Goal: Task Accomplishment & Management: Complete application form

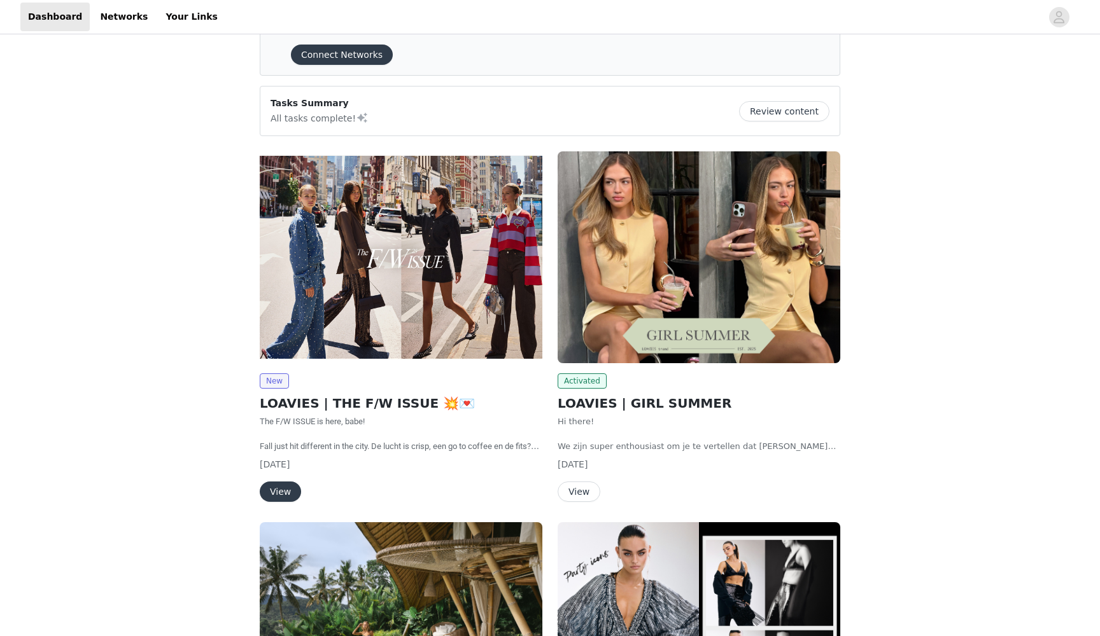
scroll to position [60, 0]
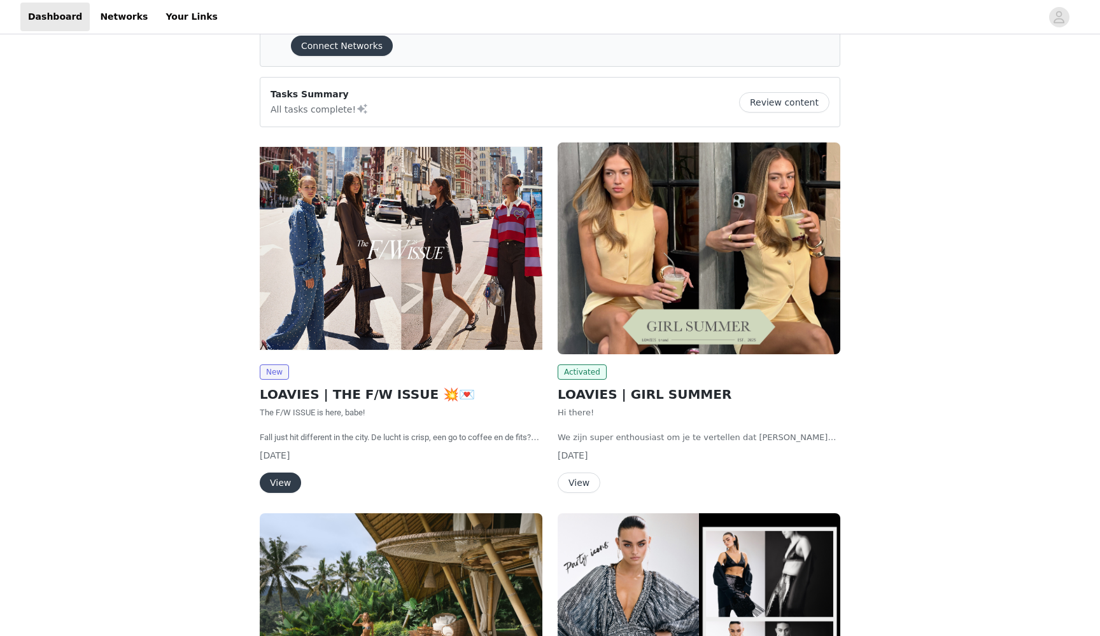
click at [276, 484] on button "View" at bounding box center [280, 483] width 41 height 20
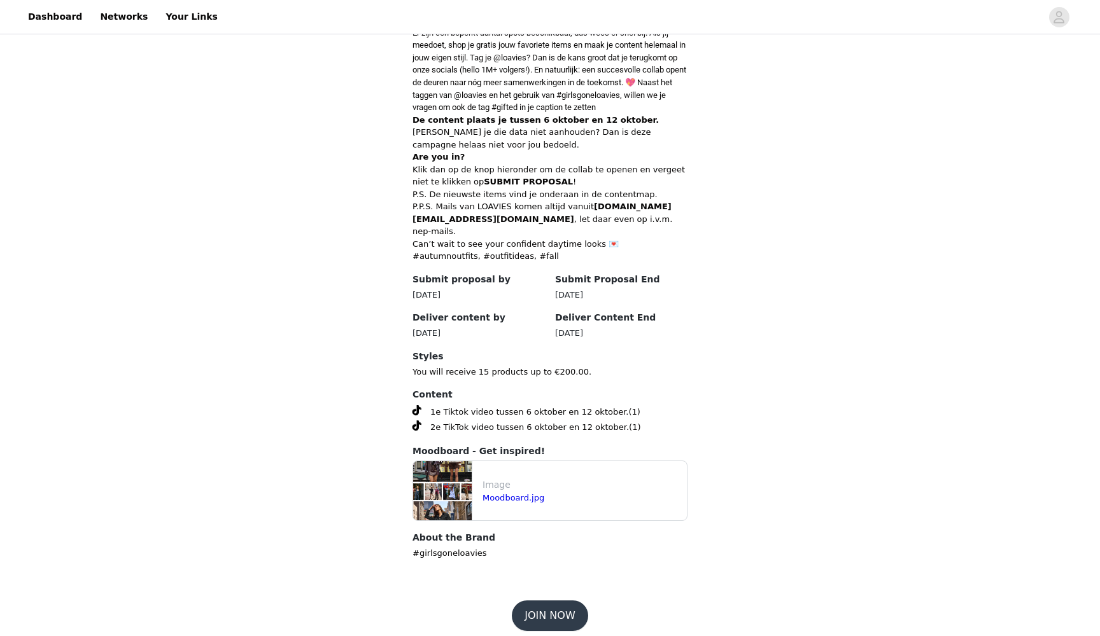
scroll to position [438, 0]
click at [528, 605] on button "JOIN NOW" at bounding box center [550, 616] width 76 height 31
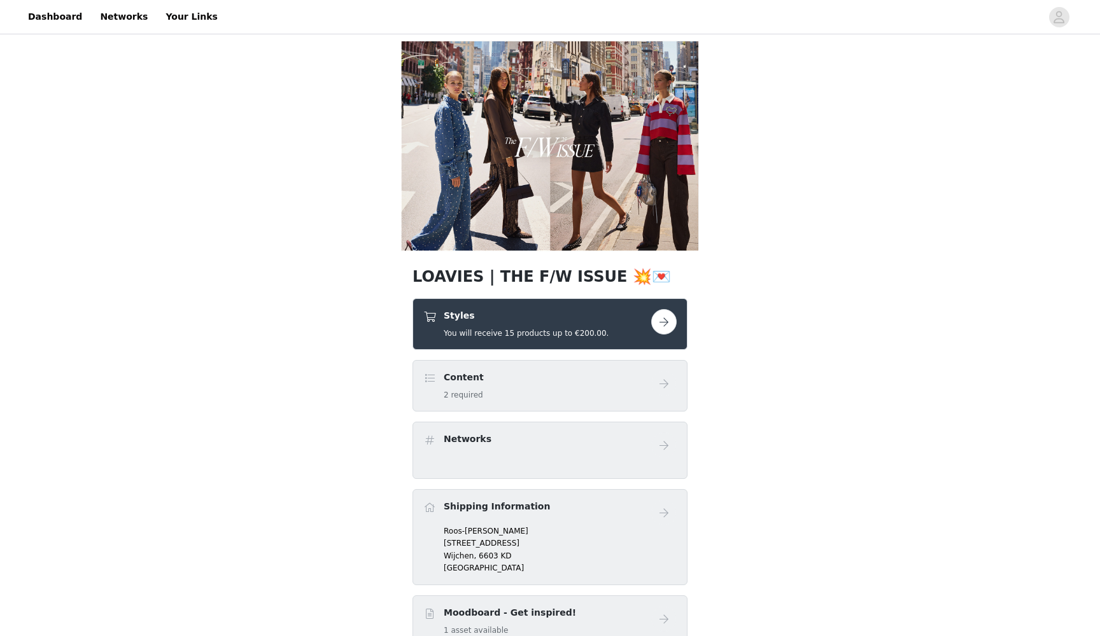
click at [664, 327] on button "button" at bounding box center [663, 321] width 25 height 25
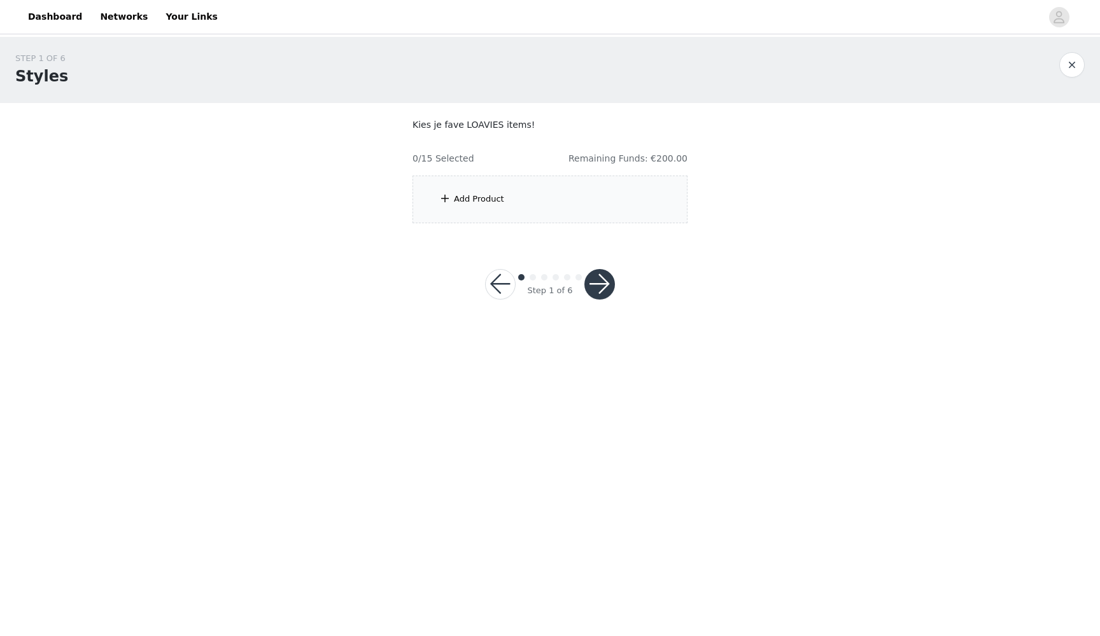
click at [586, 192] on div "Add Product" at bounding box center [549, 200] width 275 height 48
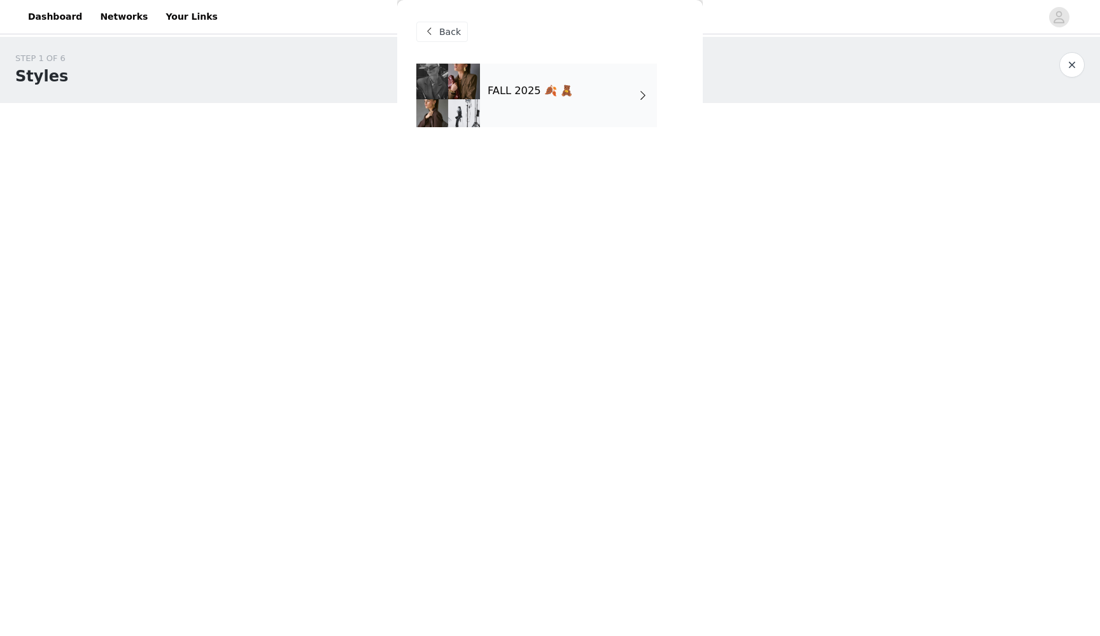
click at [537, 101] on div "FALL 2025 🍂 🧸" at bounding box center [568, 96] width 177 height 64
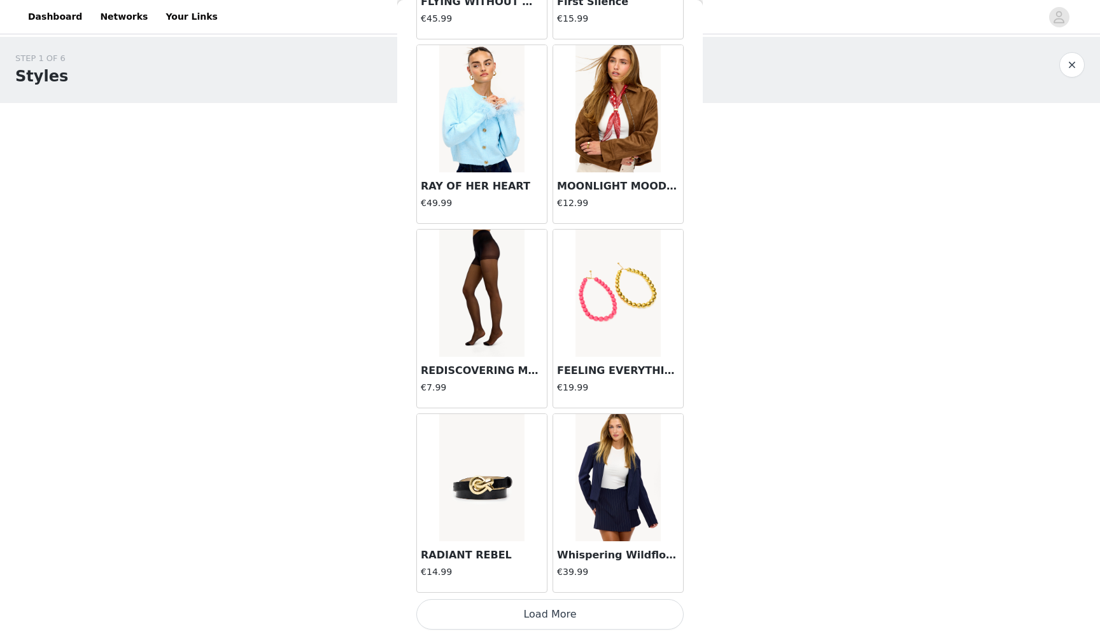
click at [519, 619] on button "Load More" at bounding box center [549, 615] width 267 height 31
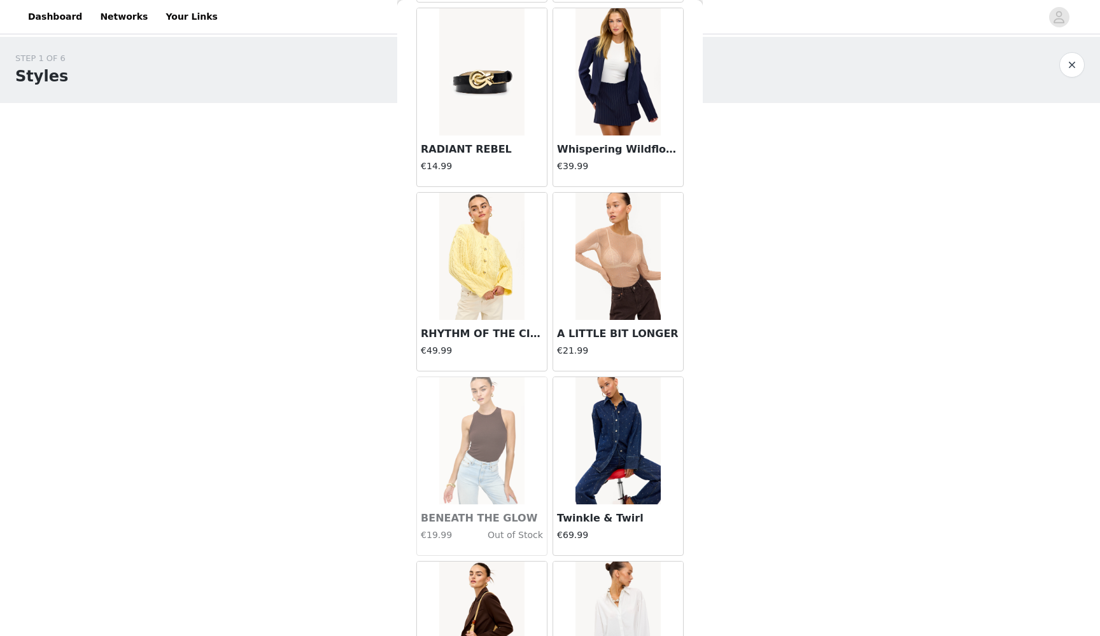
scroll to position [1760, 0]
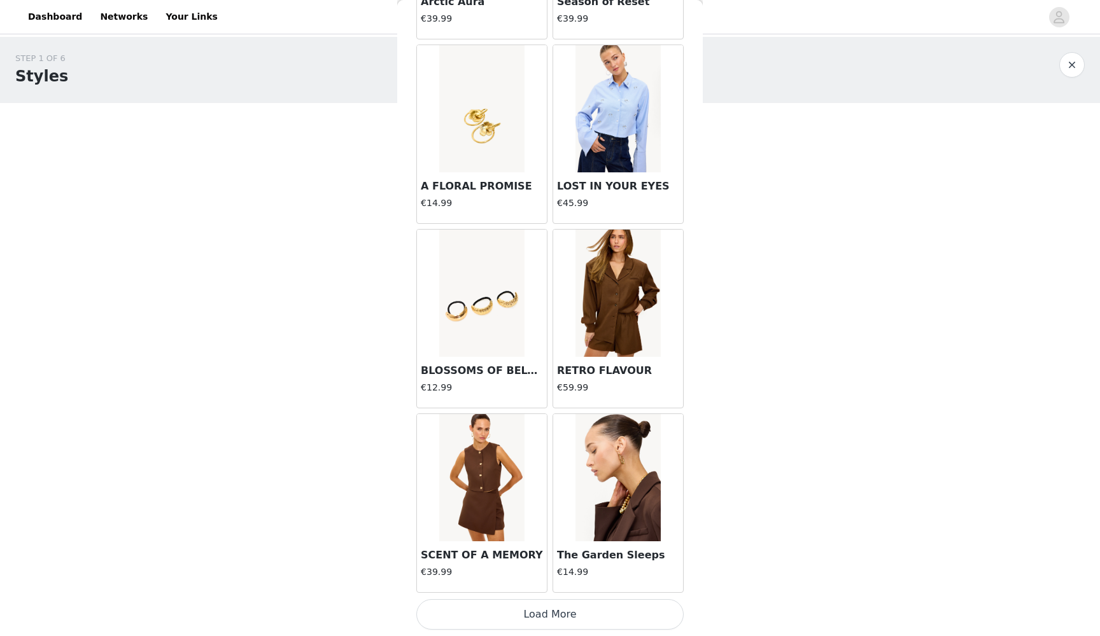
click at [524, 617] on button "Load More" at bounding box center [549, 615] width 267 height 31
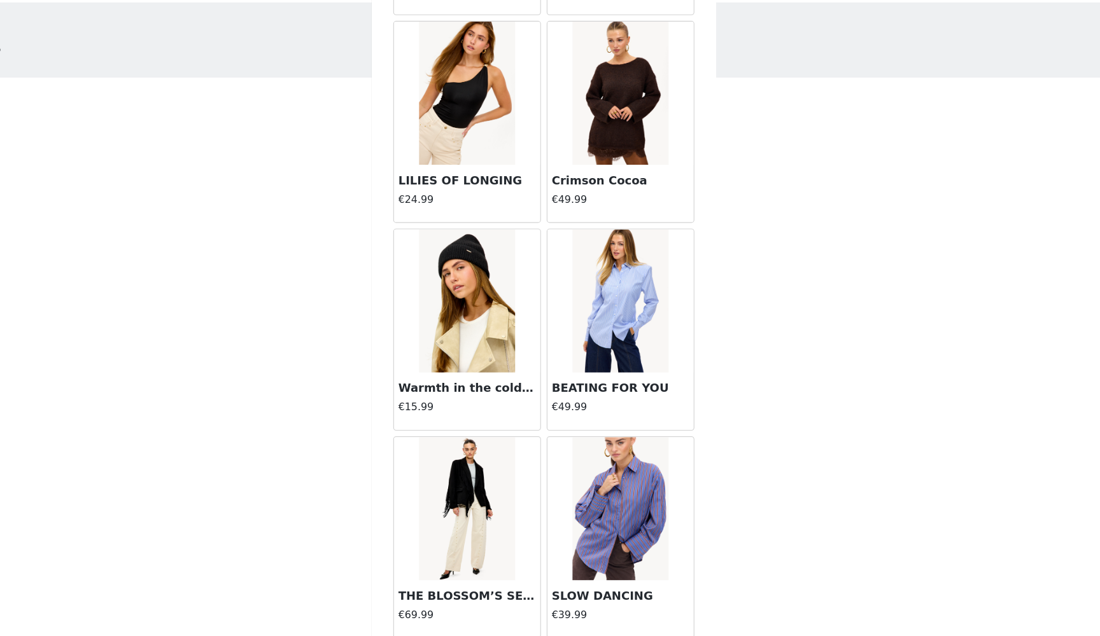
scroll to position [4458, 0]
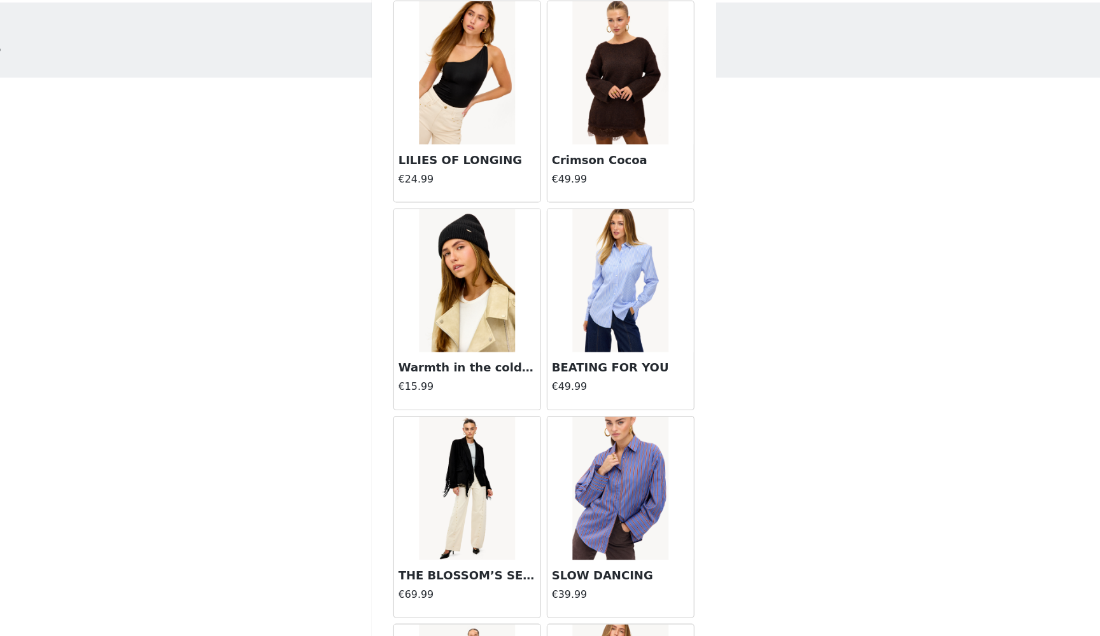
click at [575, 64] on img at bounding box center [617, 99] width 85 height 127
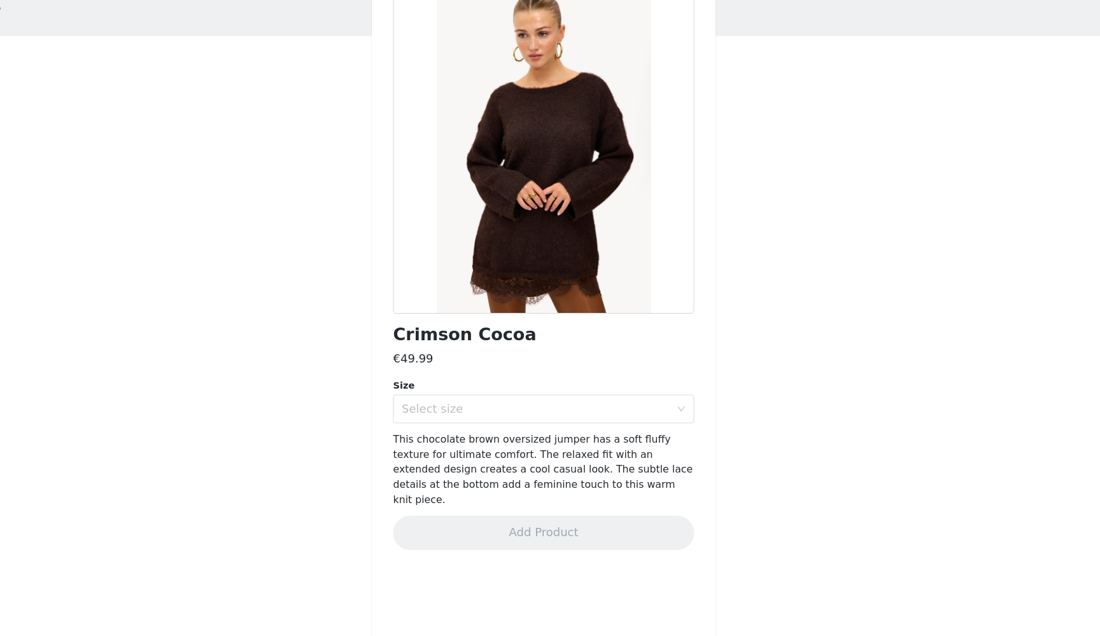
scroll to position [0, 0]
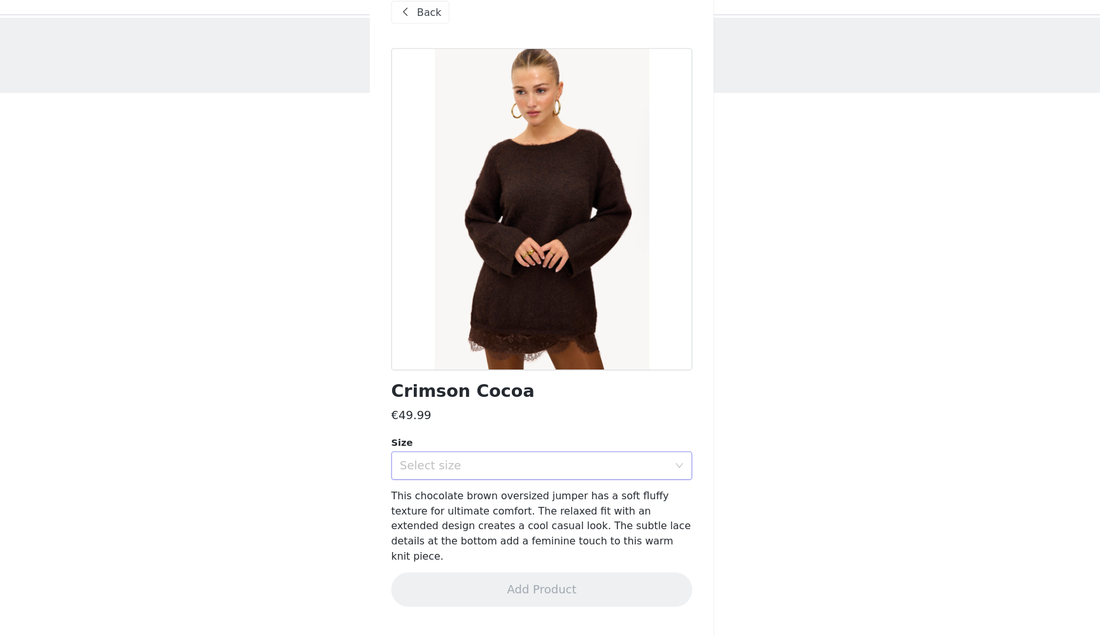
click at [459, 428] on div "Select size" at bounding box center [543, 434] width 238 height 13
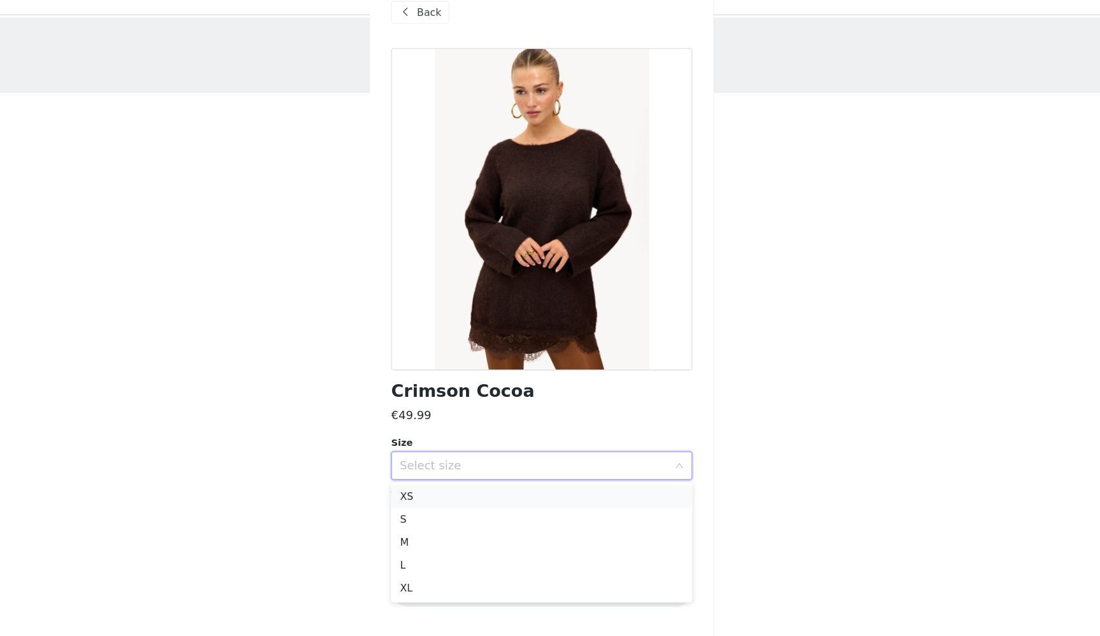
click at [440, 452] on li "XS" at bounding box center [549, 462] width 267 height 20
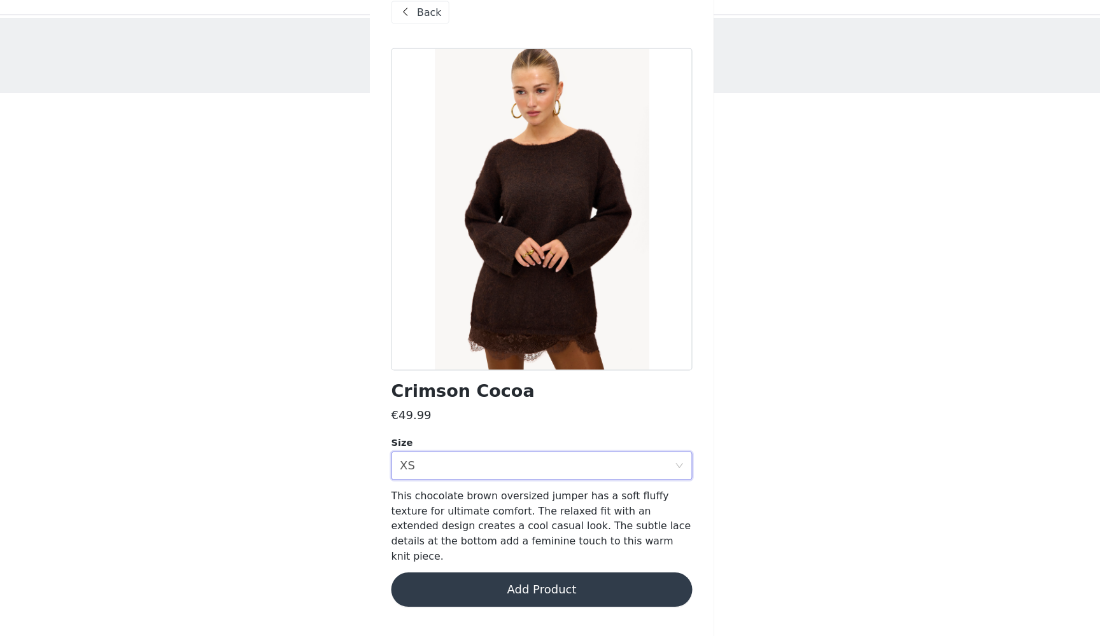
click at [430, 530] on button "Add Product" at bounding box center [549, 545] width 267 height 31
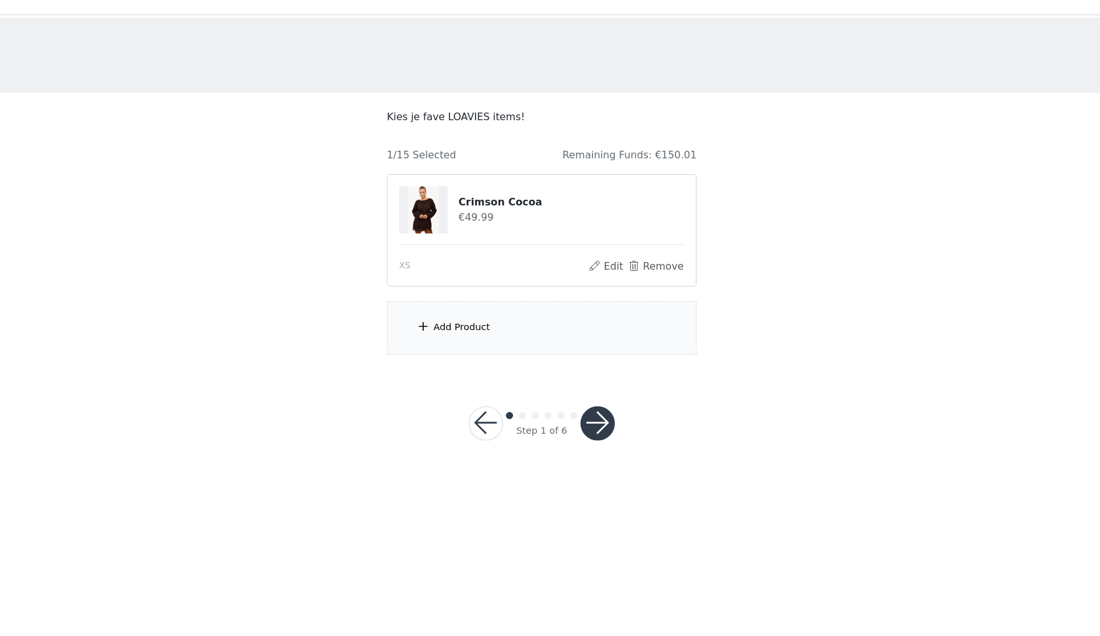
click at [444, 303] on div "Add Product" at bounding box center [549, 312] width 275 height 48
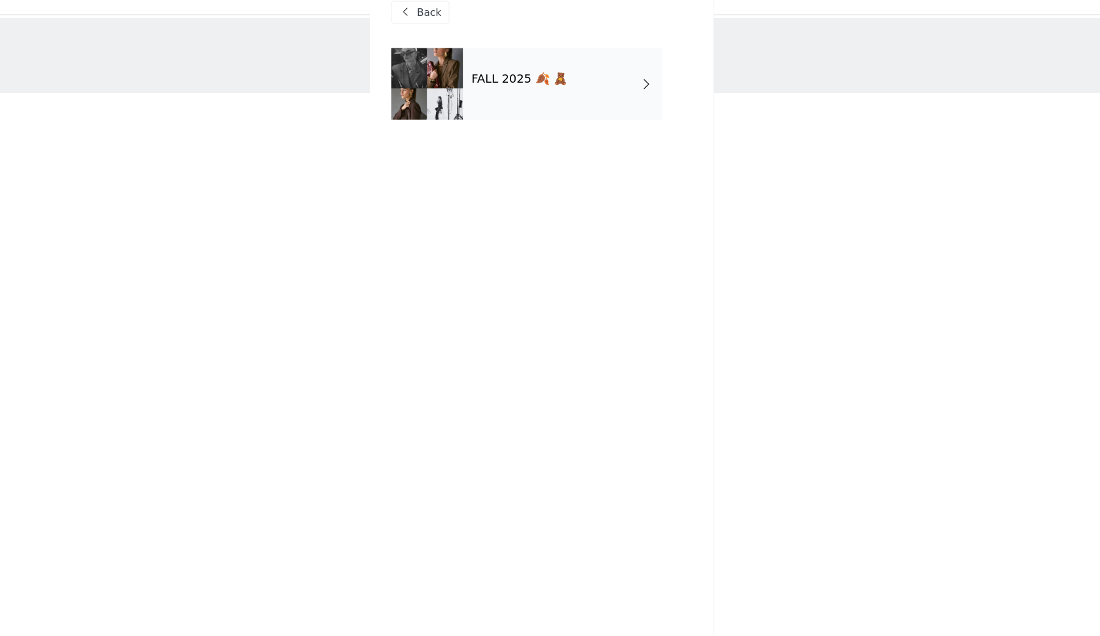
click at [506, 64] on div "FALL 2025 🍂 🧸" at bounding box center [568, 96] width 177 height 64
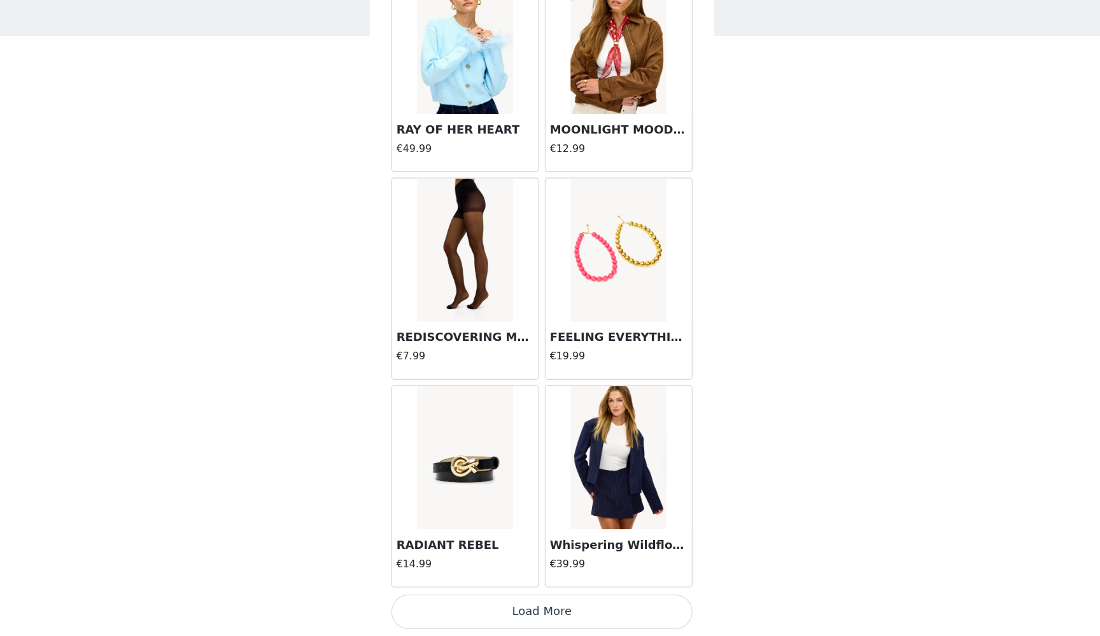
click at [461, 600] on button "Load More" at bounding box center [549, 615] width 267 height 31
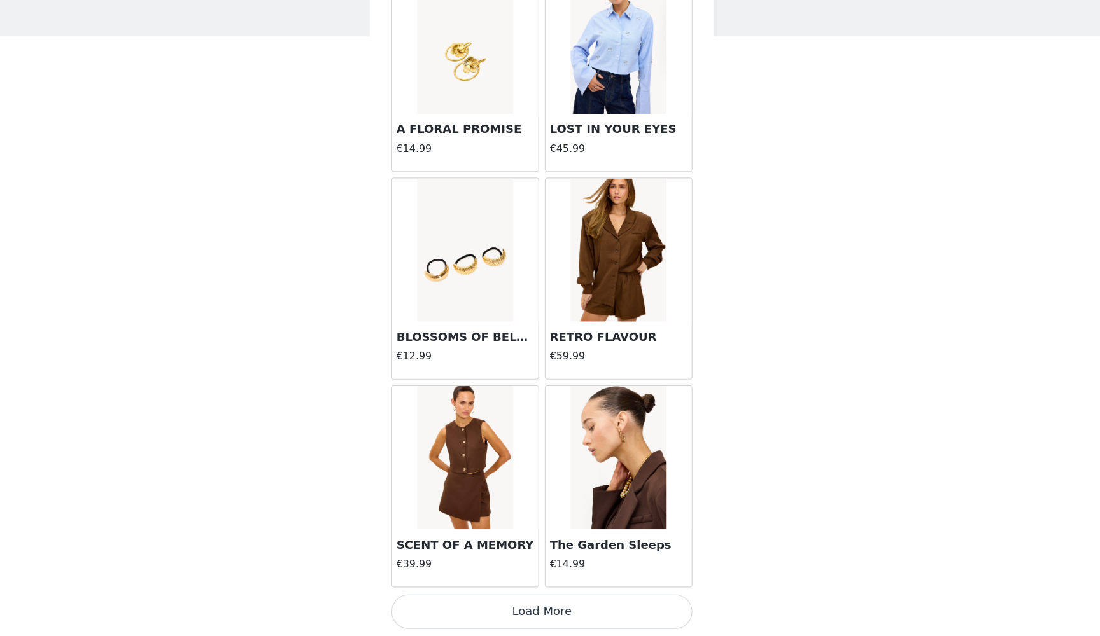
click at [466, 600] on button "Load More" at bounding box center [549, 615] width 267 height 31
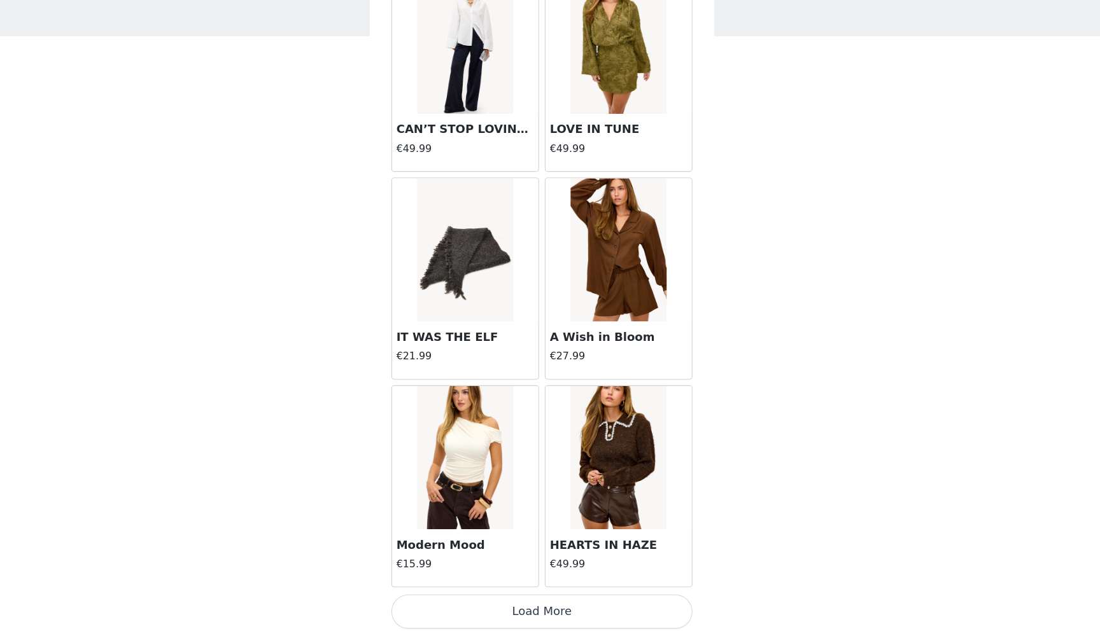
scroll to position [5002, 0]
click at [452, 600] on button "Load More" at bounding box center [549, 615] width 267 height 31
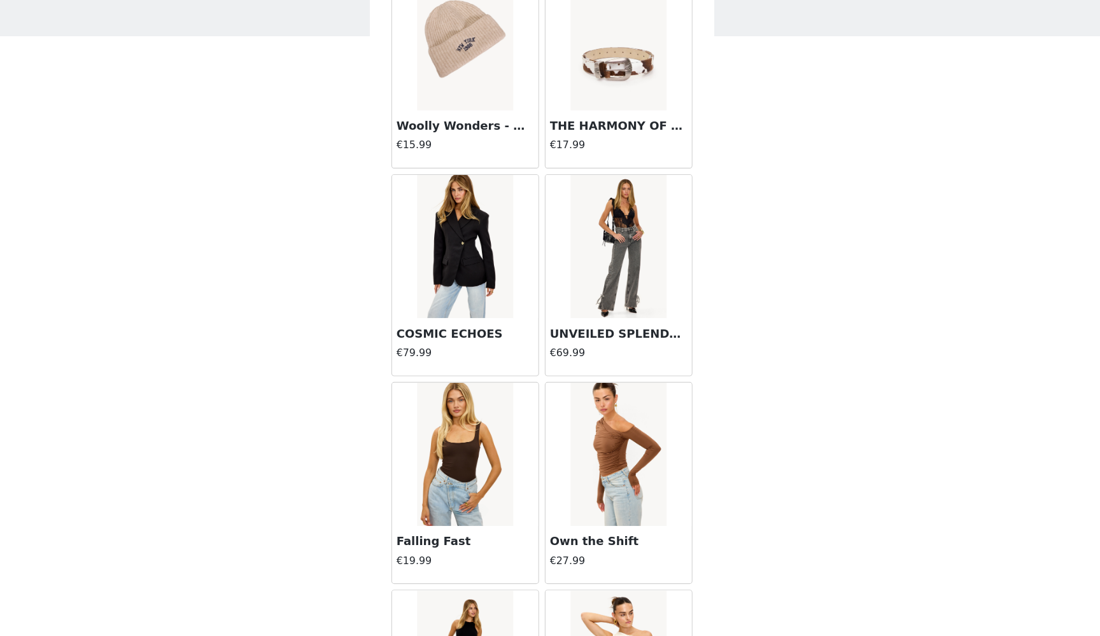
scroll to position [5560, 0]
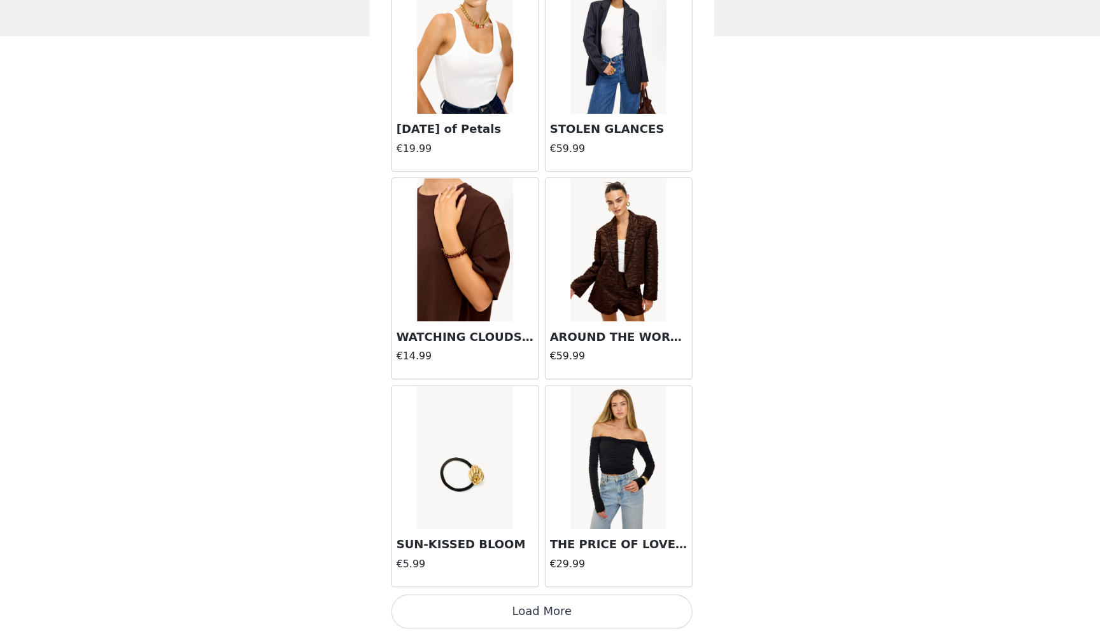
click at [449, 600] on button "Load More" at bounding box center [549, 615] width 267 height 31
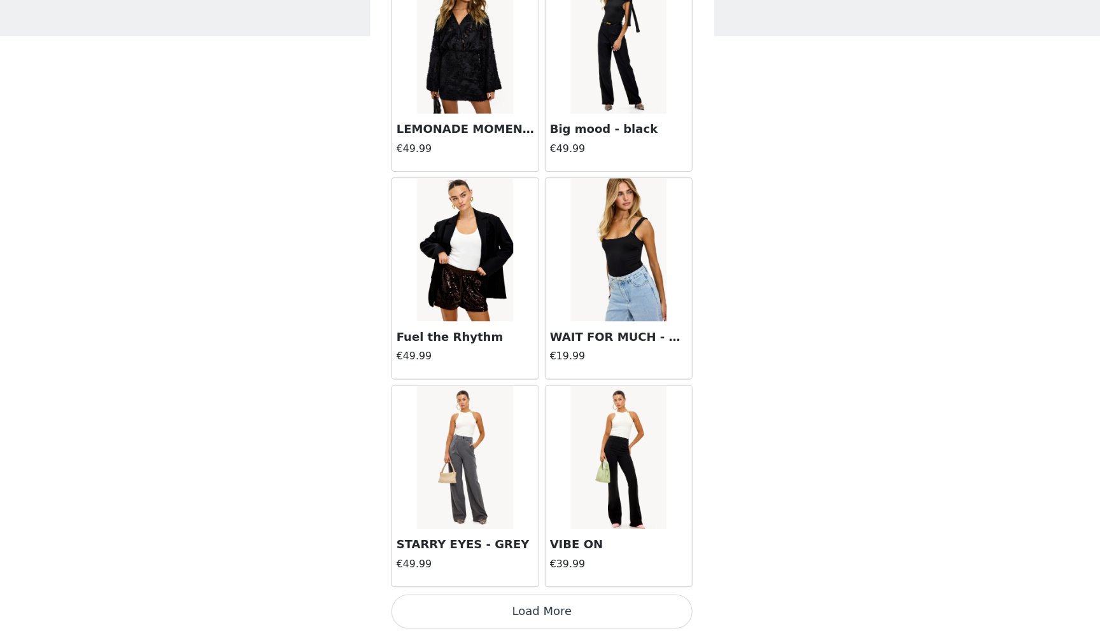
scroll to position [8693, 0]
click at [454, 600] on button "Load More" at bounding box center [549, 615] width 267 height 31
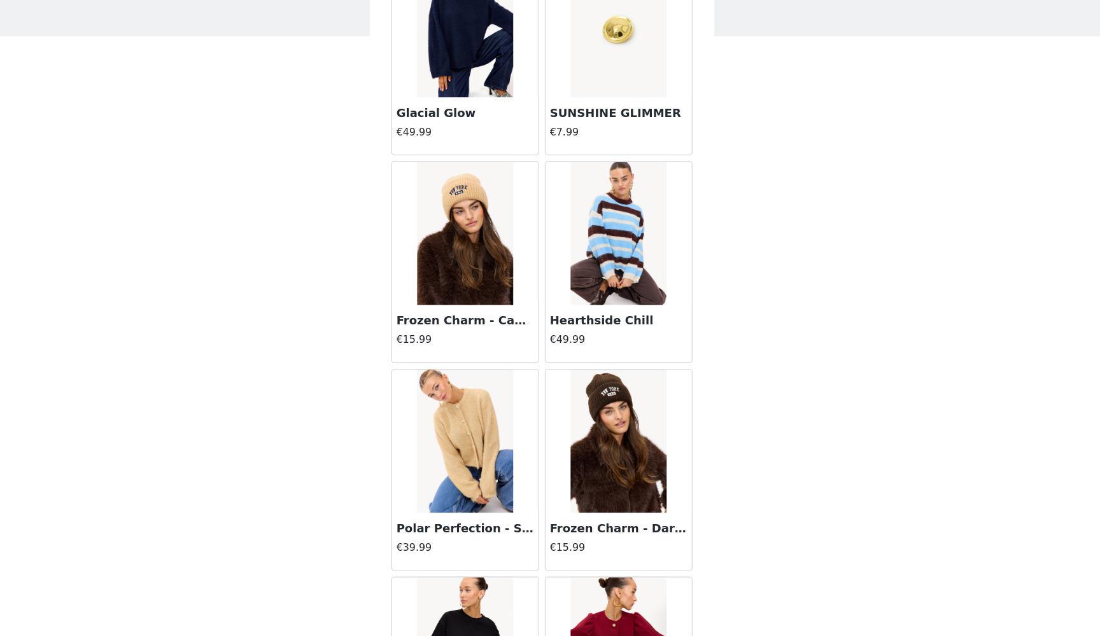
scroll to position [10370, 0]
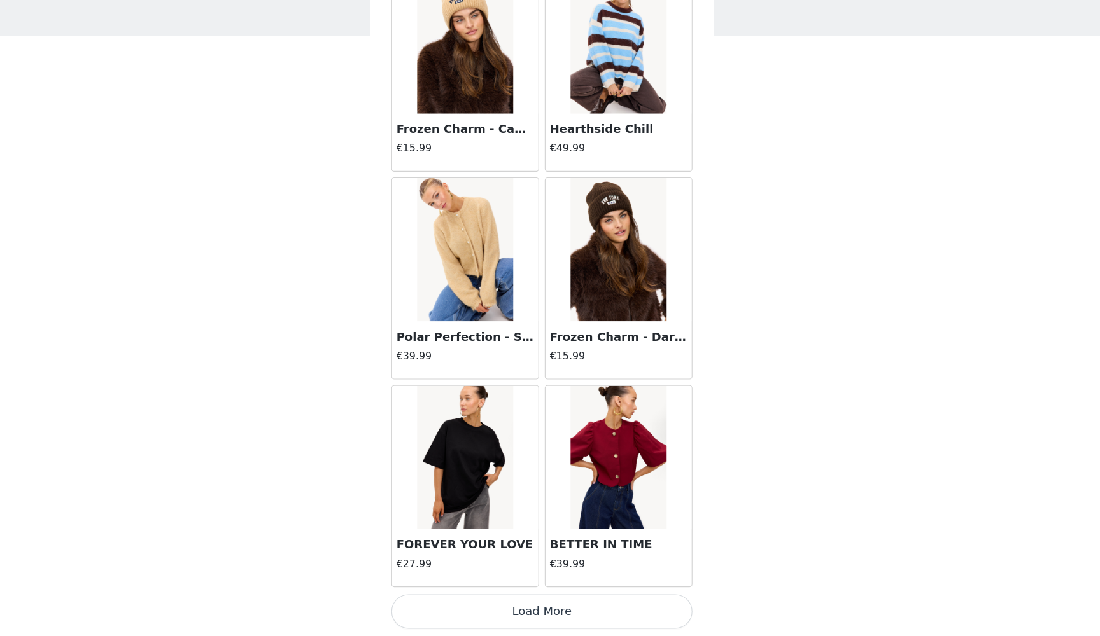
click at [458, 600] on button "Load More" at bounding box center [549, 615] width 267 height 31
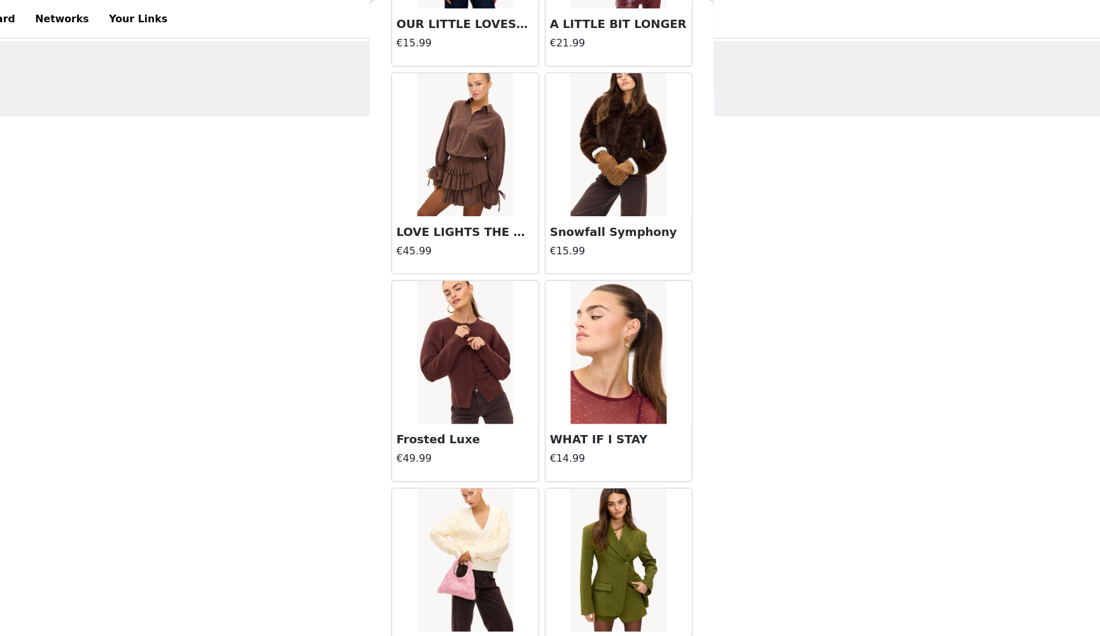
scroll to position [11247, 0]
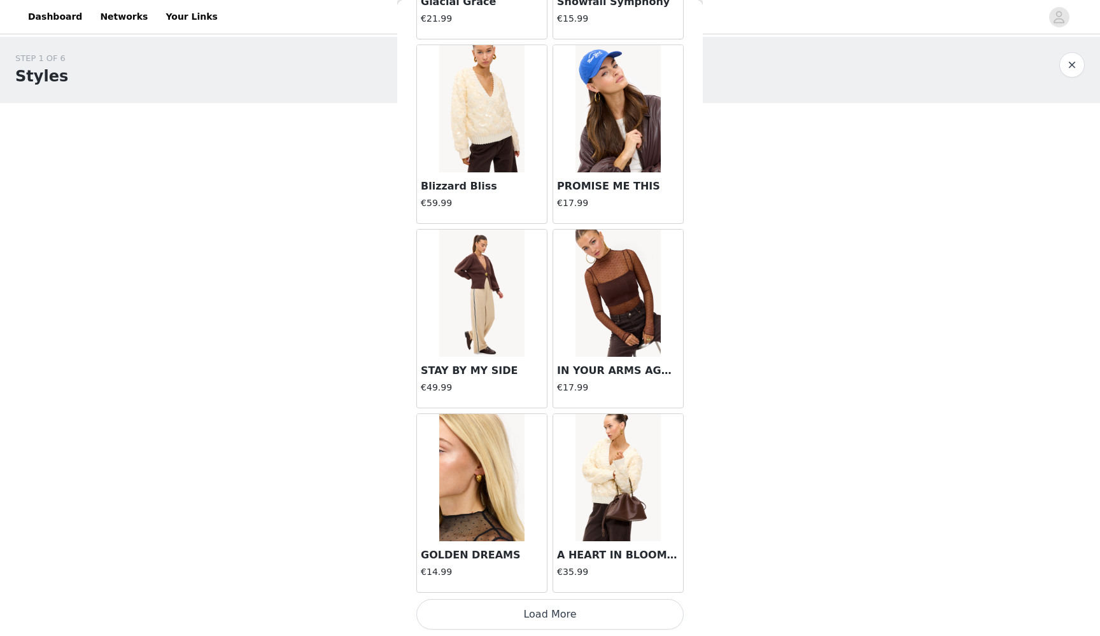
click at [485, 610] on button "Load More" at bounding box center [549, 615] width 267 height 31
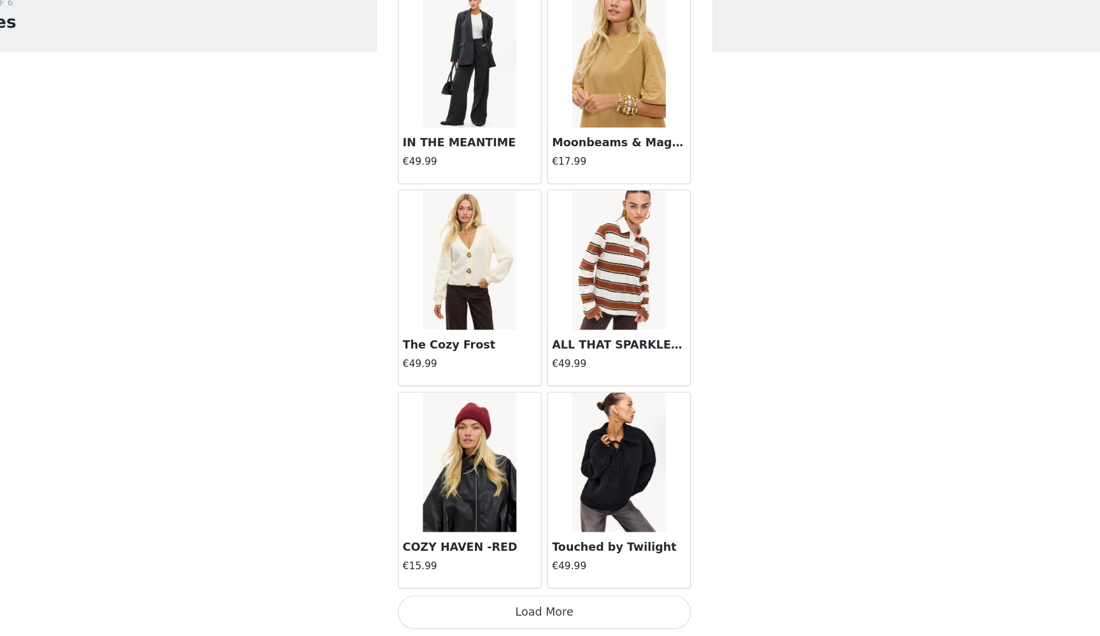
scroll to position [0, 0]
click at [475, 600] on button "Load More" at bounding box center [549, 615] width 267 height 31
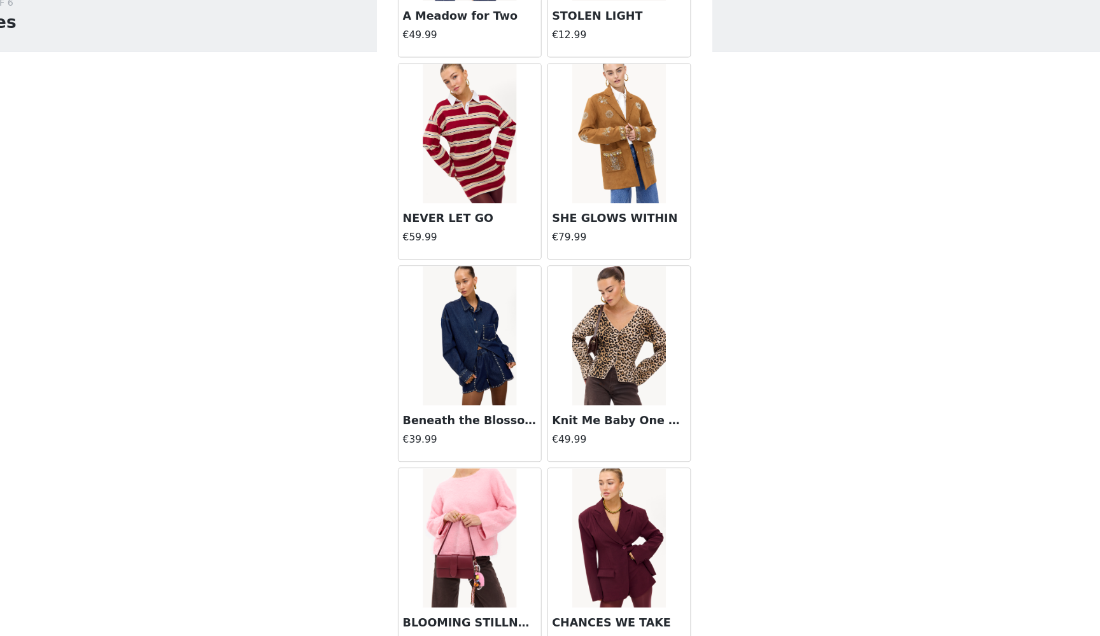
scroll to position [15305, 0]
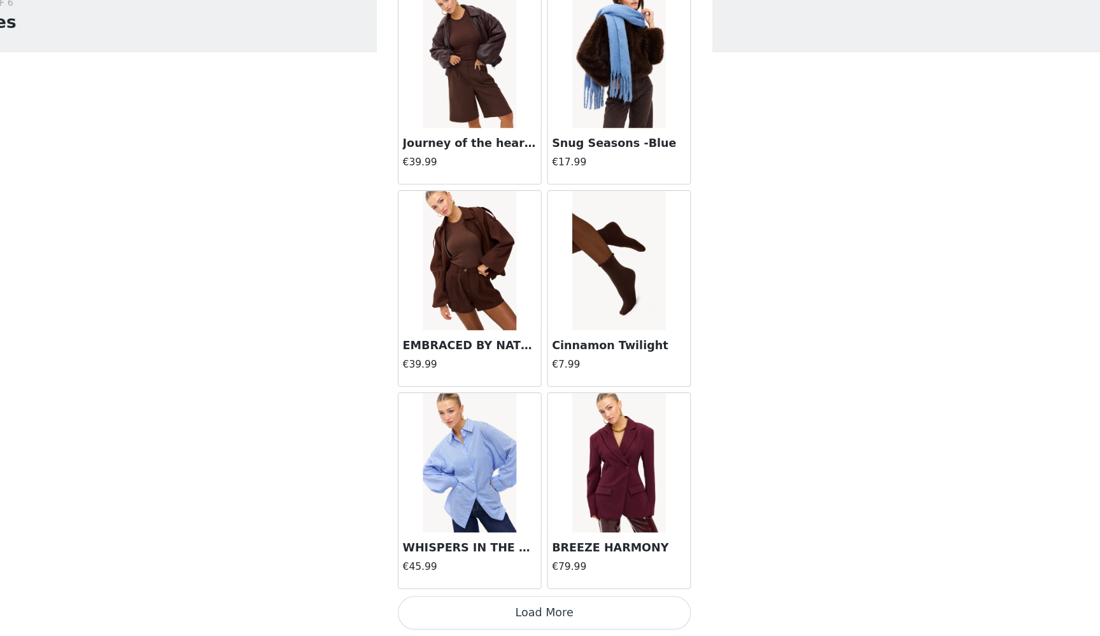
click at [455, 600] on button "Load More" at bounding box center [549, 615] width 267 height 31
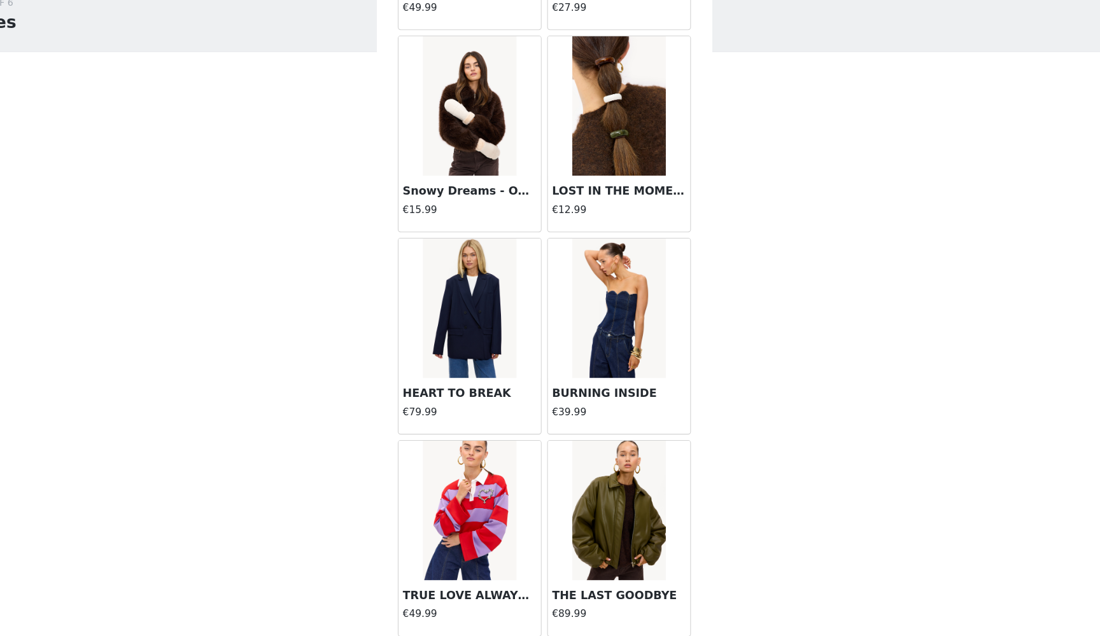
scroll to position [16773, 0]
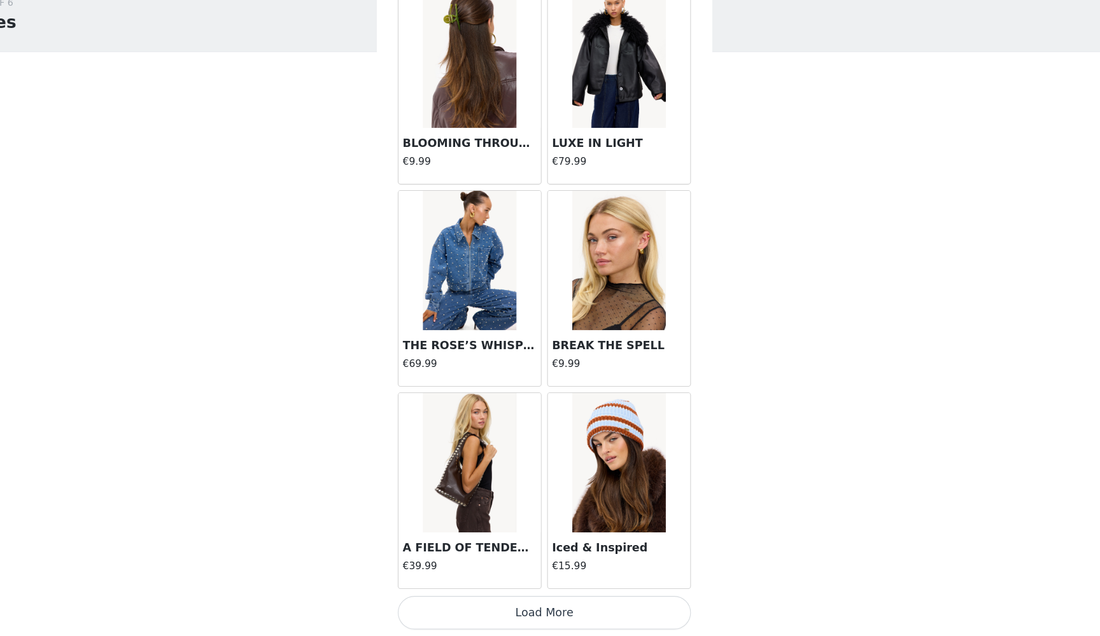
click at [446, 600] on button "Load More" at bounding box center [549, 615] width 267 height 31
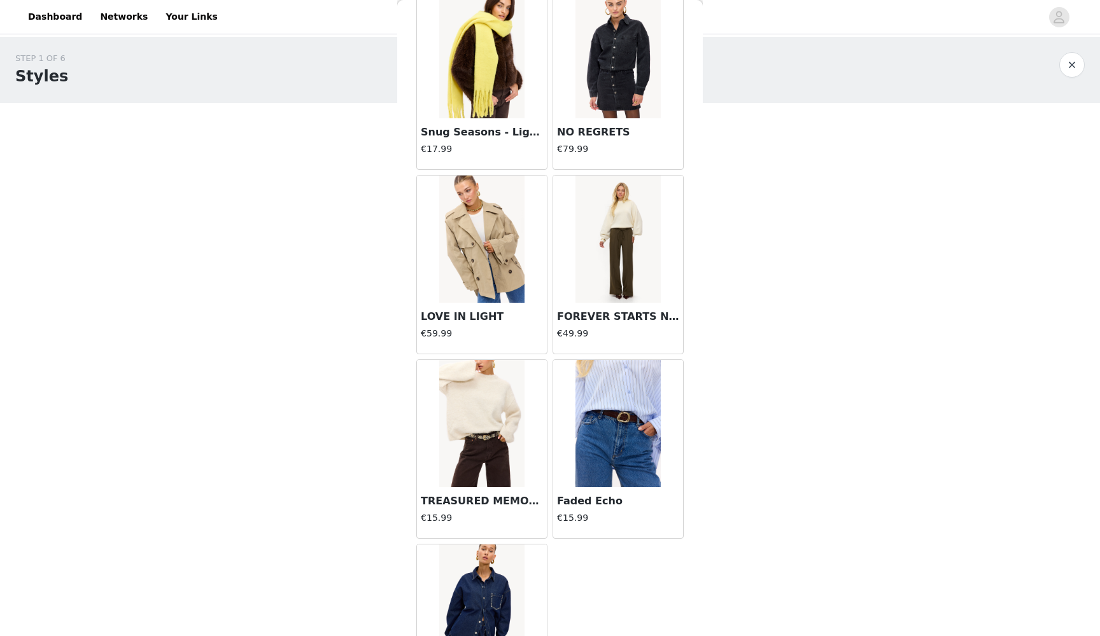
scroll to position [19527, 0]
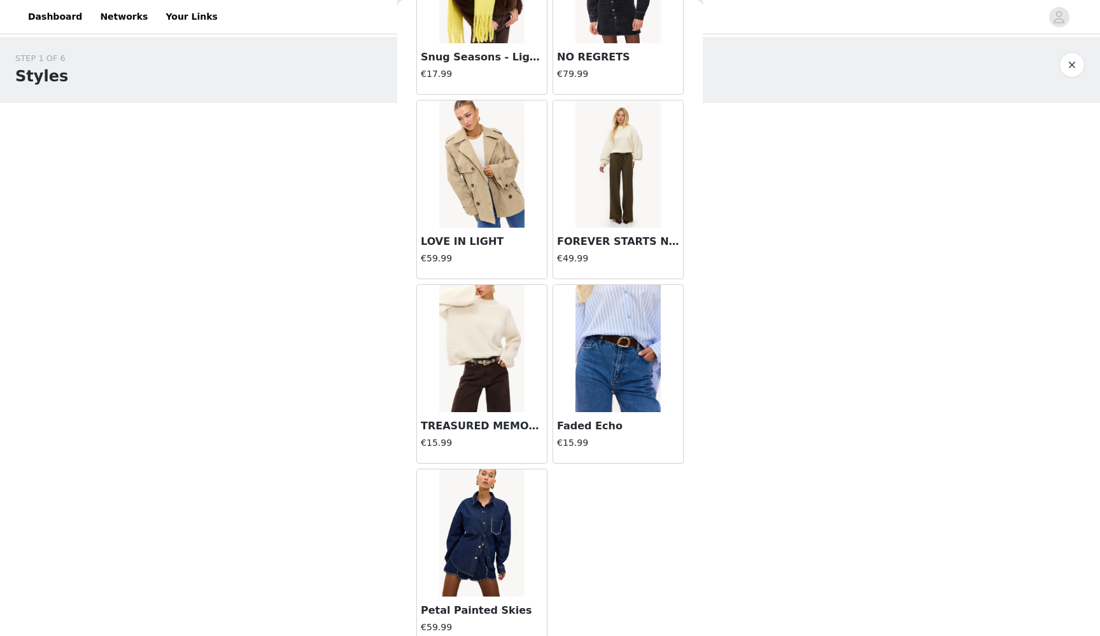
click at [496, 513] on img at bounding box center [481, 533] width 85 height 127
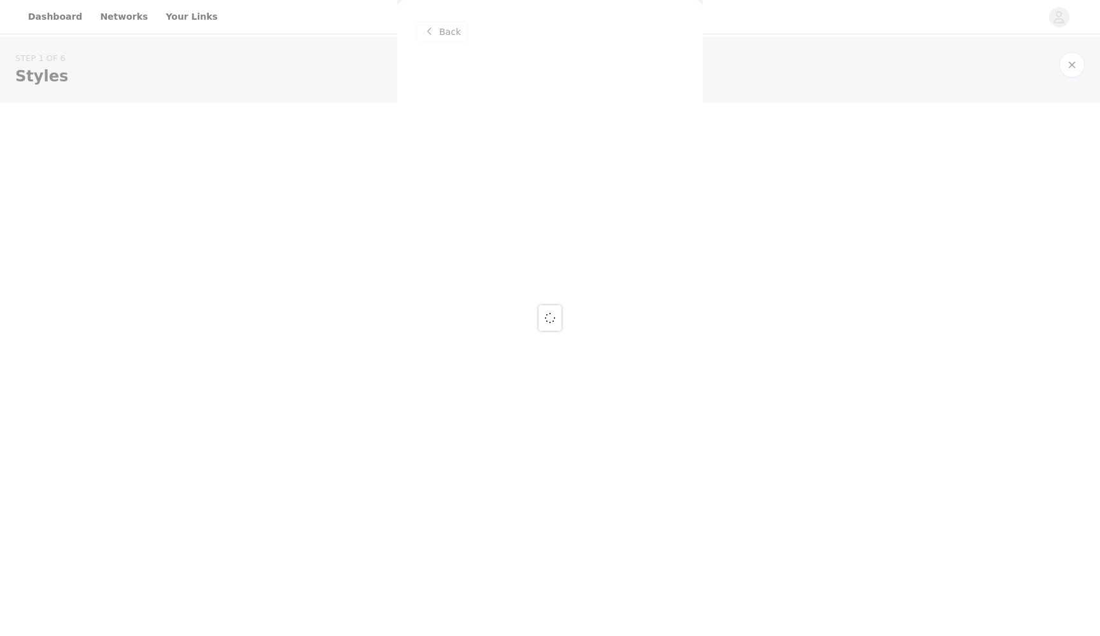
scroll to position [0, 0]
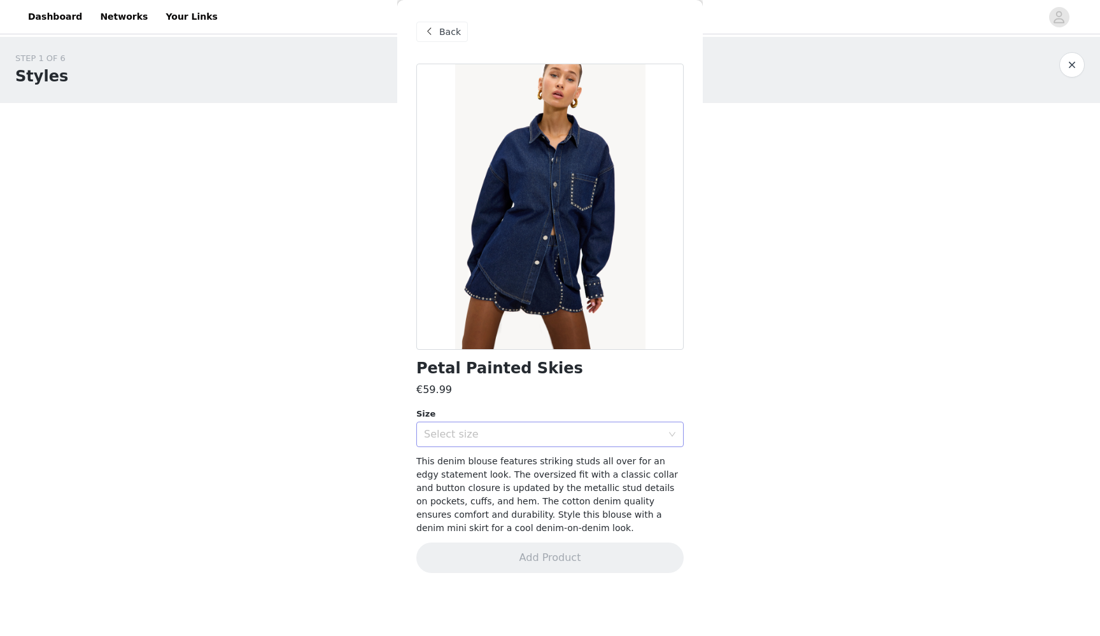
click at [511, 430] on div "Select size" at bounding box center [543, 434] width 238 height 13
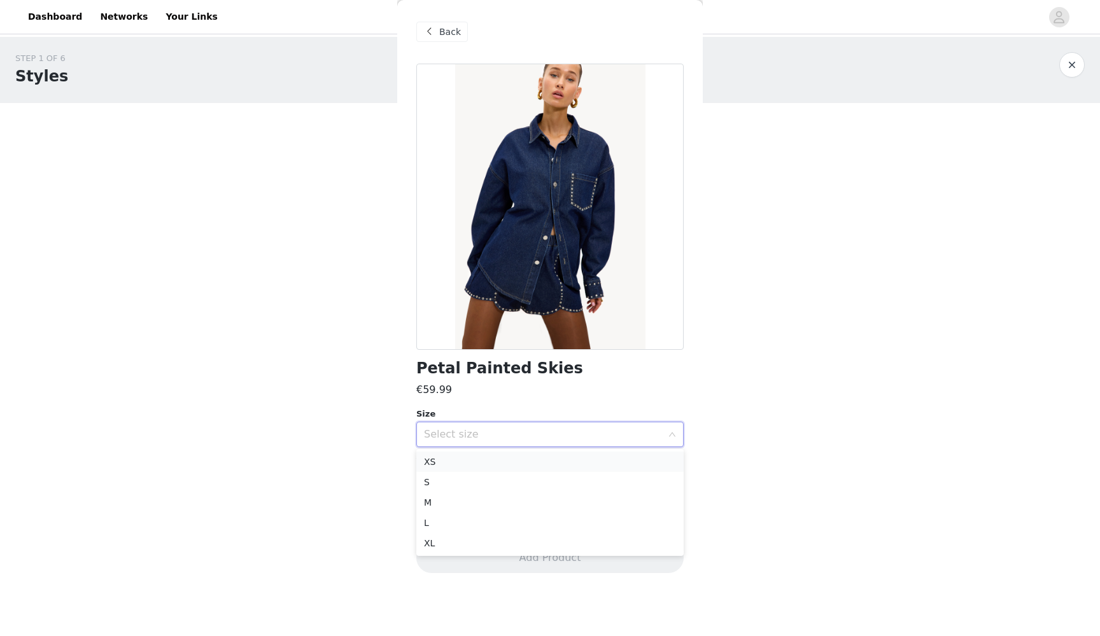
click at [500, 463] on li "XS" at bounding box center [549, 462] width 267 height 20
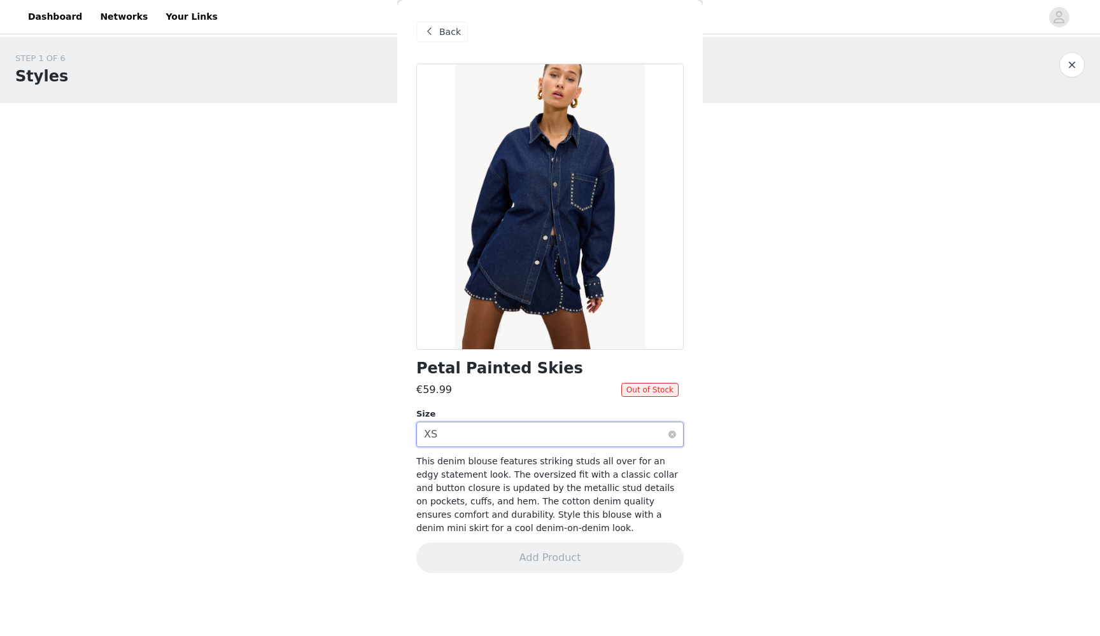
click at [533, 435] on div "Select size XS" at bounding box center [546, 435] width 244 height 24
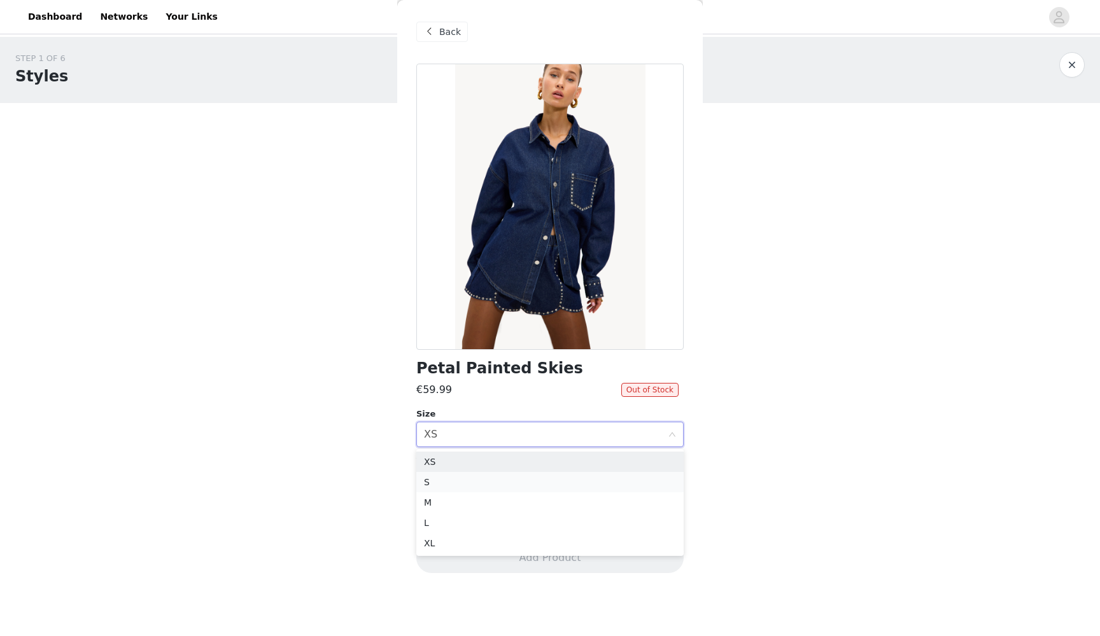
click at [506, 480] on li "S" at bounding box center [549, 482] width 267 height 20
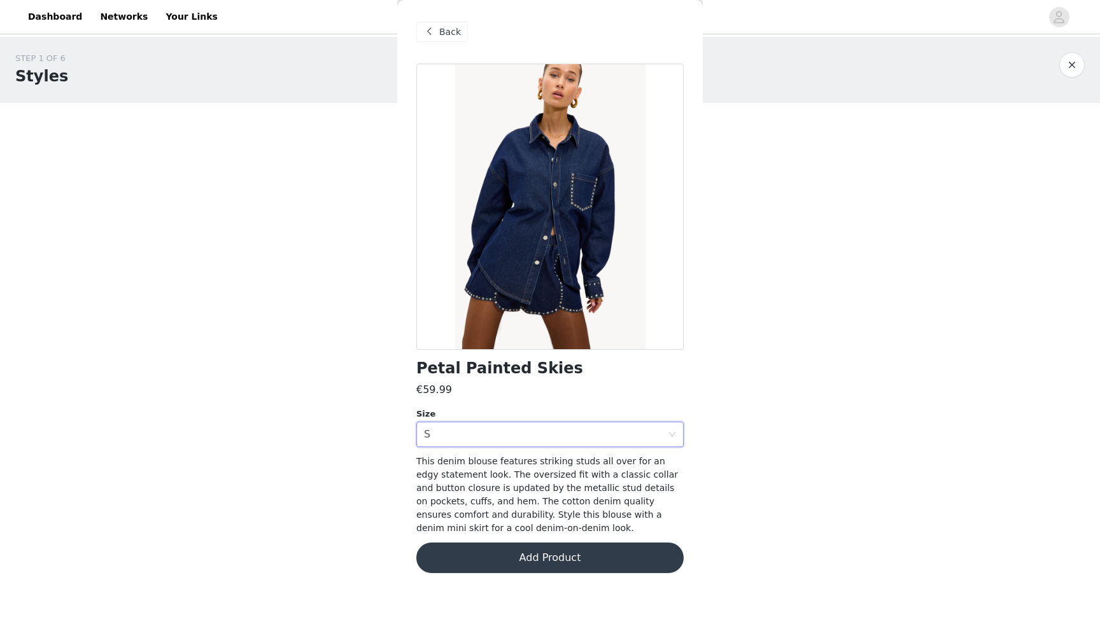
click at [496, 552] on button "Add Product" at bounding box center [549, 558] width 267 height 31
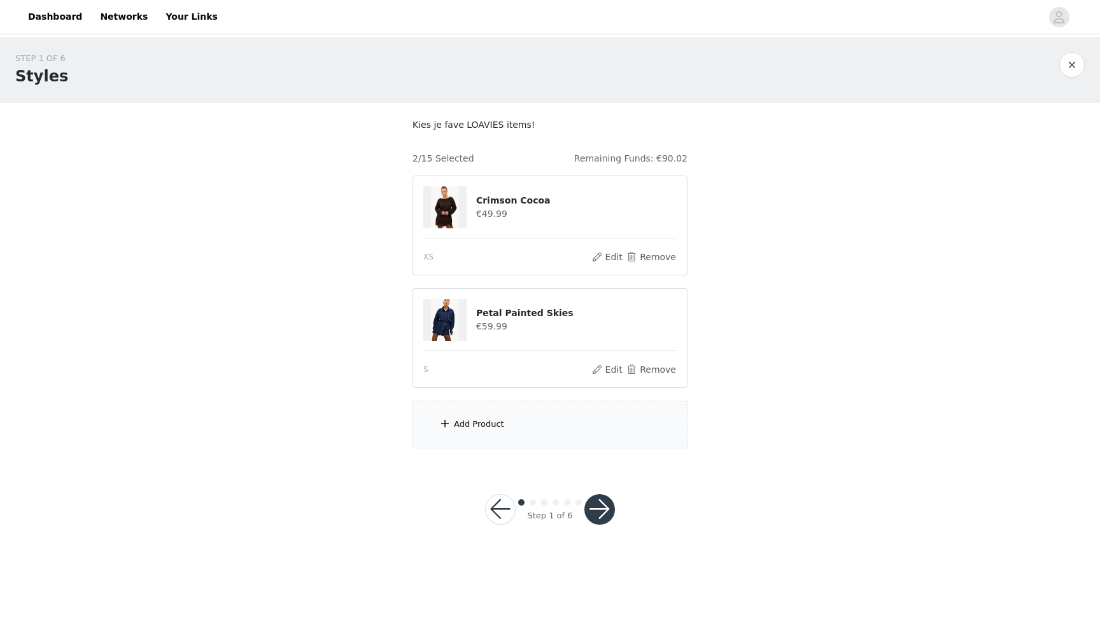
click at [509, 419] on div "Add Product" at bounding box center [549, 425] width 275 height 48
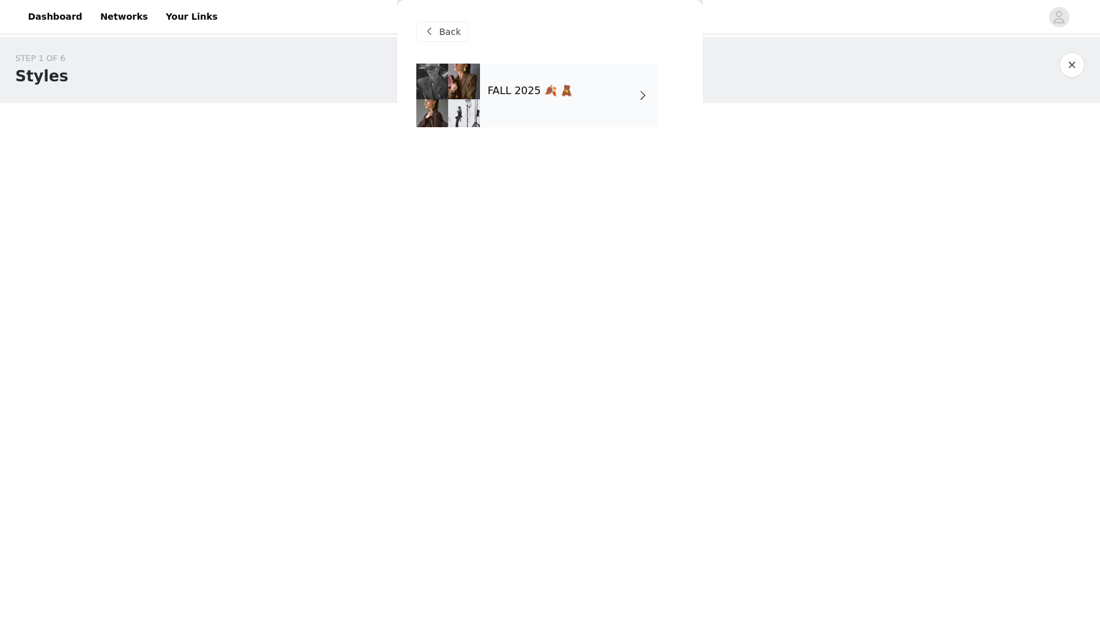
click at [575, 96] on div "FALL 2025 🍂 🧸" at bounding box center [568, 96] width 177 height 64
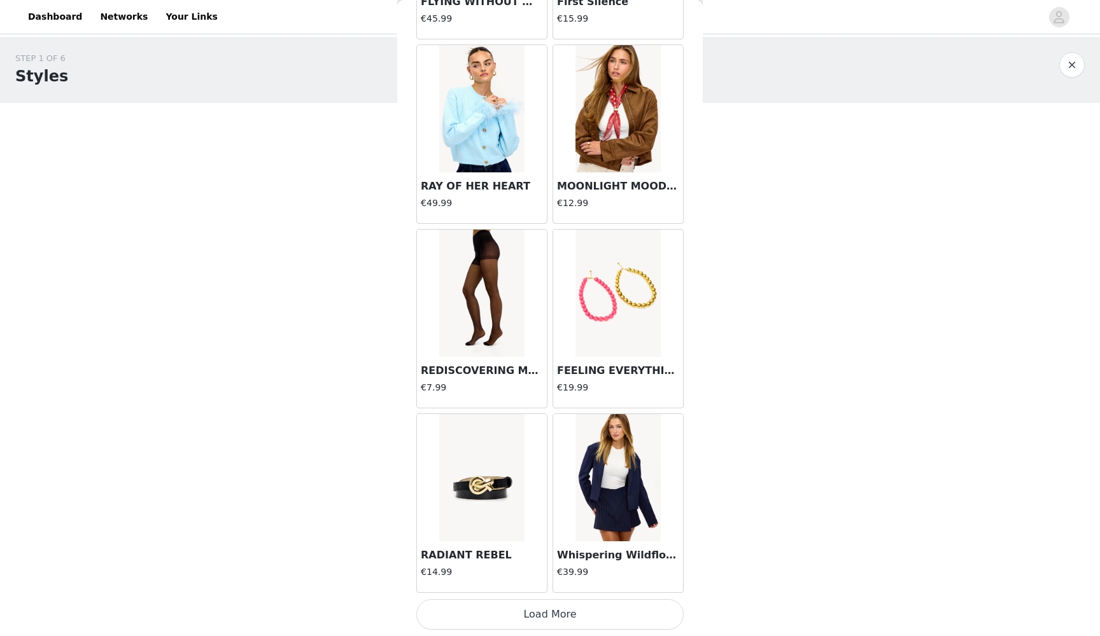
click at [513, 614] on button "Load More" at bounding box center [549, 615] width 267 height 31
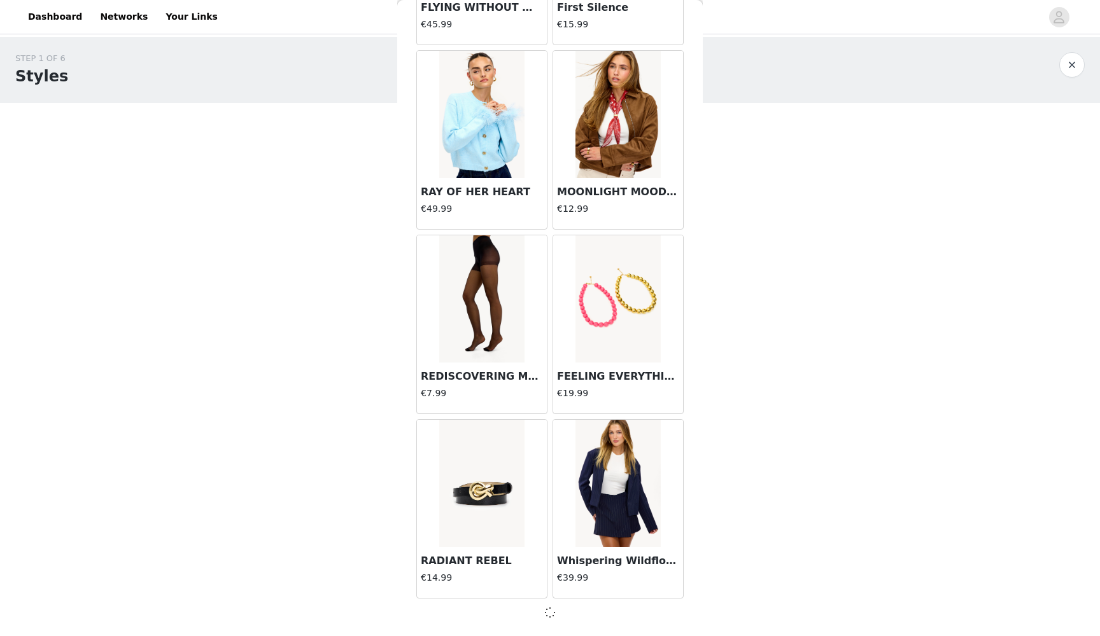
scroll to position [1305, 0]
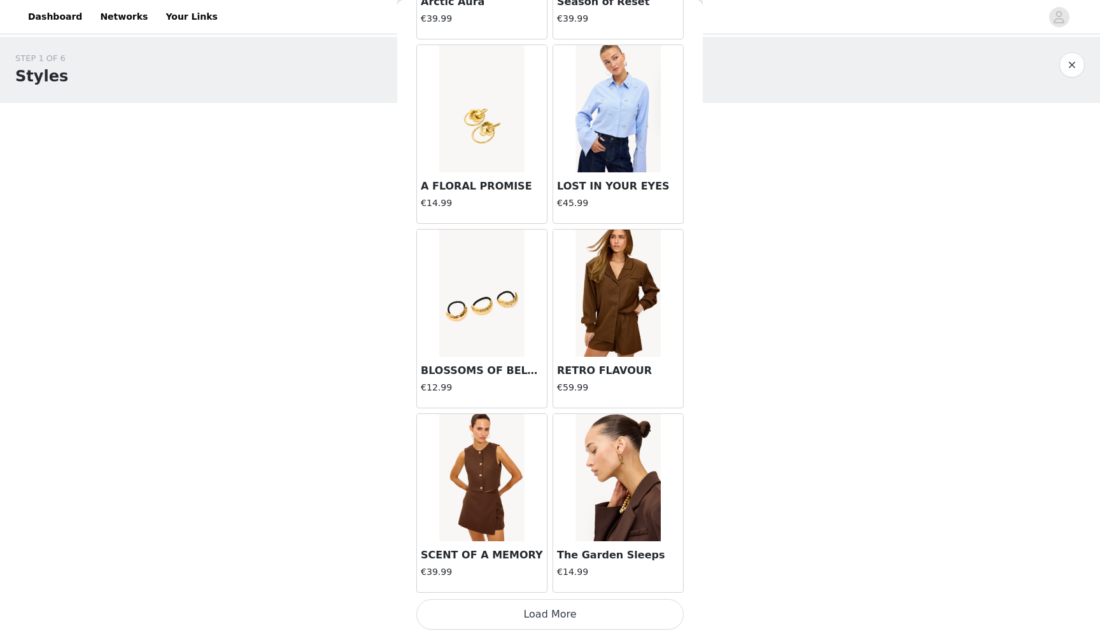
click at [506, 610] on button "Load More" at bounding box center [549, 615] width 267 height 31
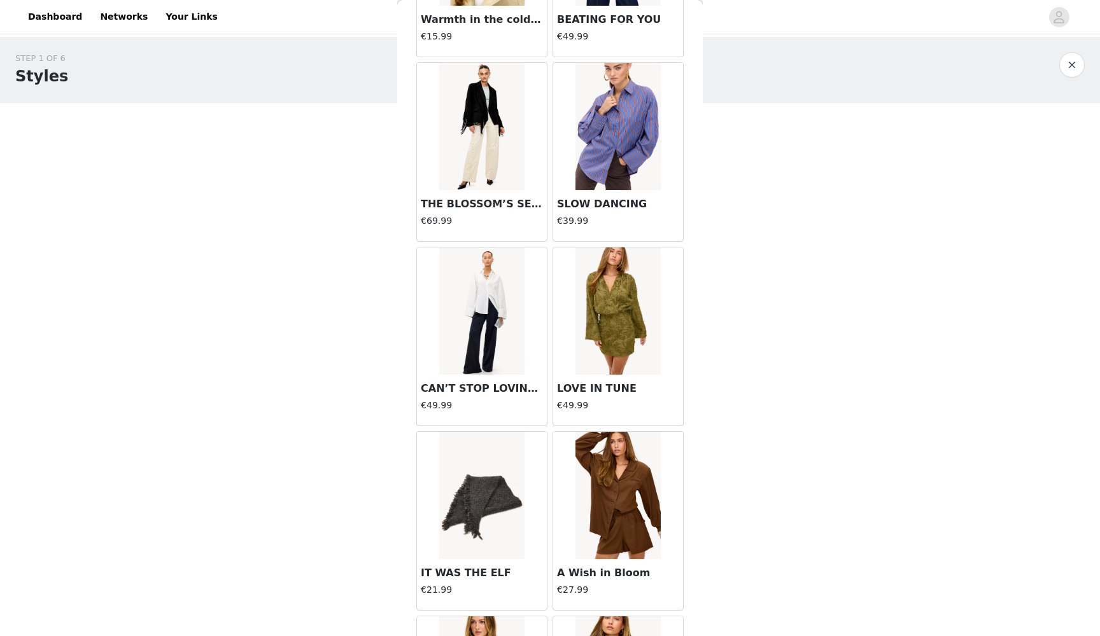
scroll to position [4811, 0]
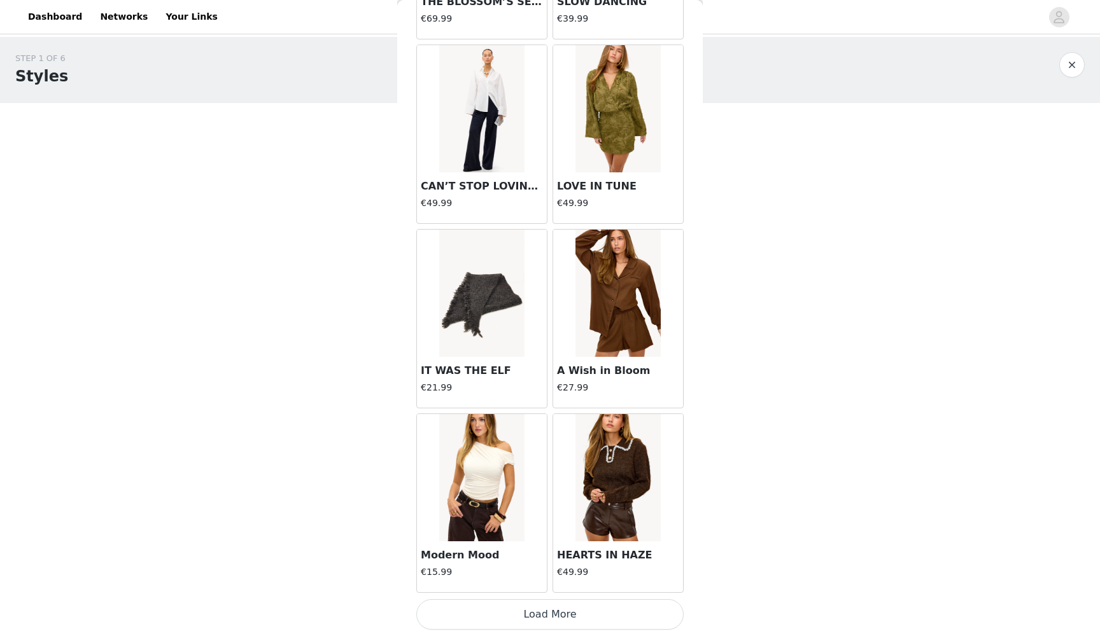
click at [518, 619] on button "Load More" at bounding box center [549, 615] width 267 height 31
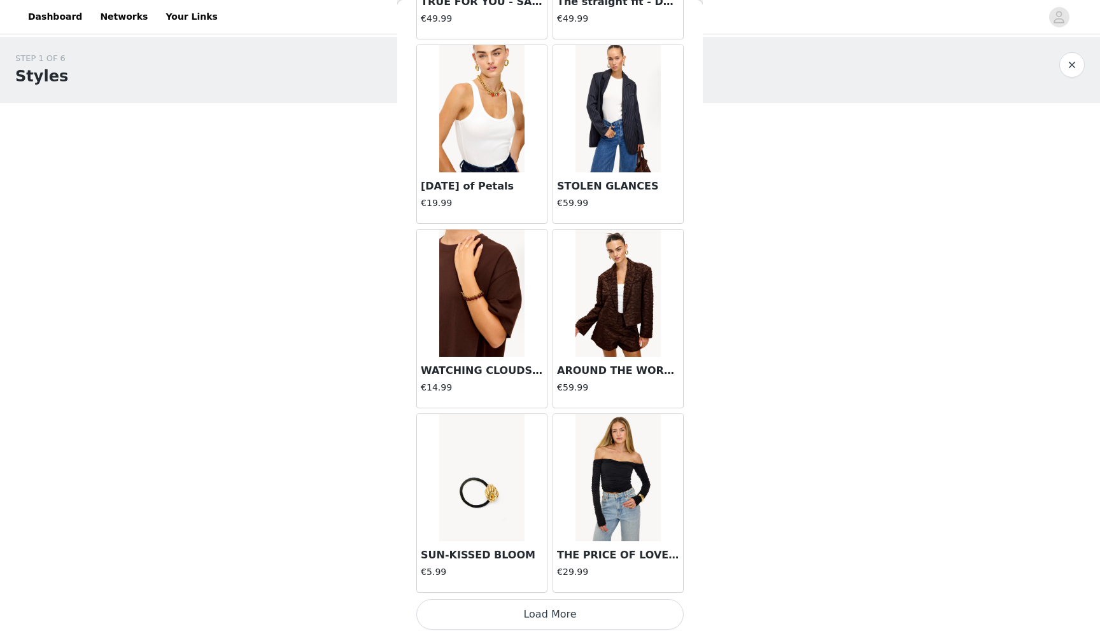
click at [509, 616] on button "Load More" at bounding box center [549, 615] width 267 height 31
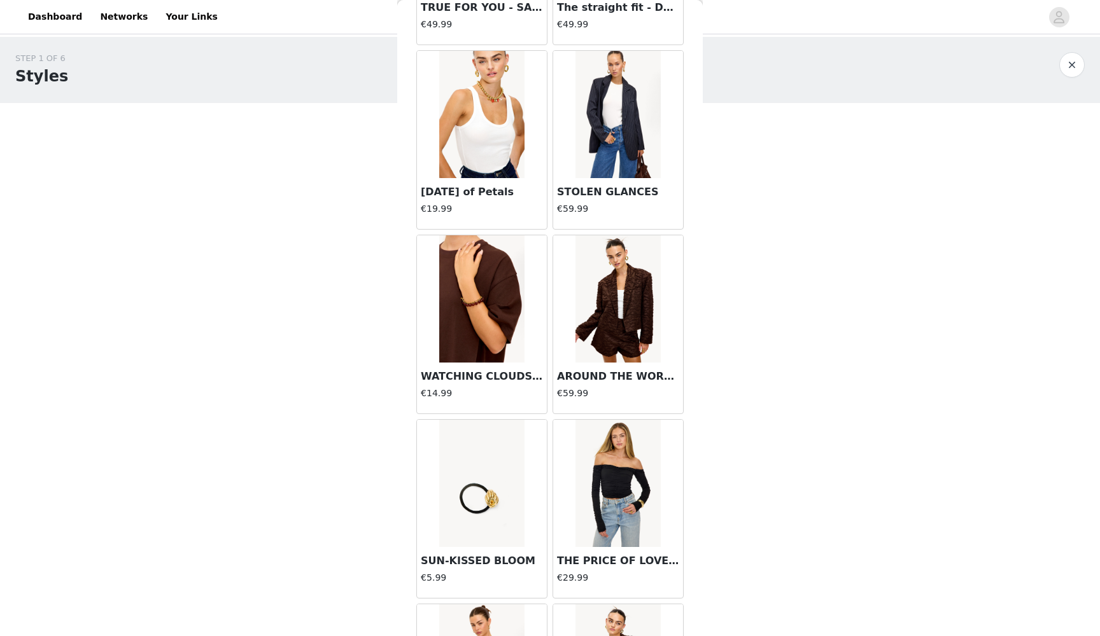
scroll to position [6866, 0]
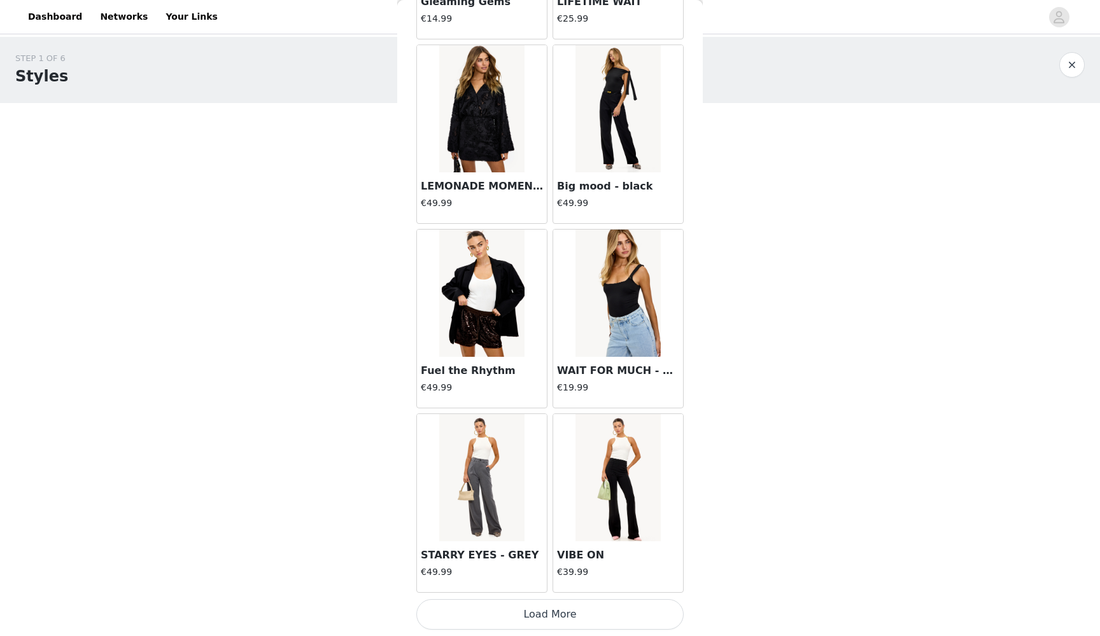
click at [518, 619] on button "Load More" at bounding box center [549, 615] width 267 height 31
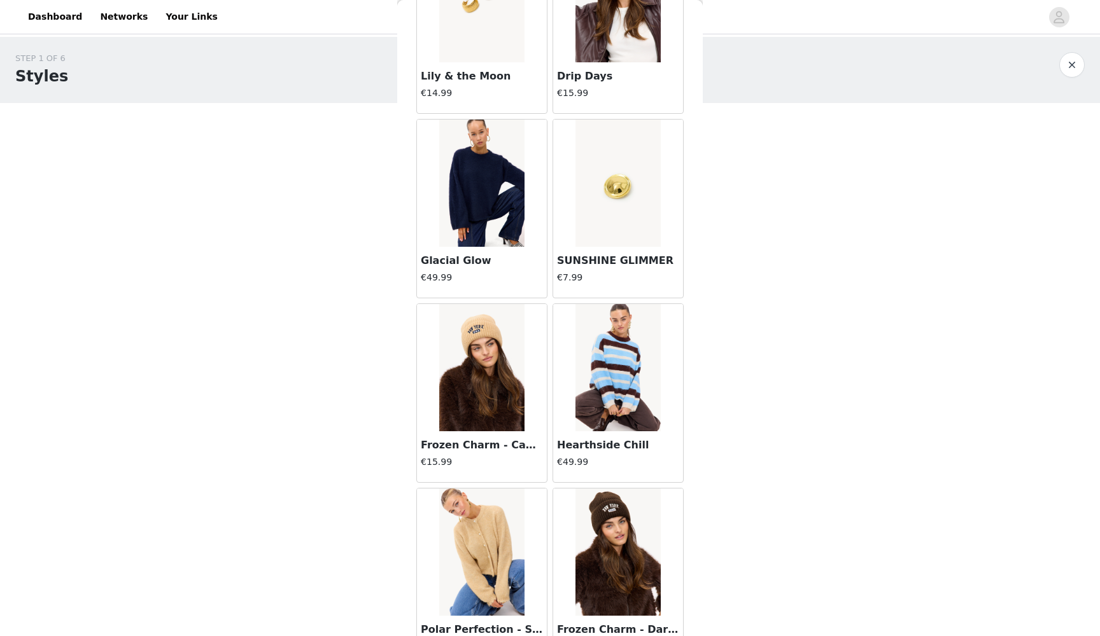
scroll to position [10425, 0]
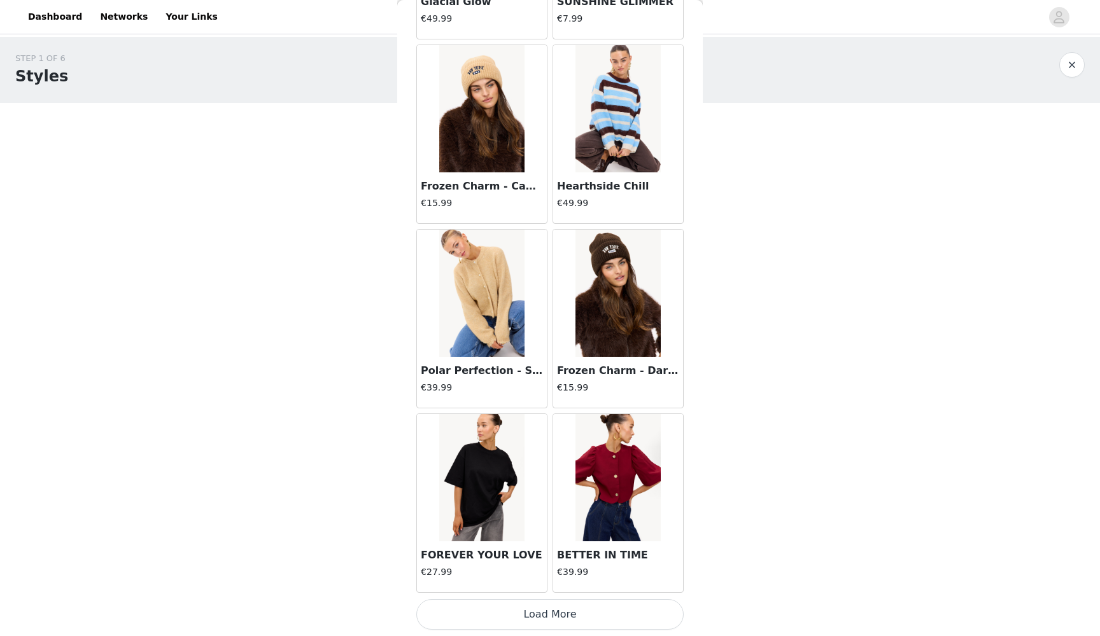
click at [524, 614] on button "Load More" at bounding box center [549, 615] width 267 height 31
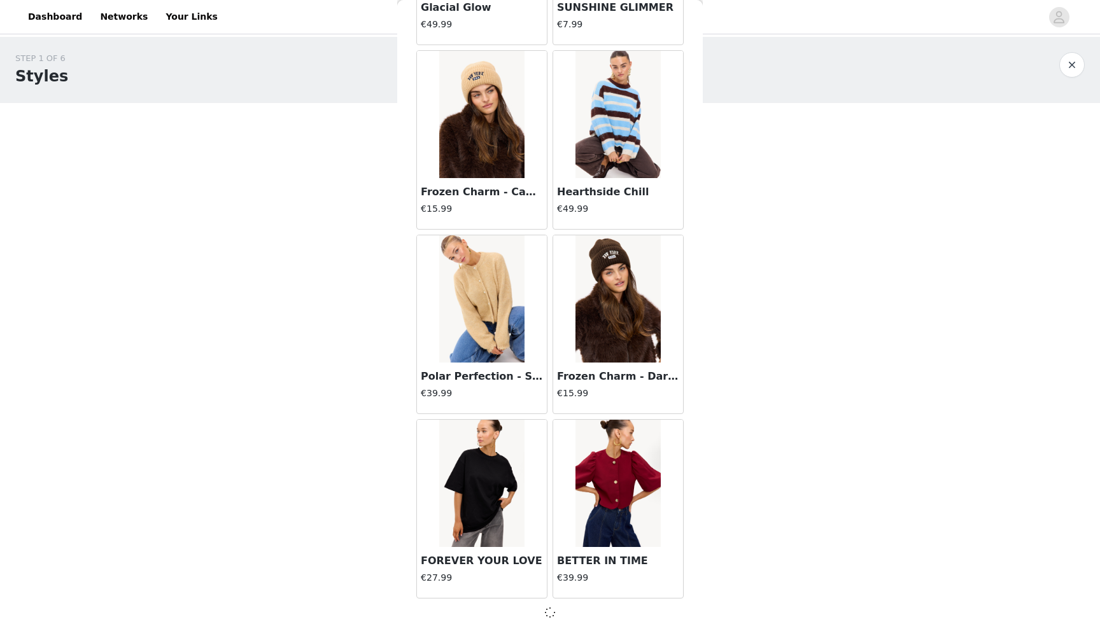
scroll to position [10533, 0]
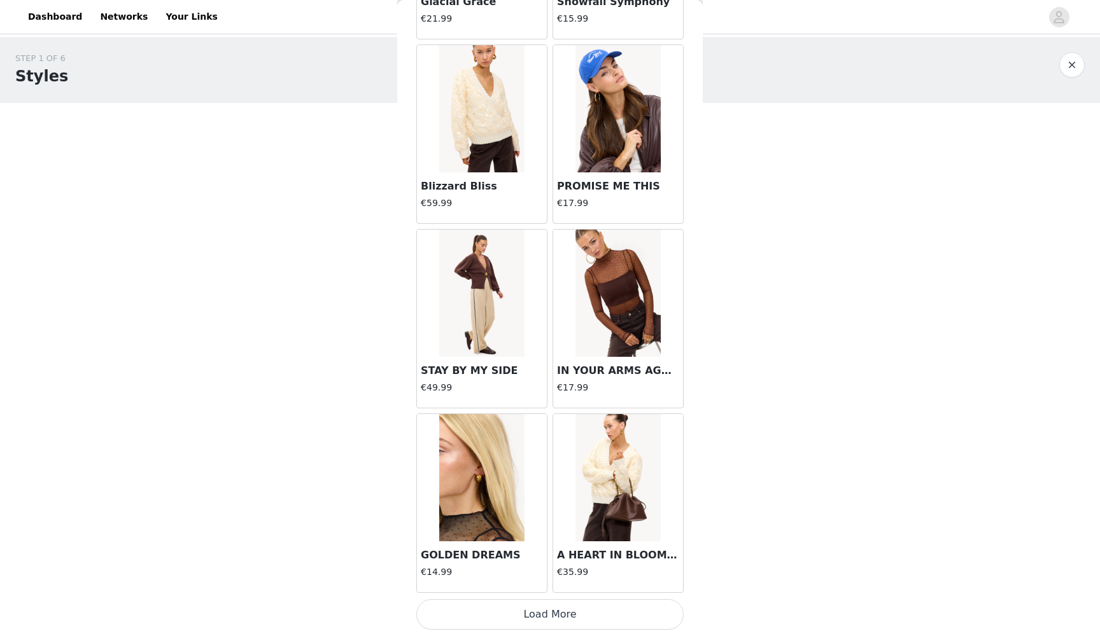
click at [501, 627] on button "Load More" at bounding box center [549, 615] width 267 height 31
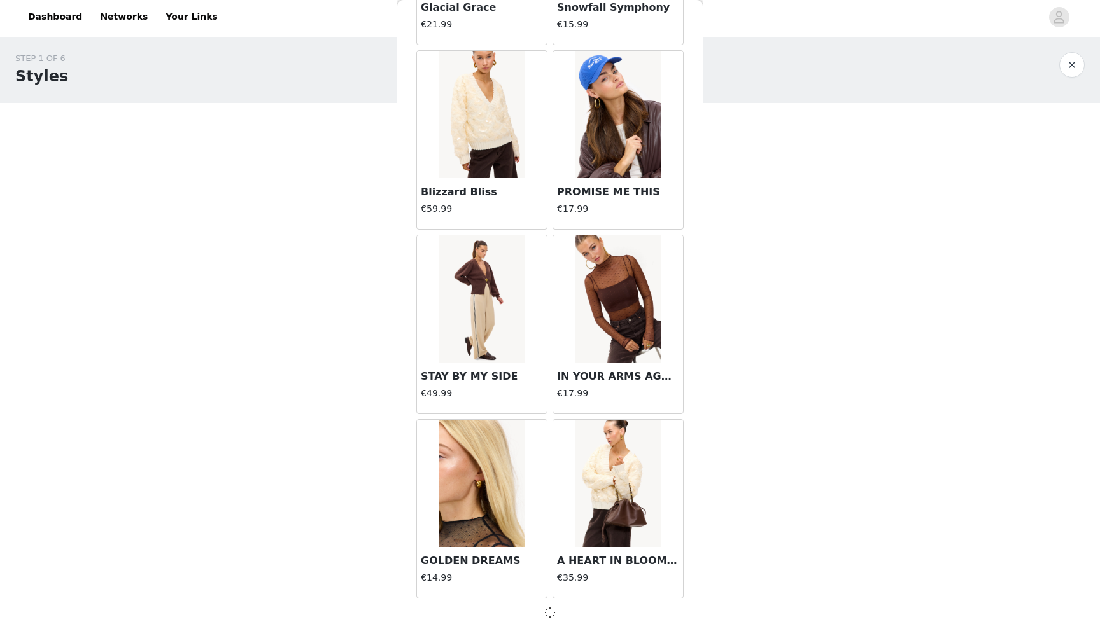
scroll to position [12379, 0]
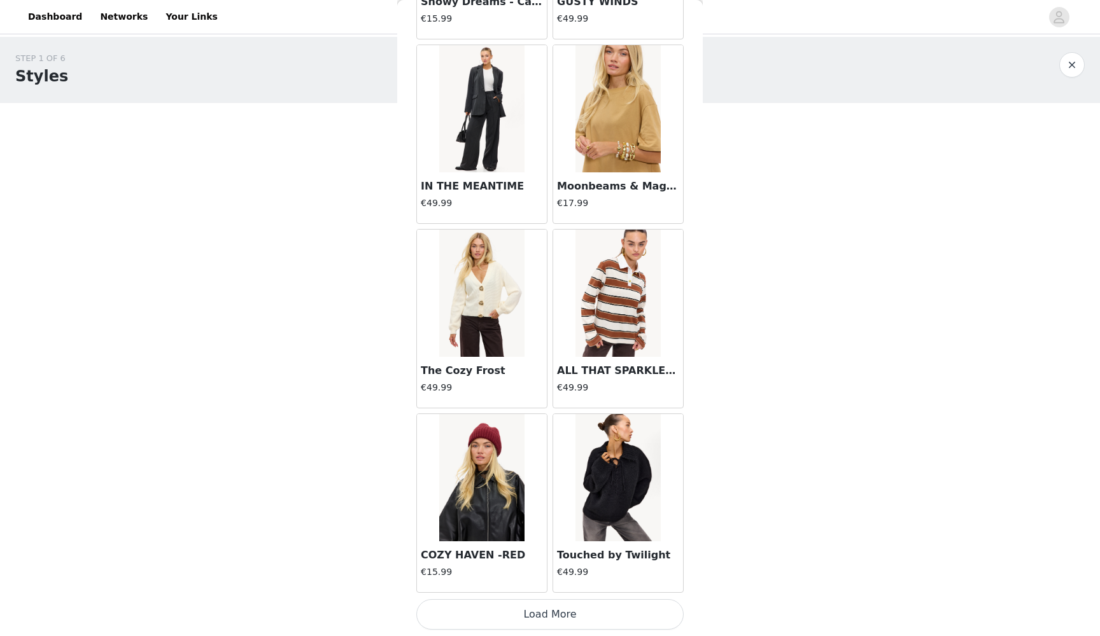
click at [510, 615] on button "Load More" at bounding box center [549, 615] width 267 height 31
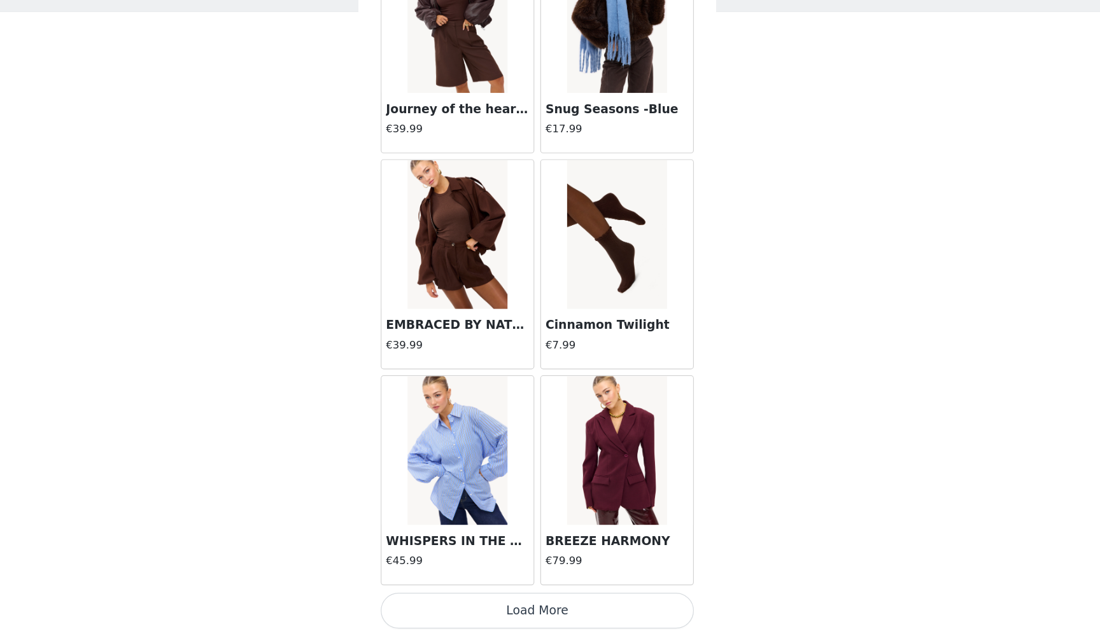
scroll to position [0, 0]
click at [454, 600] on button "Load More" at bounding box center [549, 615] width 267 height 31
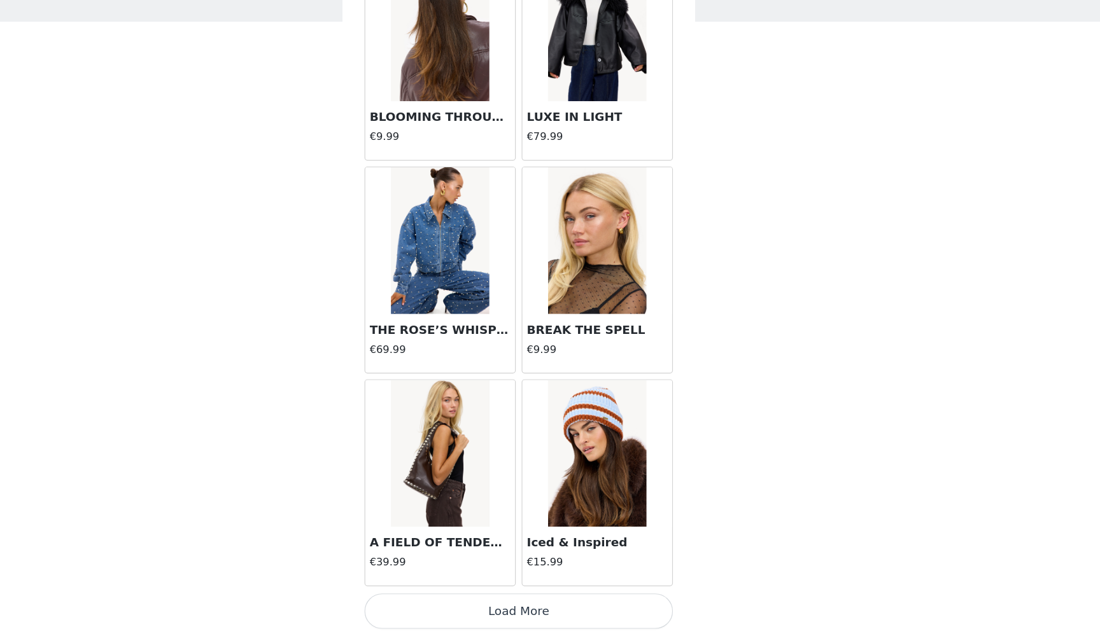
click at [430, 600] on button "Load More" at bounding box center [549, 615] width 267 height 31
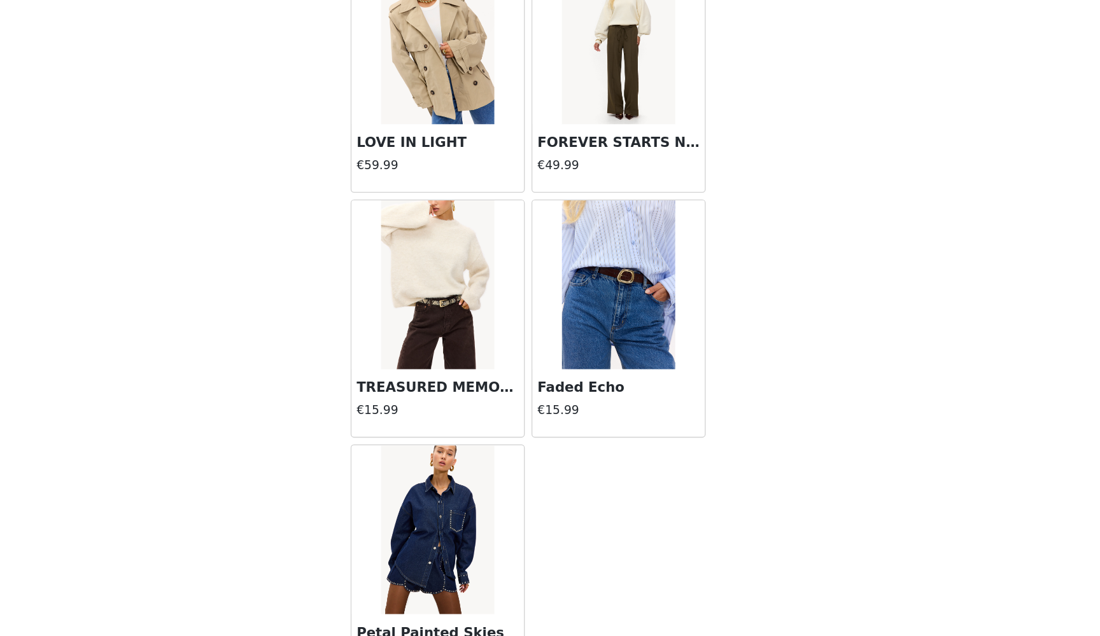
scroll to position [19503, 0]
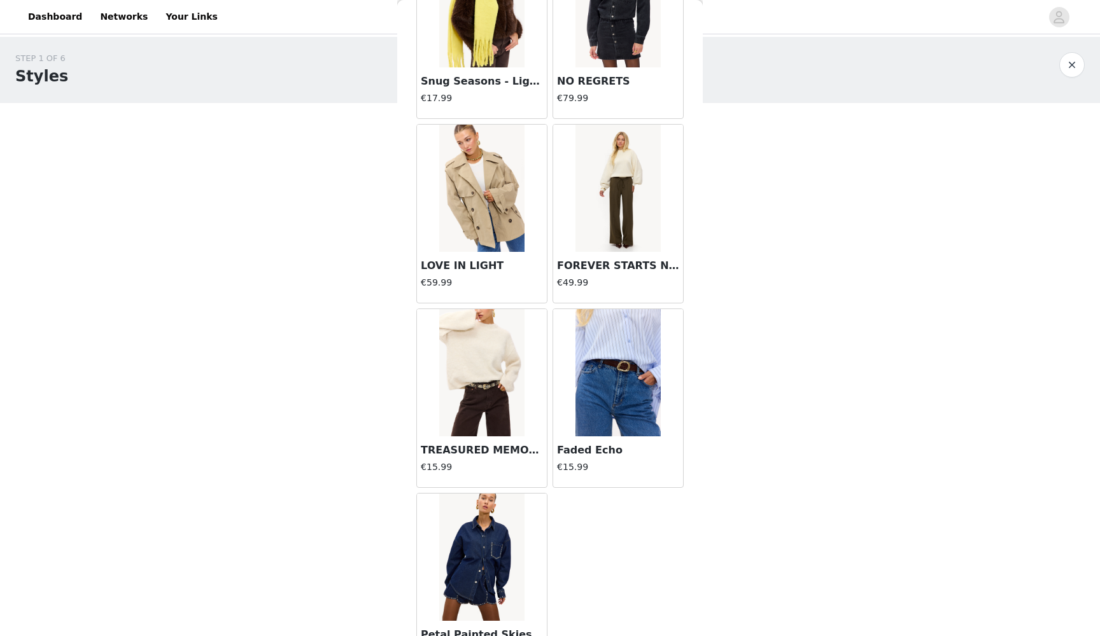
click at [456, 216] on img at bounding box center [481, 188] width 85 height 127
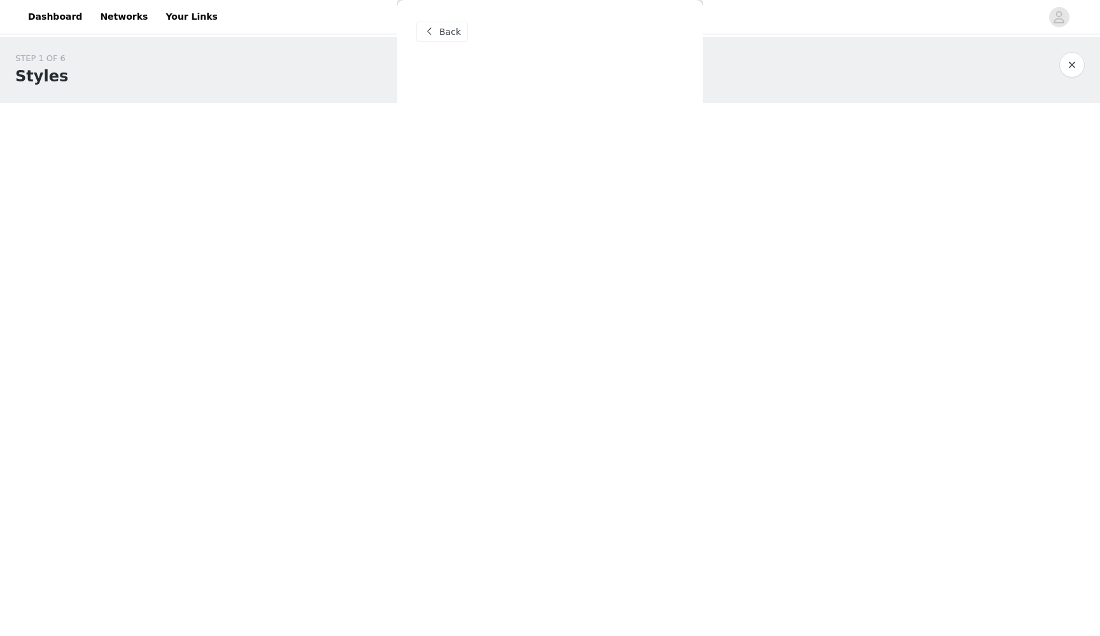
scroll to position [0, 0]
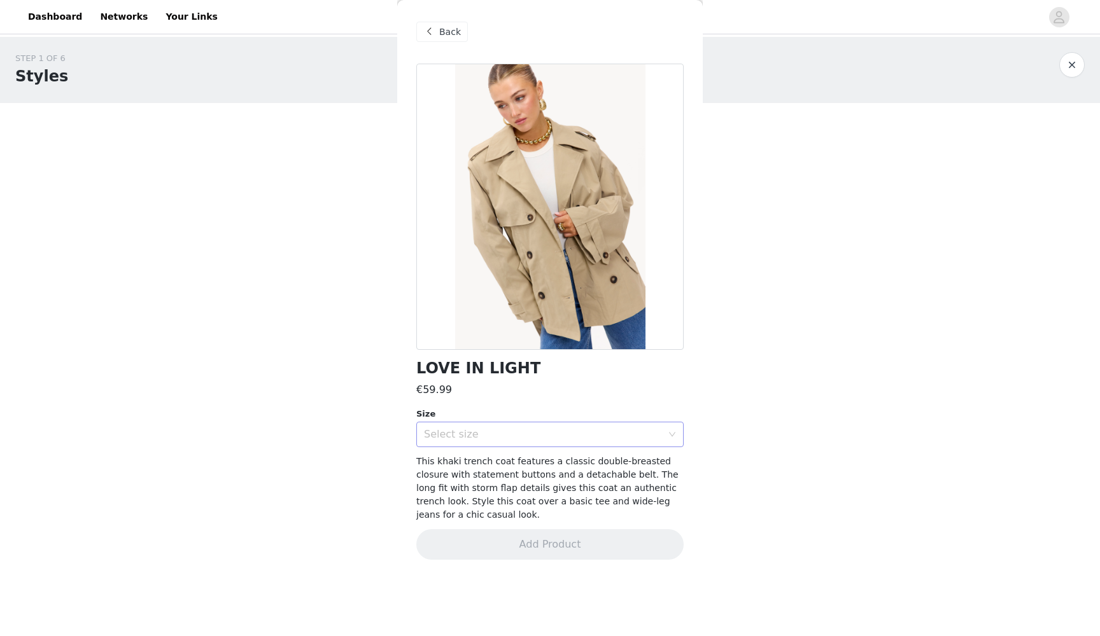
click at [507, 434] on div "Select size" at bounding box center [543, 434] width 238 height 13
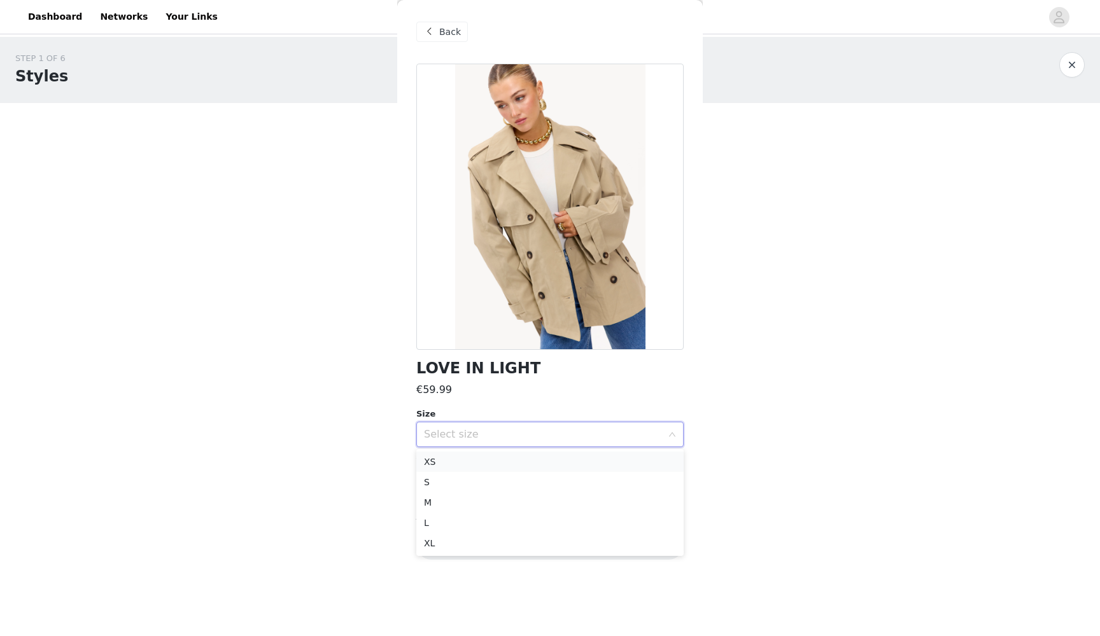
click at [500, 463] on li "XS" at bounding box center [549, 462] width 267 height 20
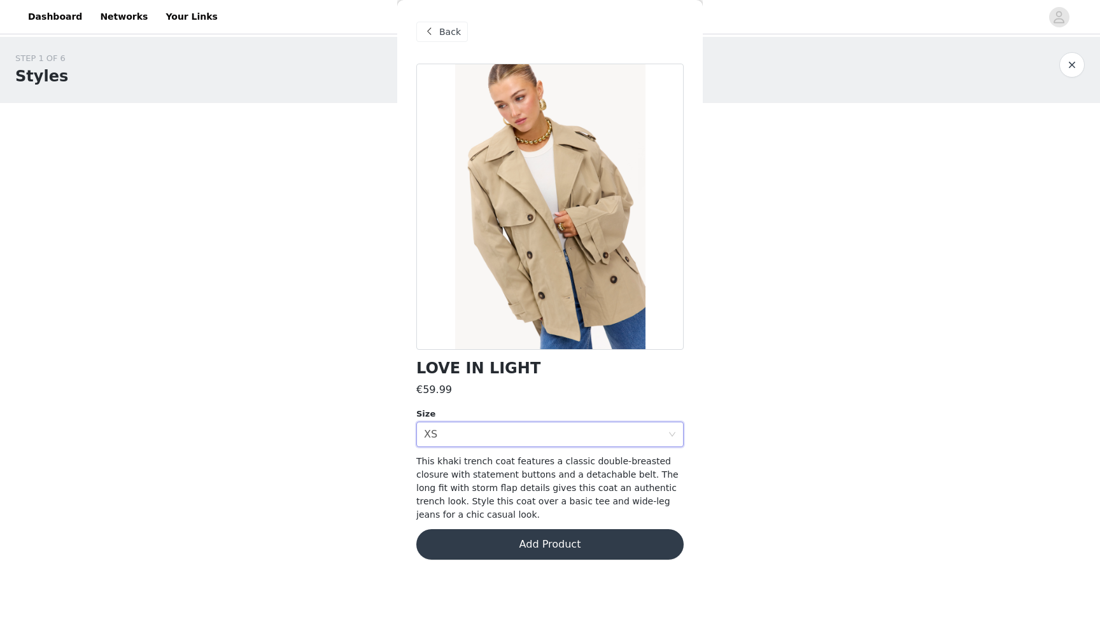
click at [500, 540] on button "Add Product" at bounding box center [549, 545] width 267 height 31
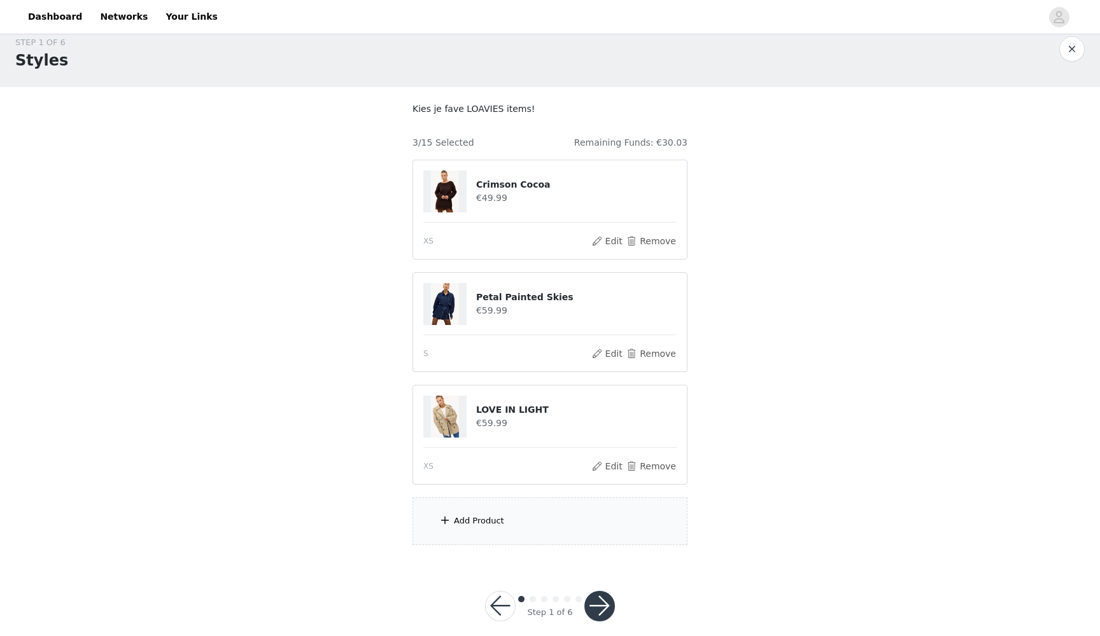
scroll to position [24, 0]
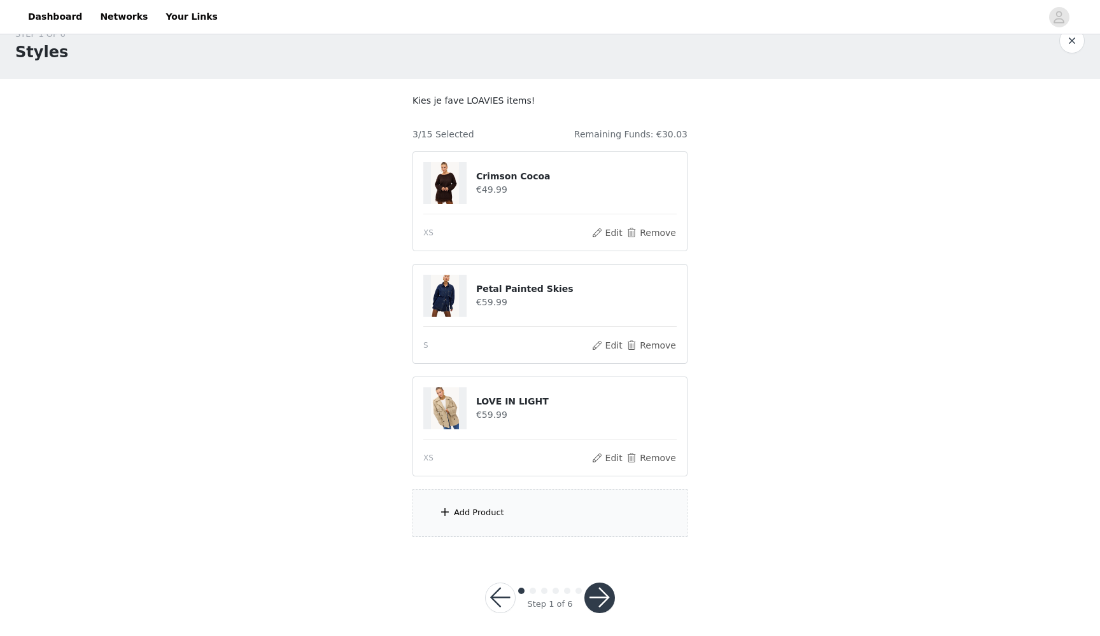
click at [504, 511] on div "Add Product" at bounding box center [549, 513] width 275 height 48
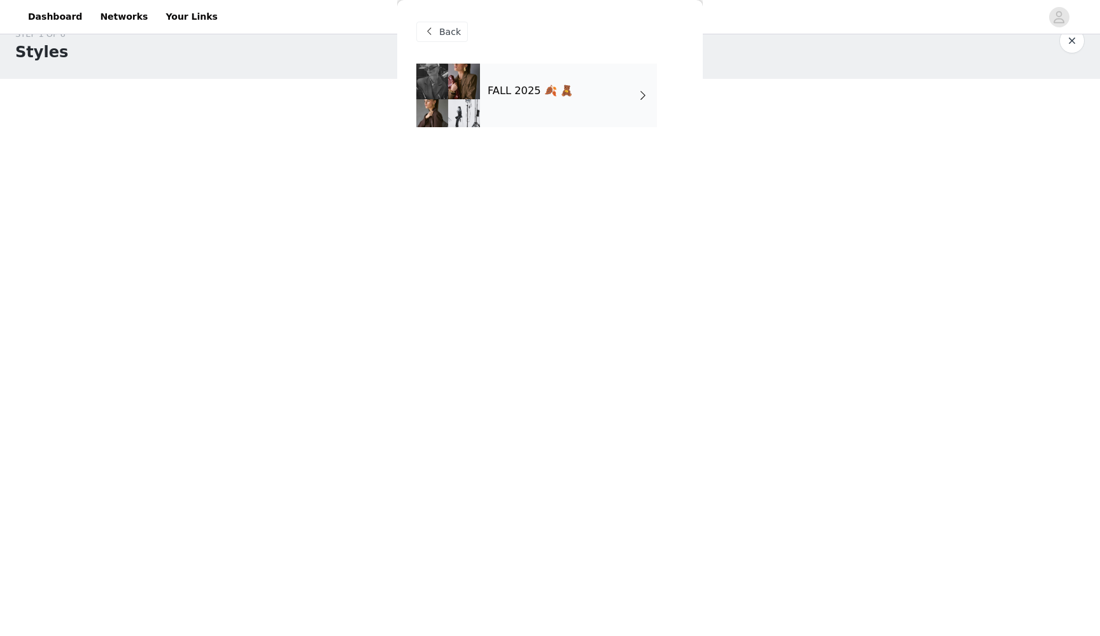
click at [544, 108] on div "FALL 2025 🍂 🧸" at bounding box center [568, 96] width 177 height 64
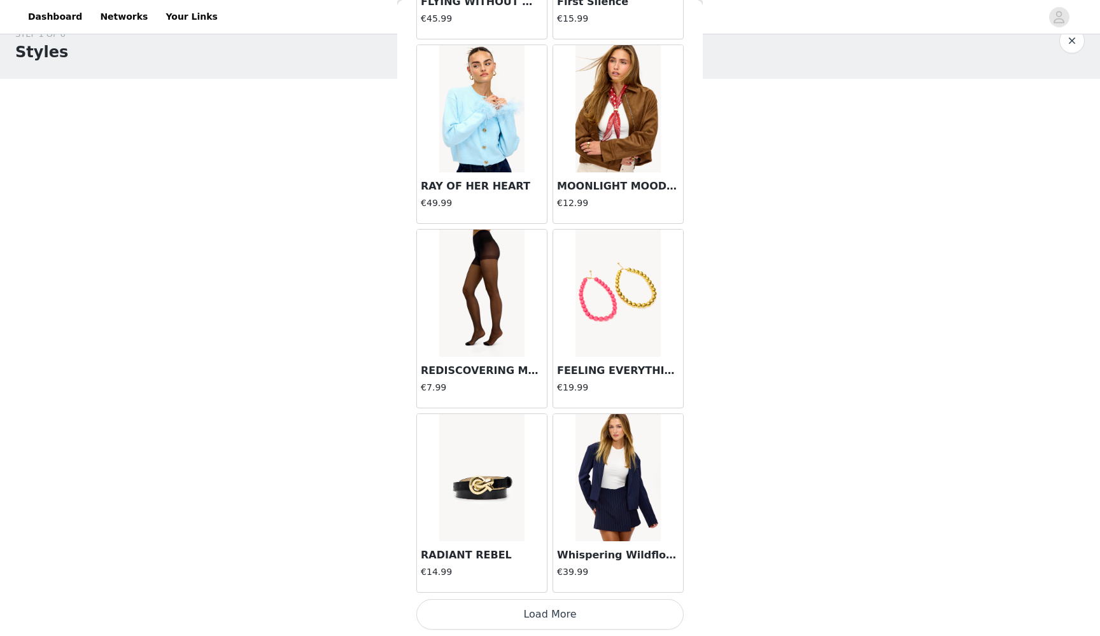
click at [507, 616] on button "Load More" at bounding box center [549, 615] width 267 height 31
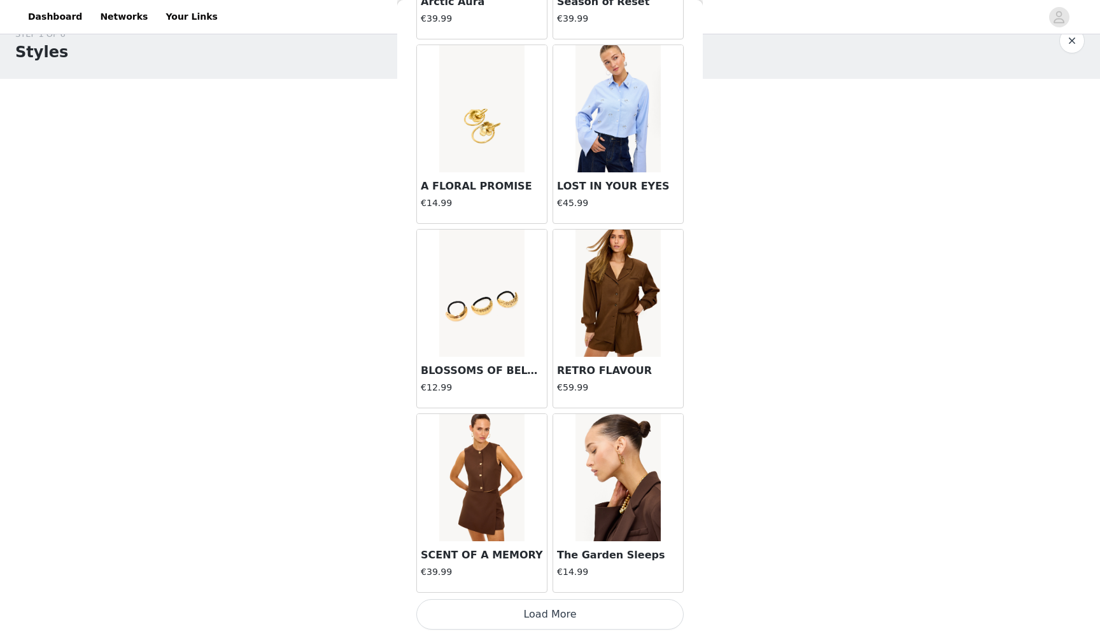
click at [521, 614] on button "Load More" at bounding box center [549, 615] width 267 height 31
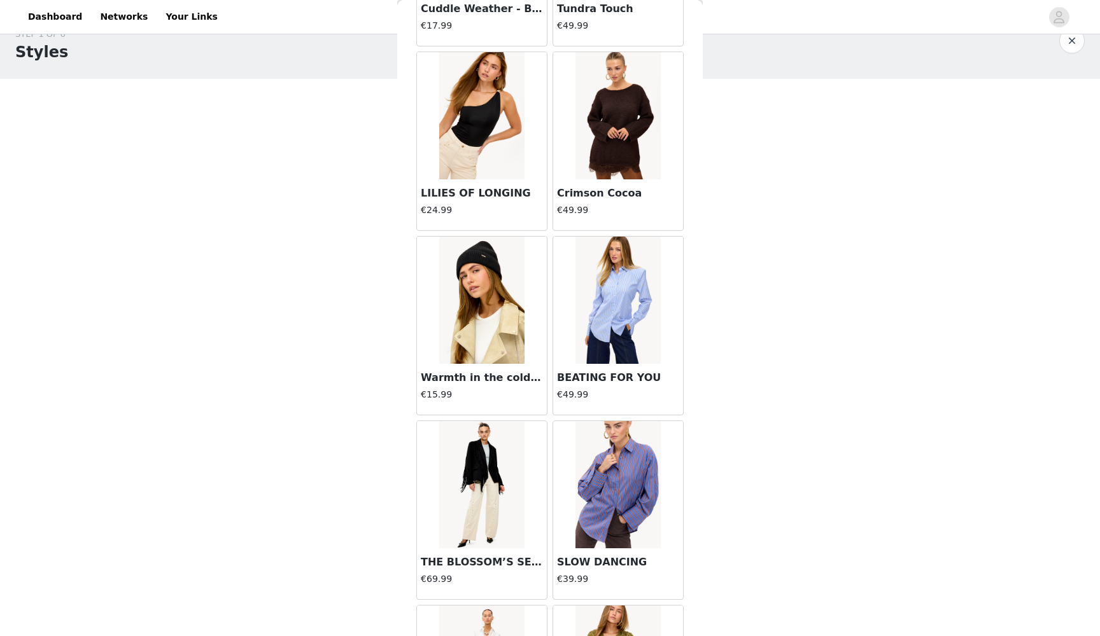
scroll to position [4442, 0]
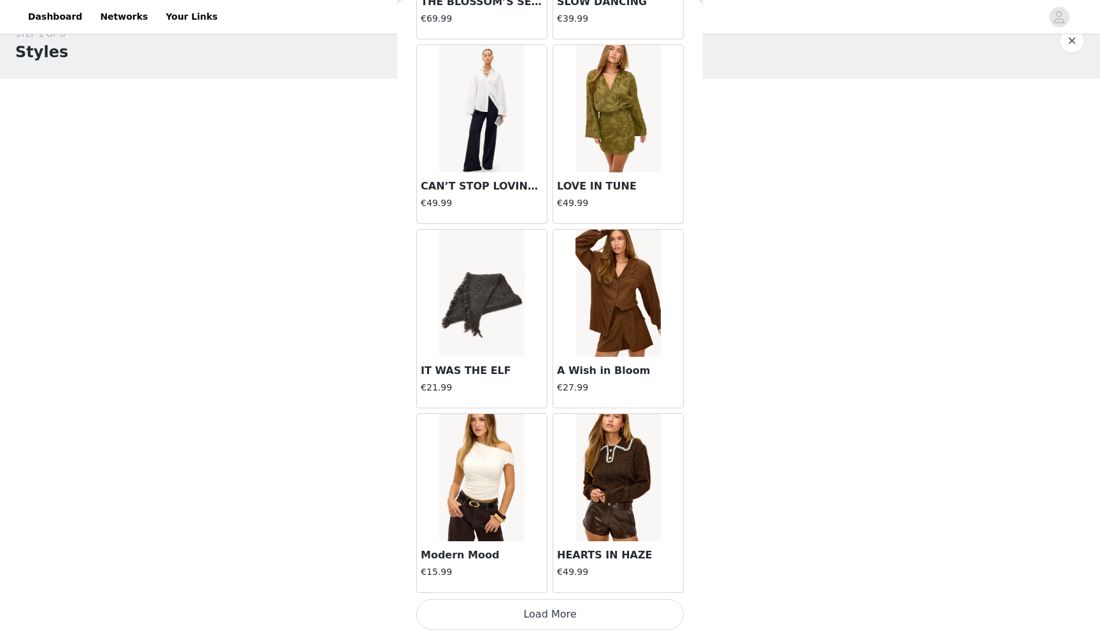
click at [474, 615] on button "Load More" at bounding box center [549, 615] width 267 height 31
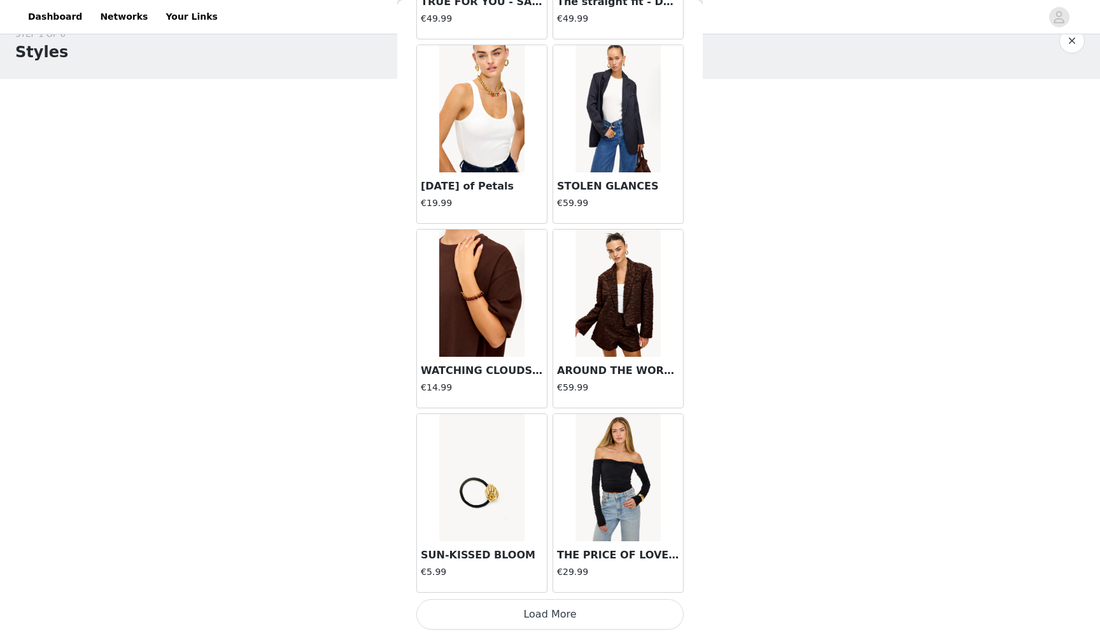
click at [491, 607] on button "Load More" at bounding box center [549, 615] width 267 height 31
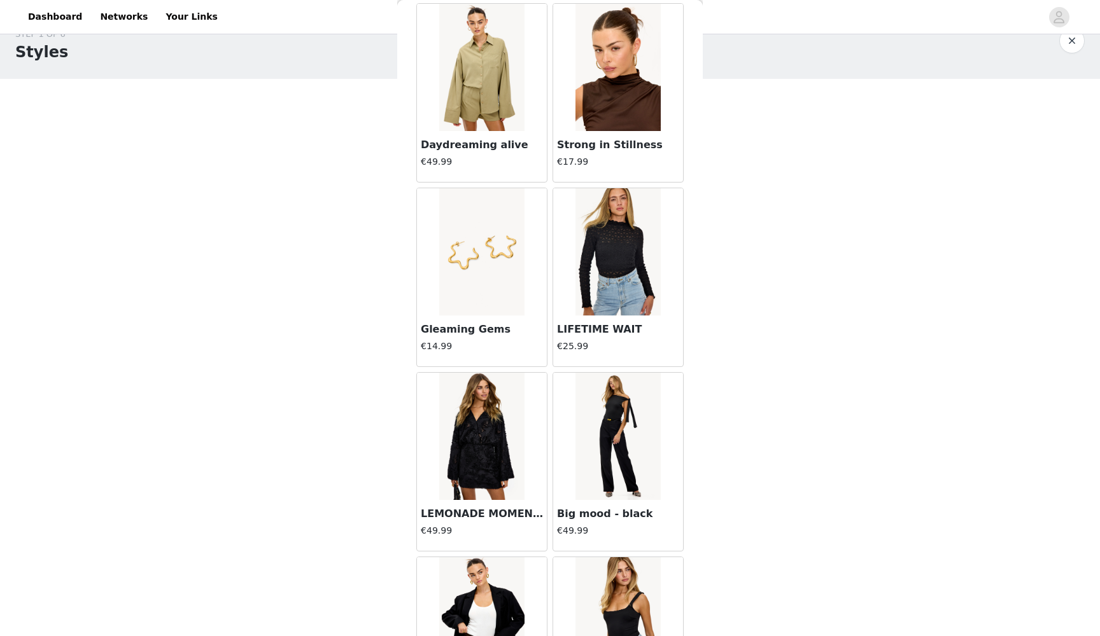
scroll to position [8368, 0]
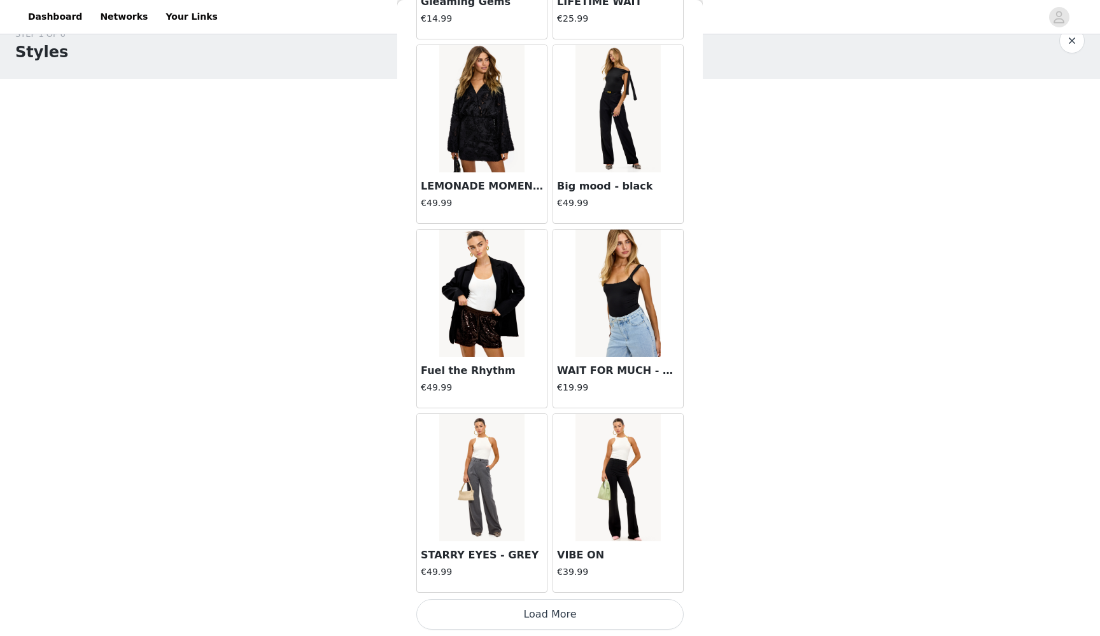
click at [491, 623] on button "Load More" at bounding box center [549, 615] width 267 height 31
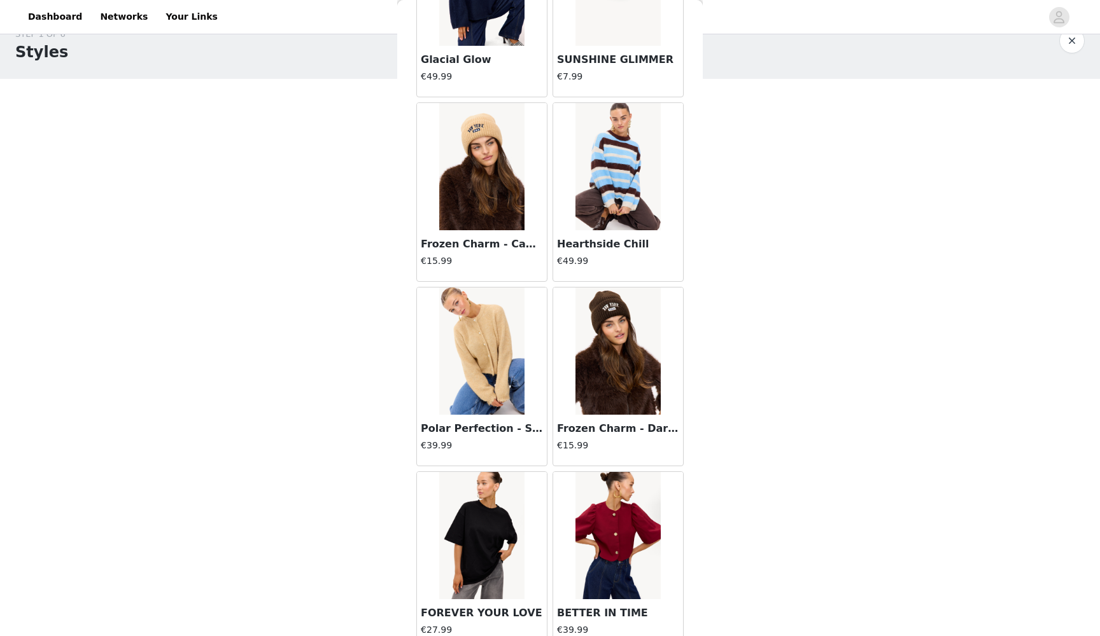
scroll to position [10484, 0]
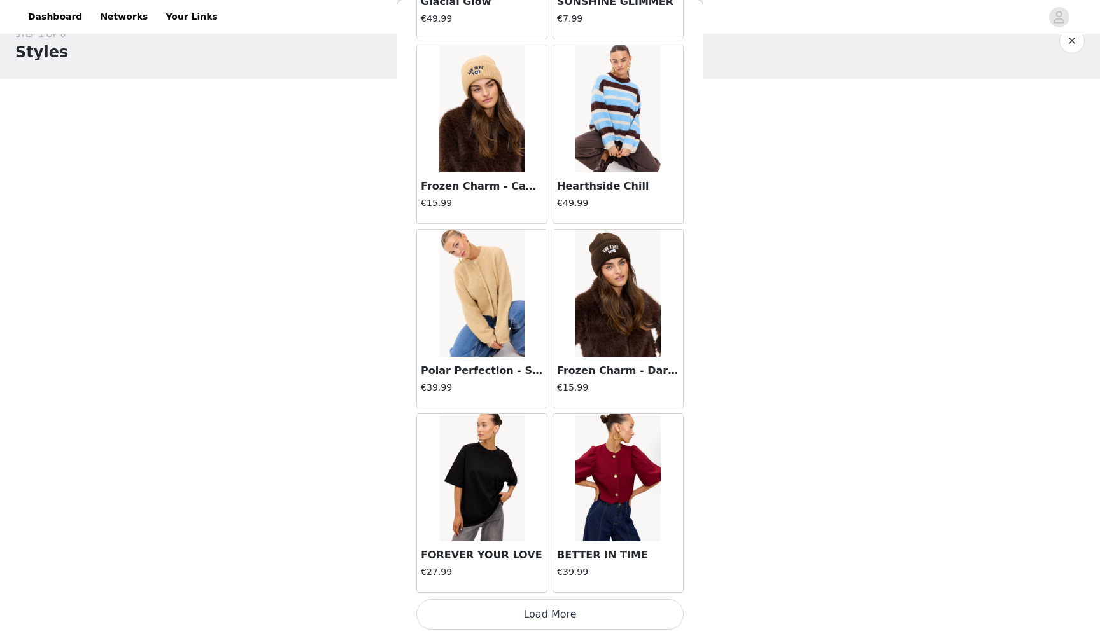
click at [524, 618] on button "Load More" at bounding box center [549, 615] width 267 height 31
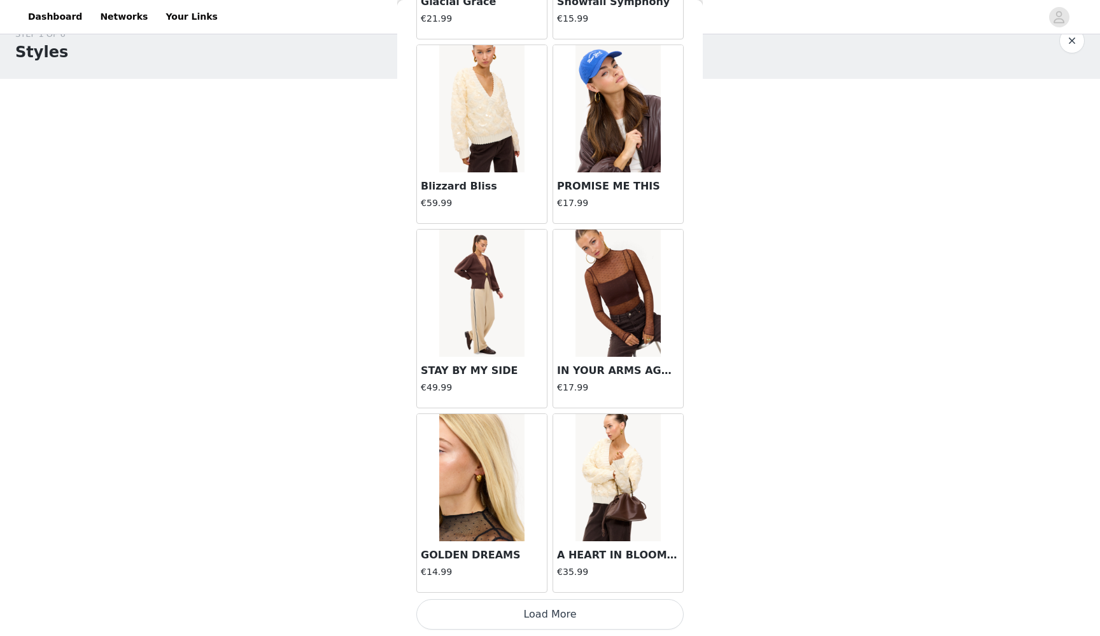
click at [513, 608] on button "Load More" at bounding box center [549, 615] width 267 height 31
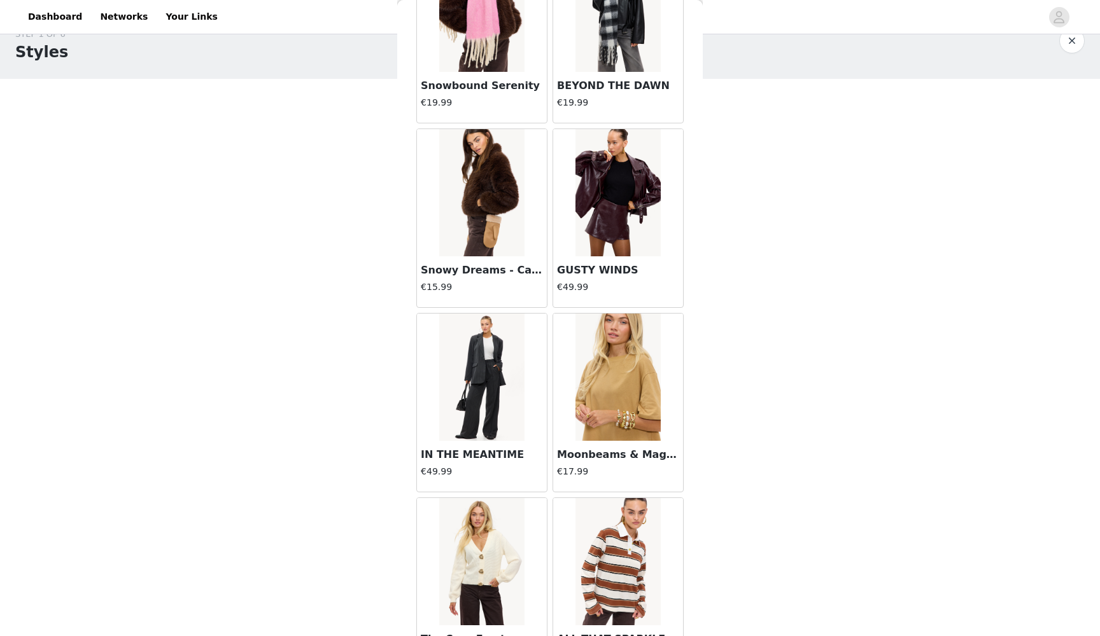
scroll to position [13982, 0]
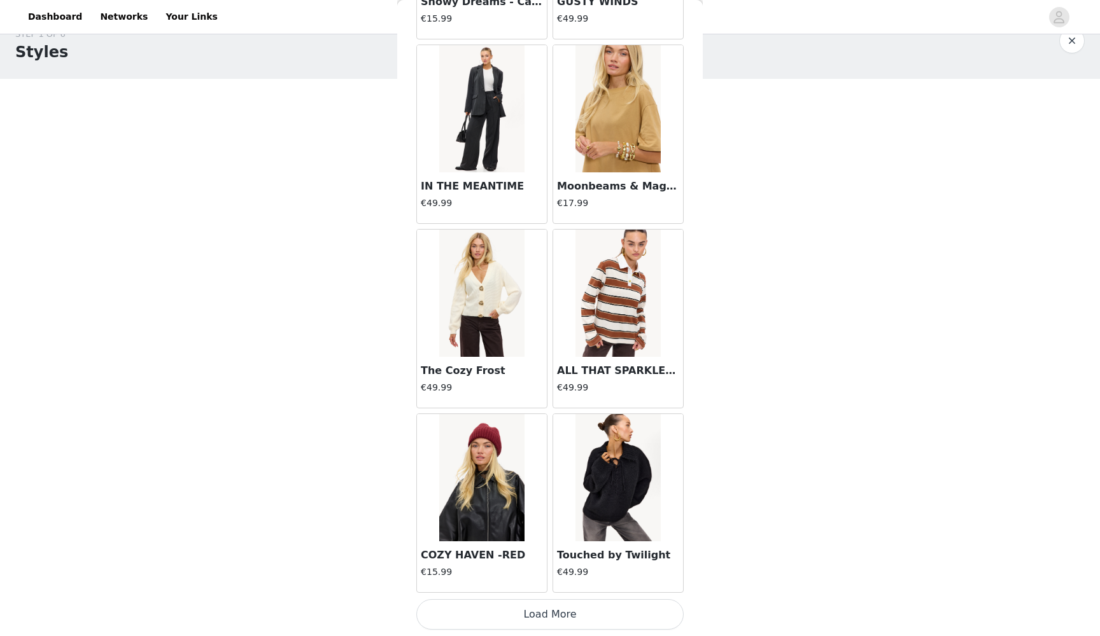
click at [498, 612] on button "Load More" at bounding box center [549, 615] width 267 height 31
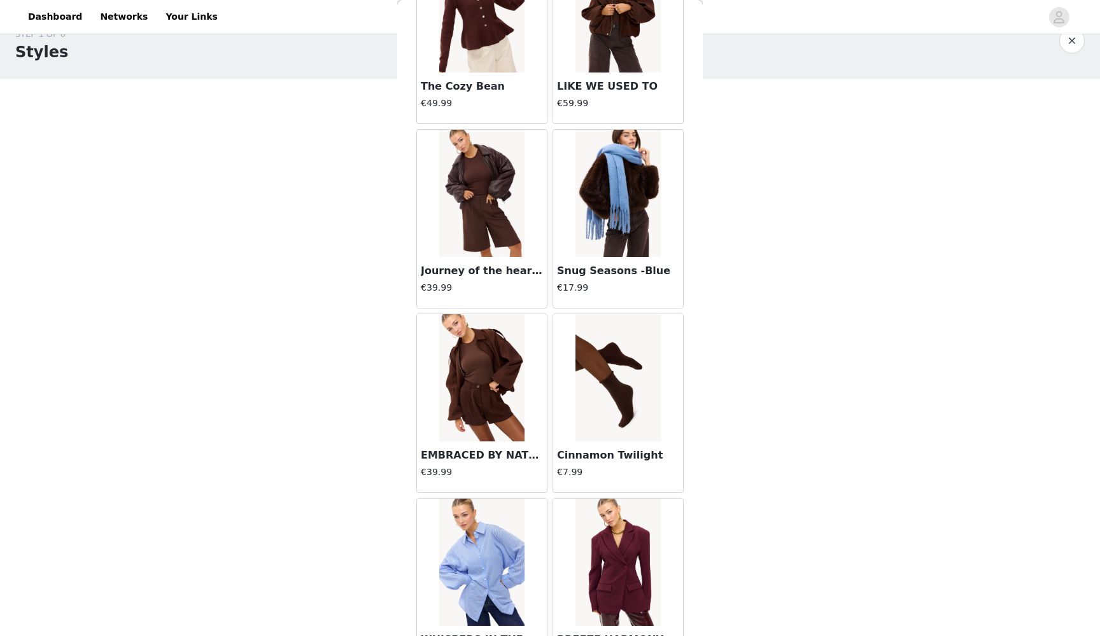
scroll to position [15992, 0]
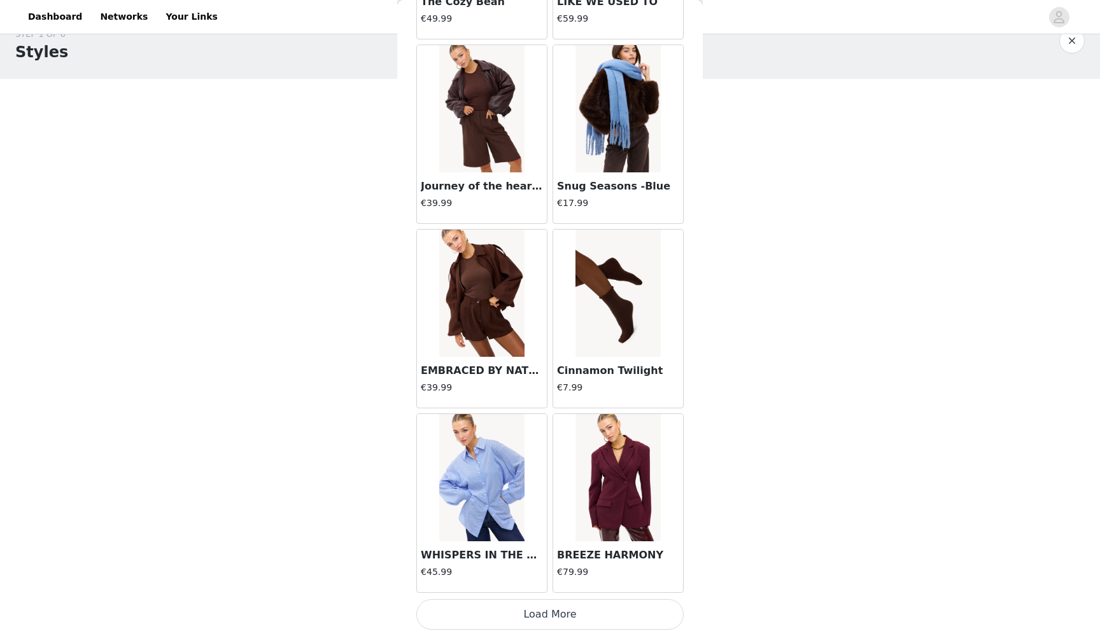
click at [528, 621] on button "Load More" at bounding box center [549, 615] width 267 height 31
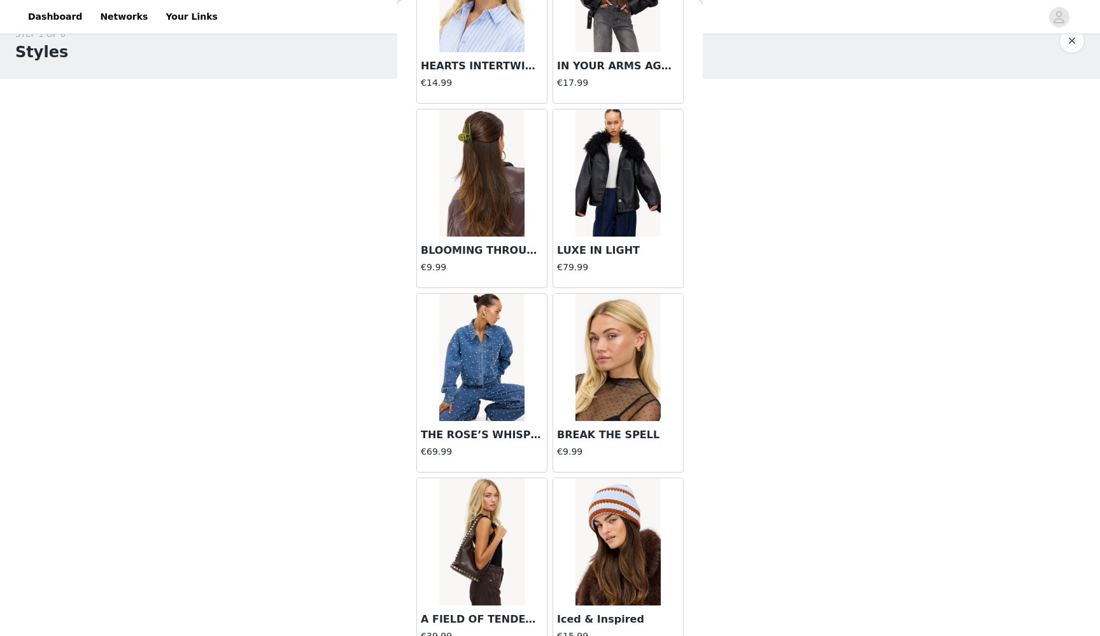
scroll to position [17922, 0]
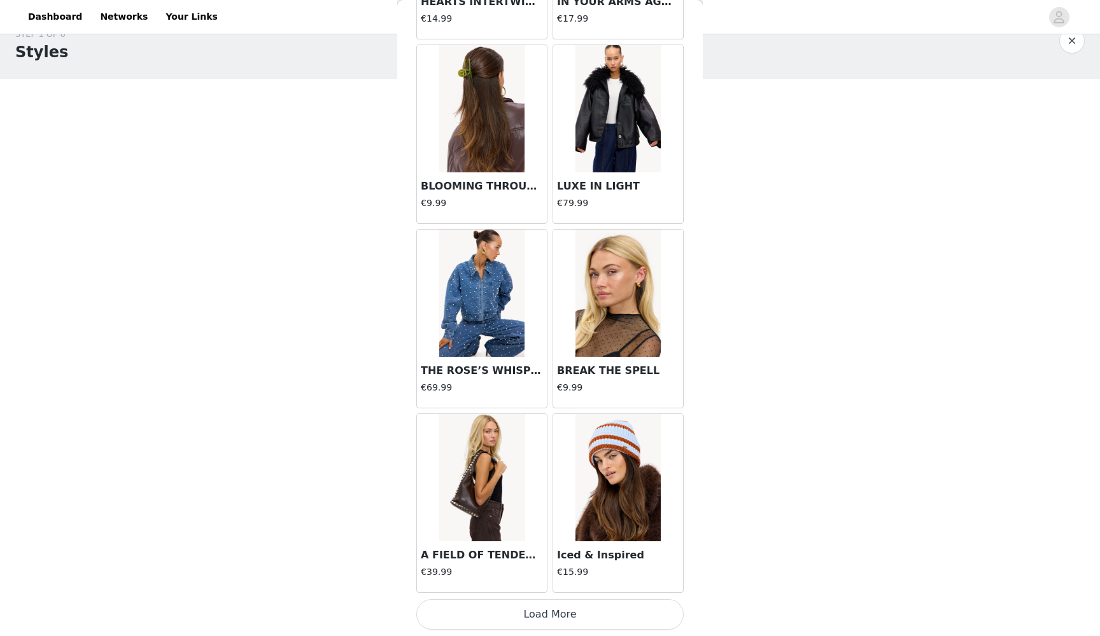
click at [514, 618] on button "Load More" at bounding box center [549, 615] width 267 height 31
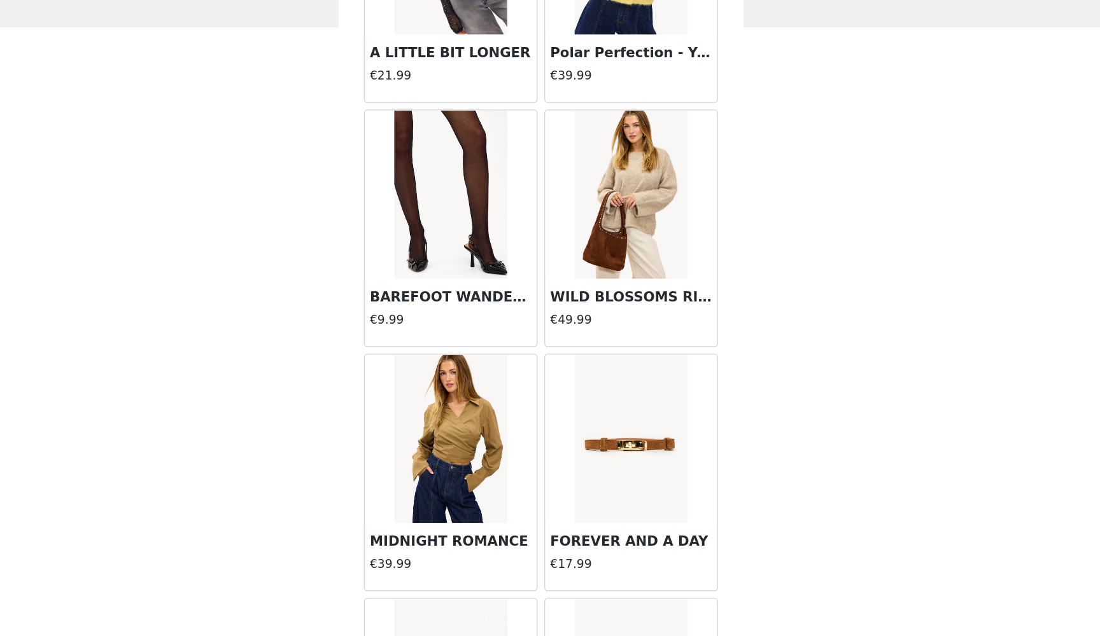
scroll to position [493, 0]
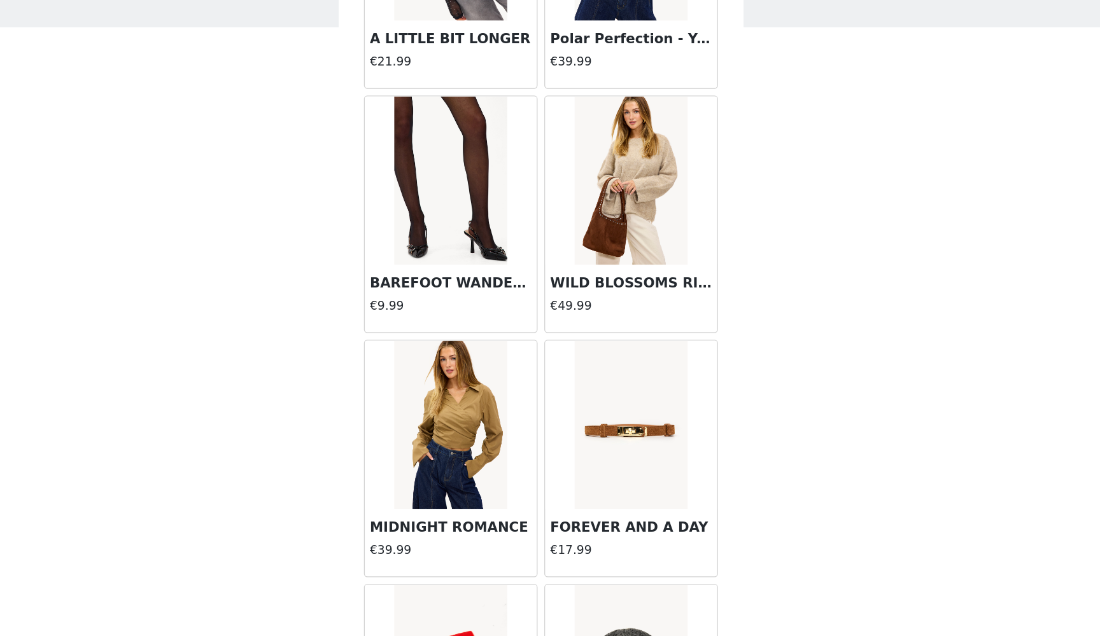
click at [575, 323] on img at bounding box center [617, 372] width 85 height 127
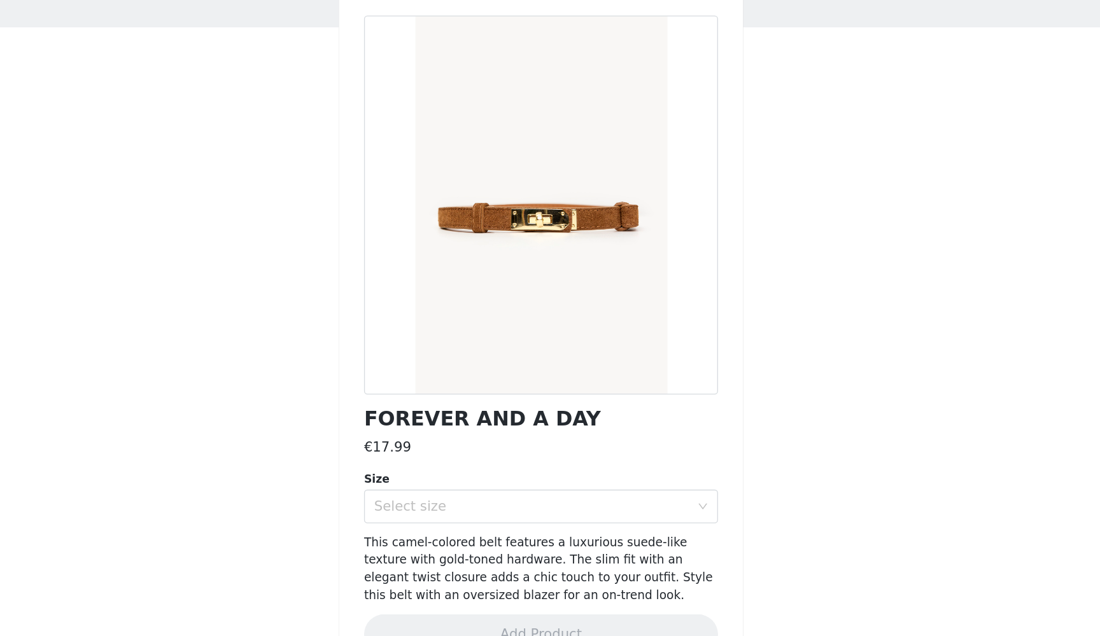
scroll to position [31, 0]
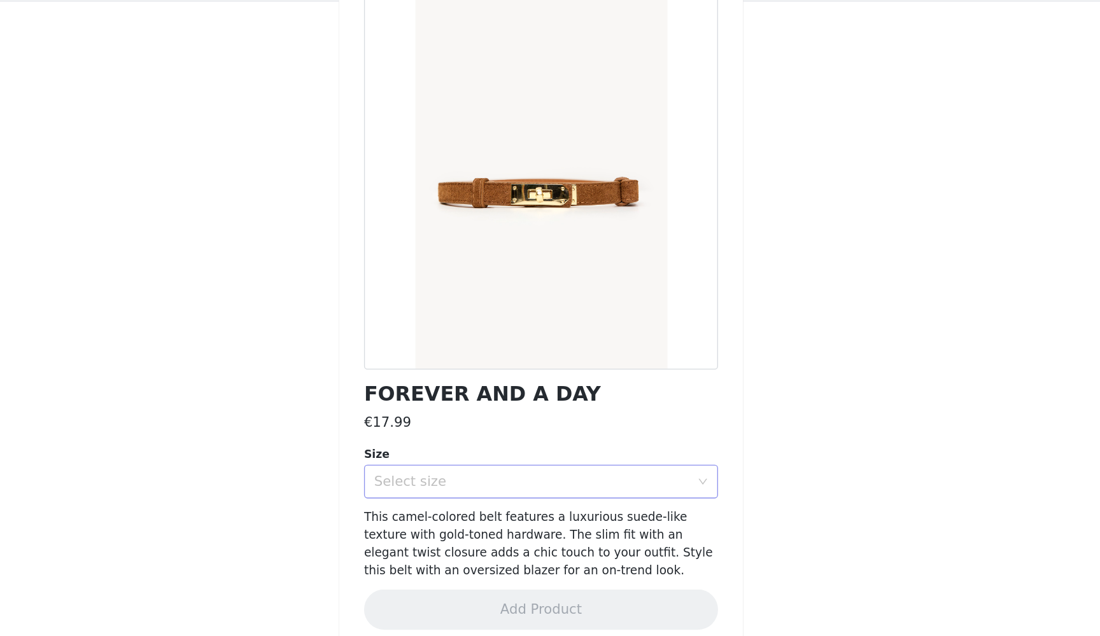
click at [424, 428] on div "Select size" at bounding box center [543, 434] width 238 height 13
click at [416, 452] on li "ONESIZE" at bounding box center [549, 462] width 267 height 20
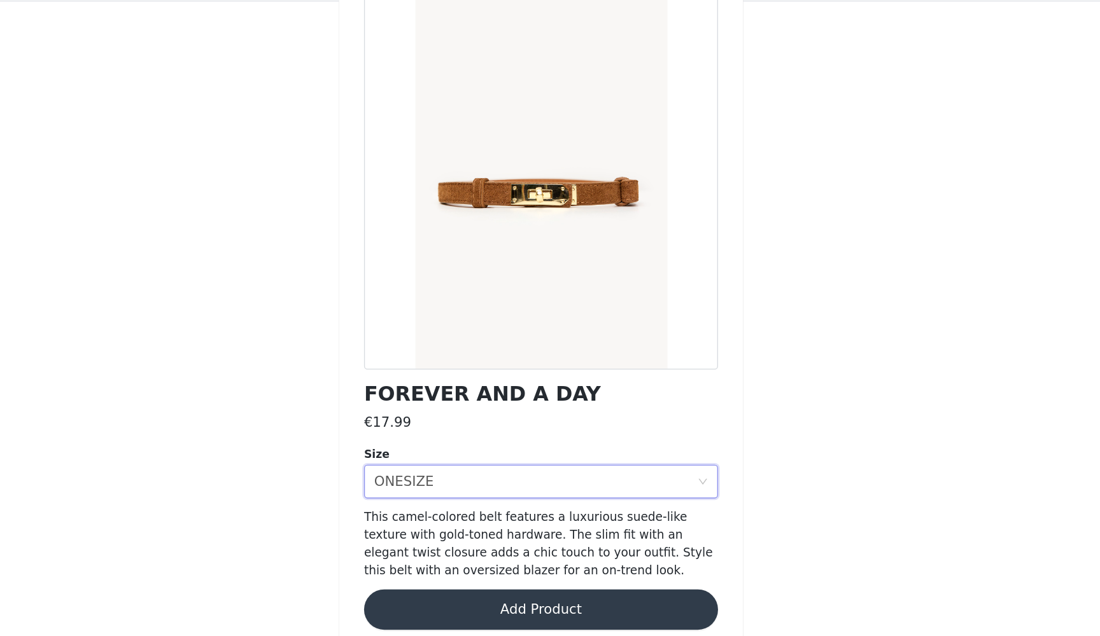
click at [416, 516] on button "Add Product" at bounding box center [549, 531] width 267 height 31
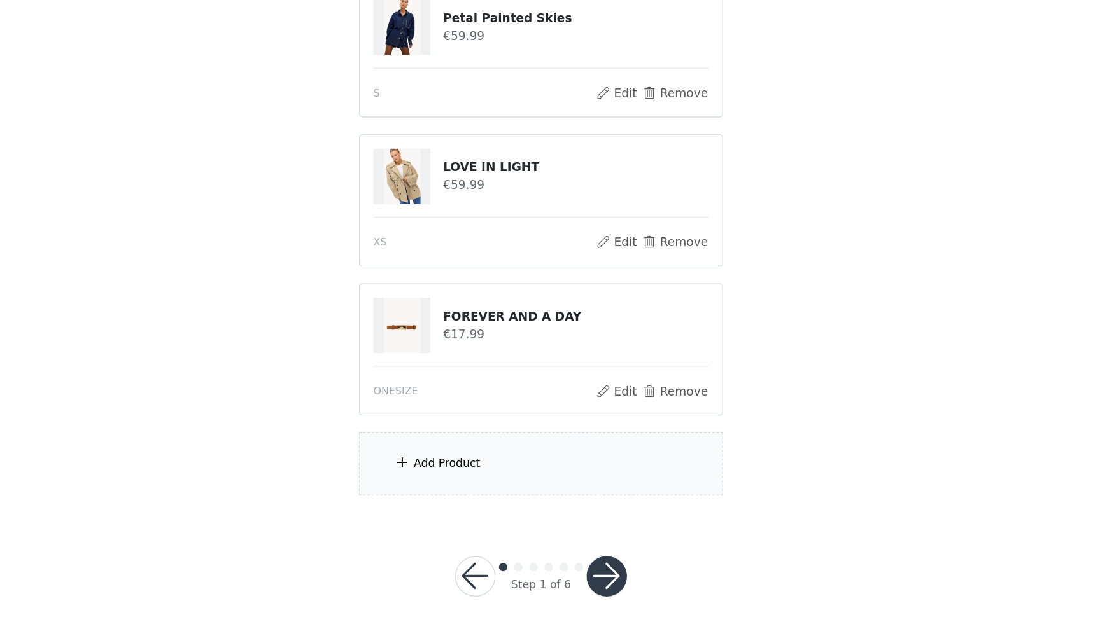
click at [412, 482] on div "Add Product" at bounding box center [549, 506] width 275 height 48
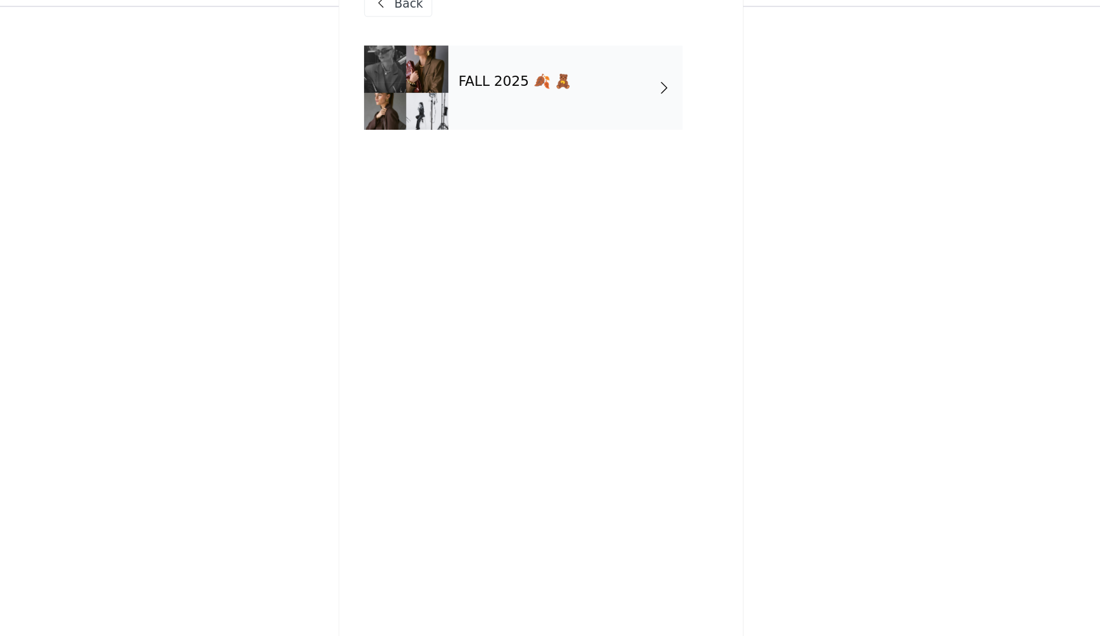
click at [480, 79] on div "FALL 2025 🍂 🧸" at bounding box center [568, 96] width 177 height 64
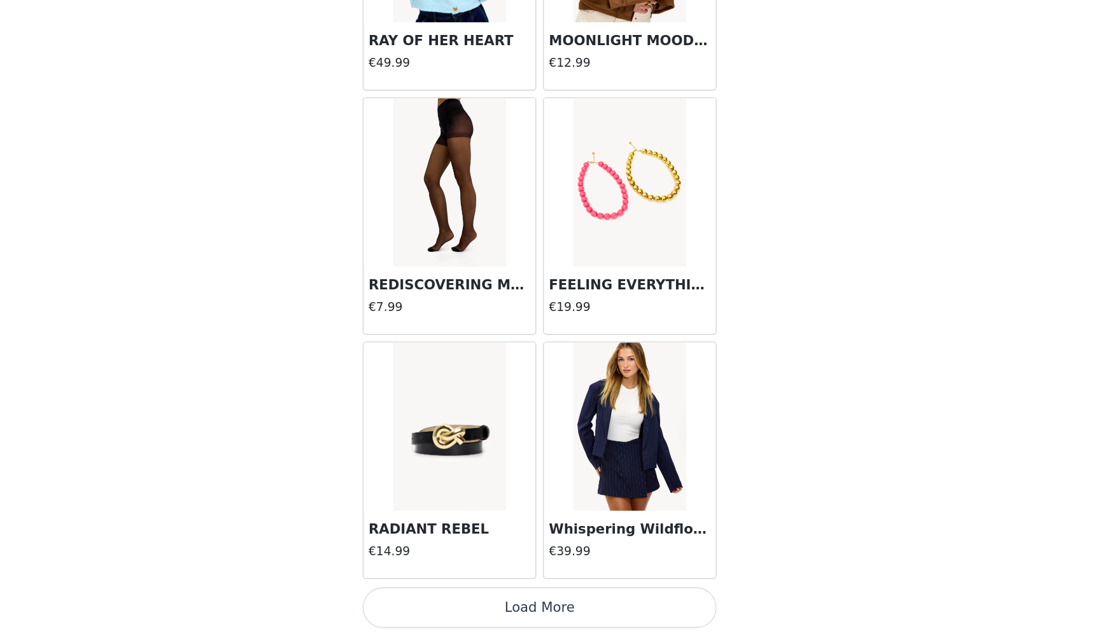
click at [416, 600] on button "Load More" at bounding box center [549, 615] width 267 height 31
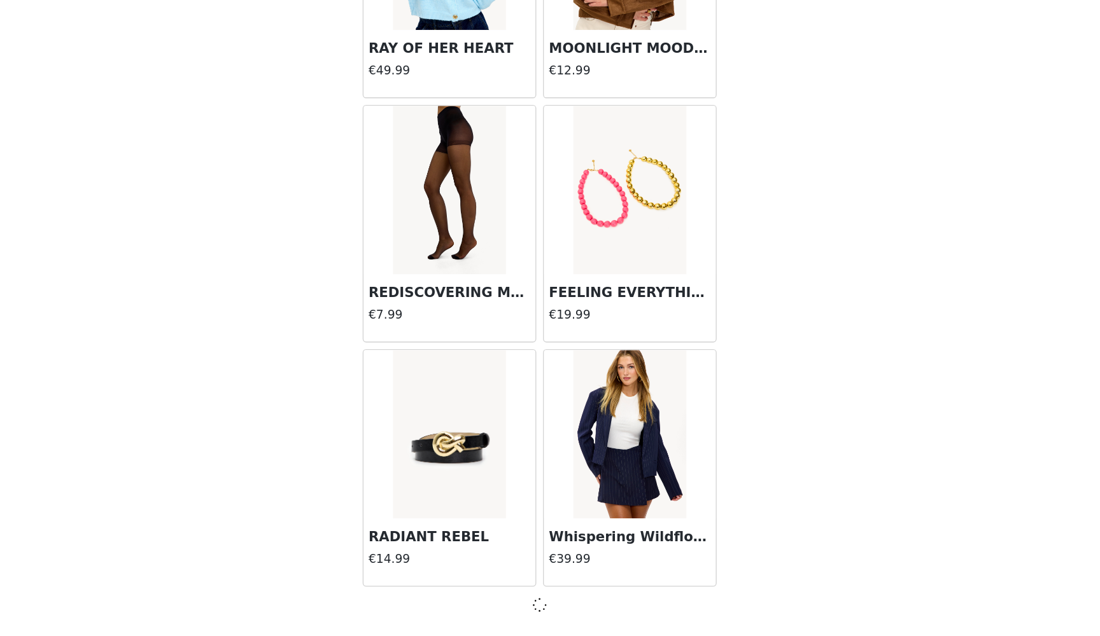
scroll to position [1305, 0]
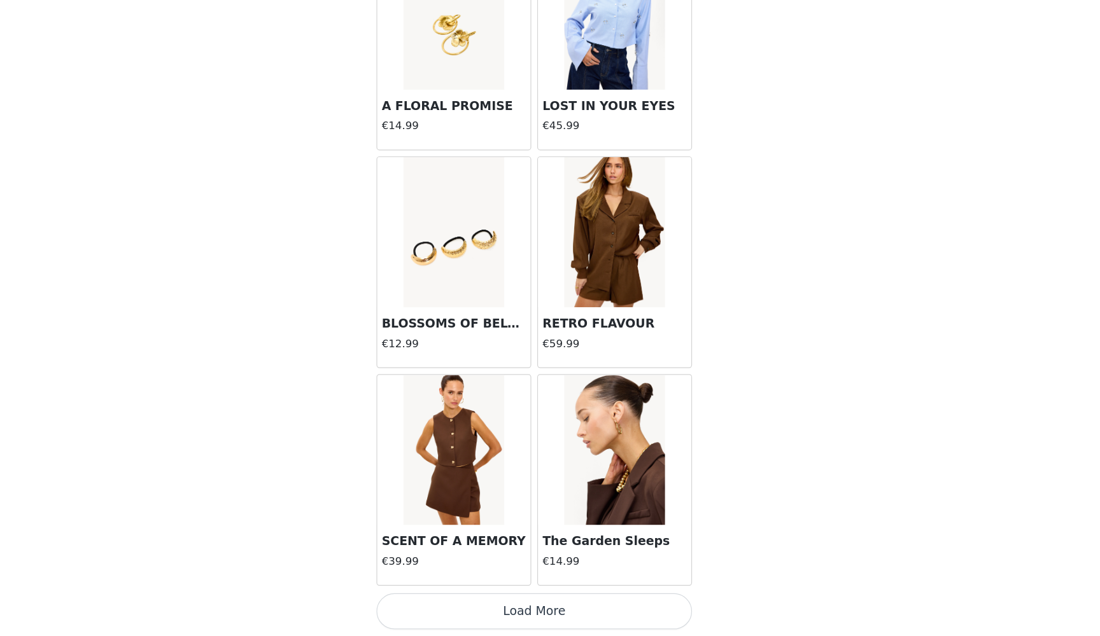
click at [416, 600] on button "Load More" at bounding box center [549, 615] width 267 height 31
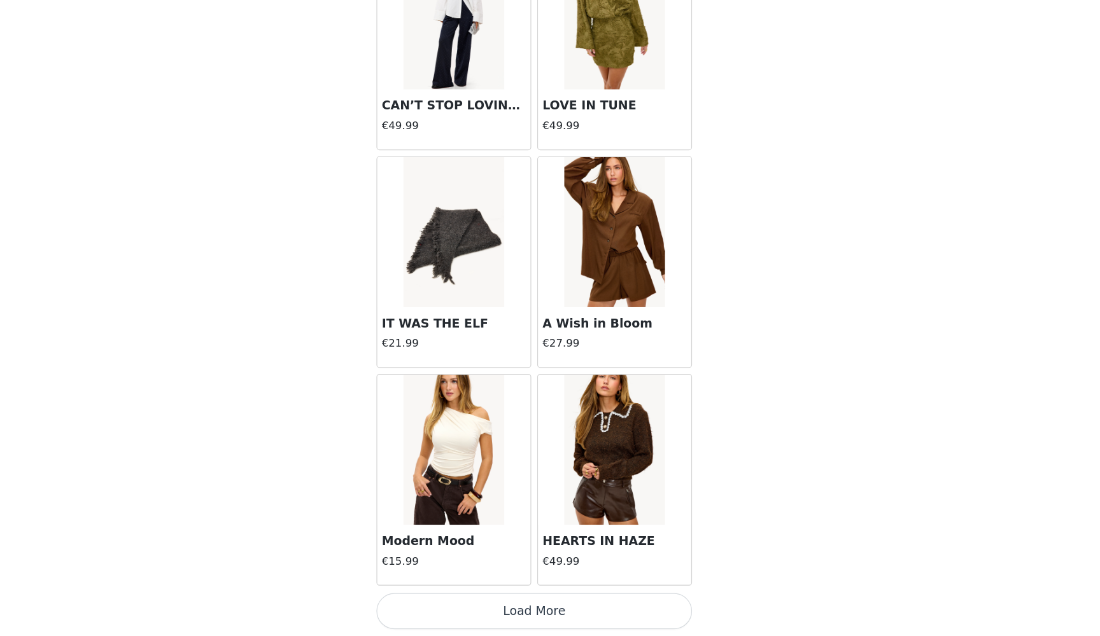
click at [416, 600] on button "Load More" at bounding box center [549, 615] width 267 height 31
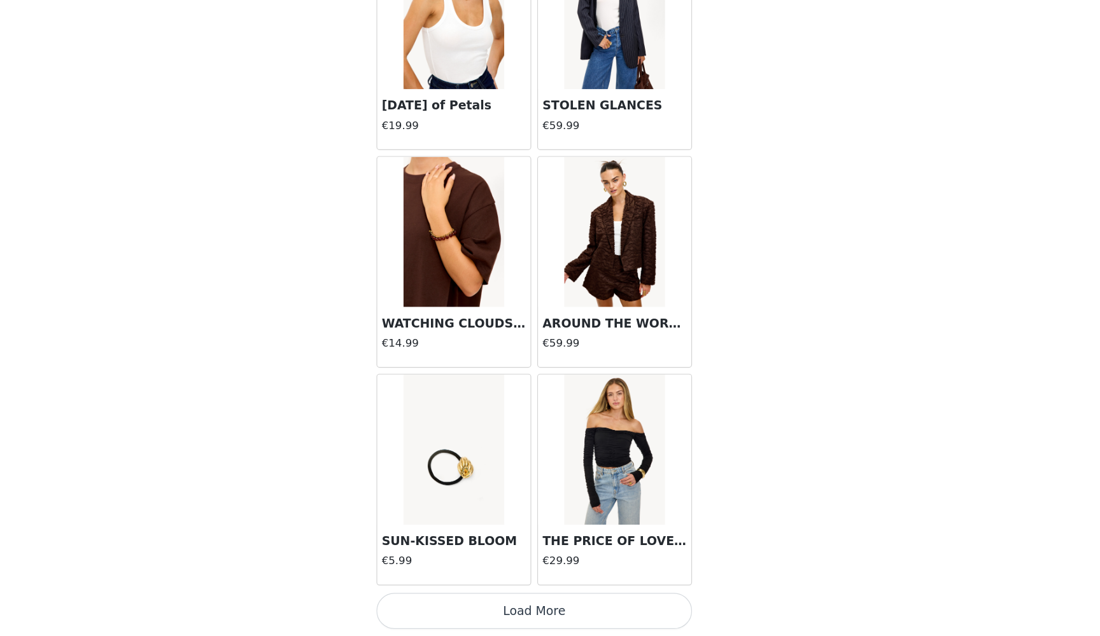
click at [416, 600] on button "Load More" at bounding box center [549, 615] width 267 height 31
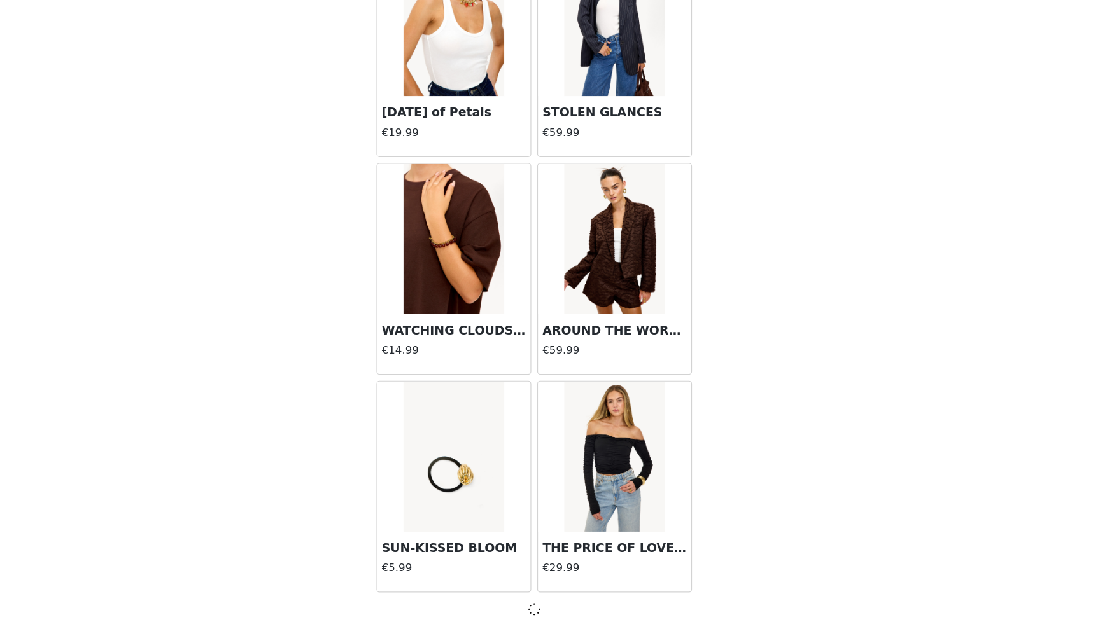
scroll to position [6842, 0]
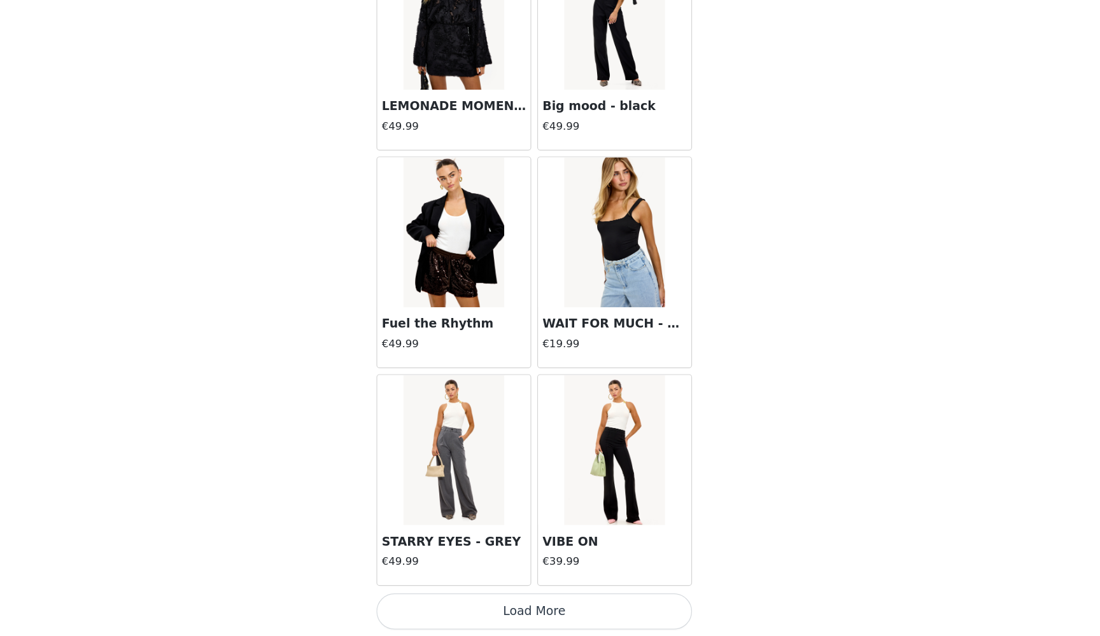
click at [422, 600] on button "Load More" at bounding box center [549, 615] width 267 height 31
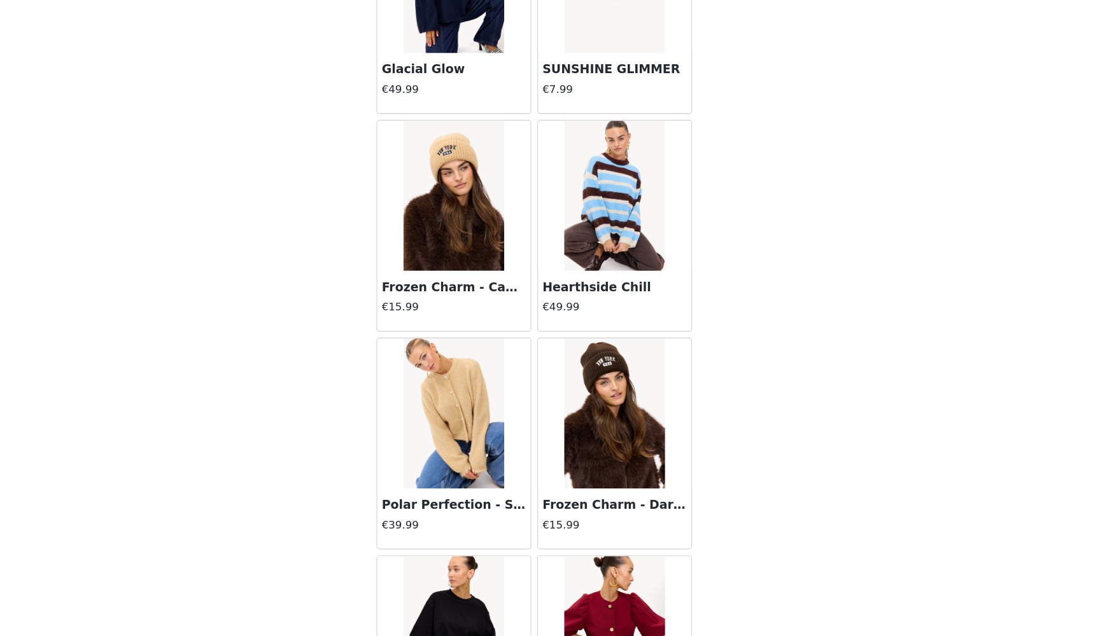
scroll to position [10423, 0]
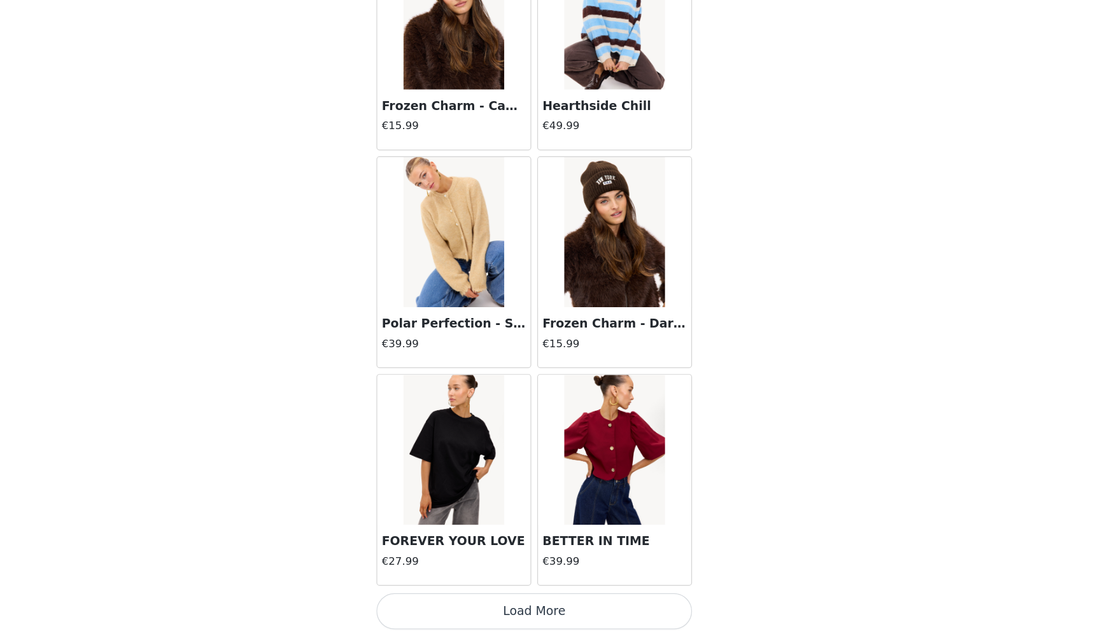
click at [416, 600] on button "Load More" at bounding box center [549, 615] width 267 height 31
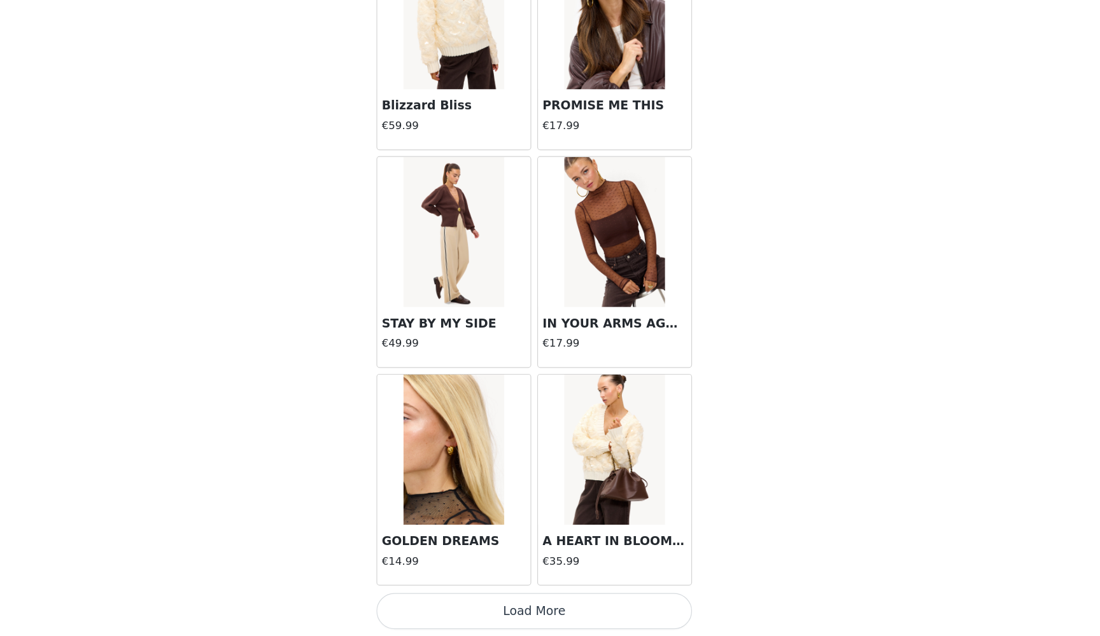
click at [419, 600] on button "Load More" at bounding box center [549, 615] width 267 height 31
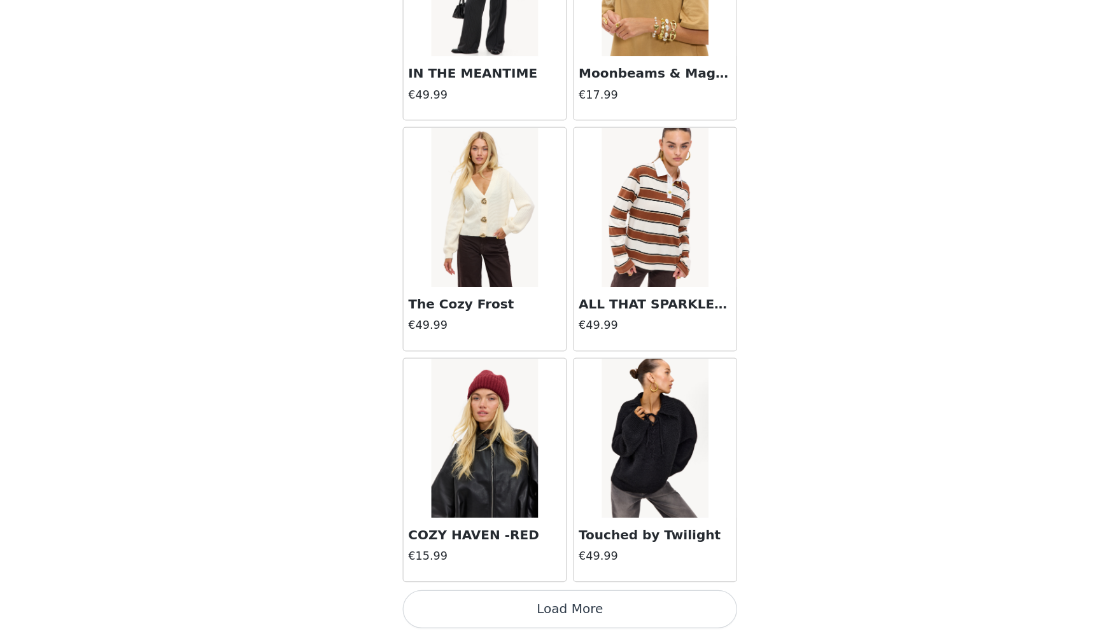
scroll to position [144, 0]
click at [416, 600] on button "Load More" at bounding box center [549, 615] width 267 height 31
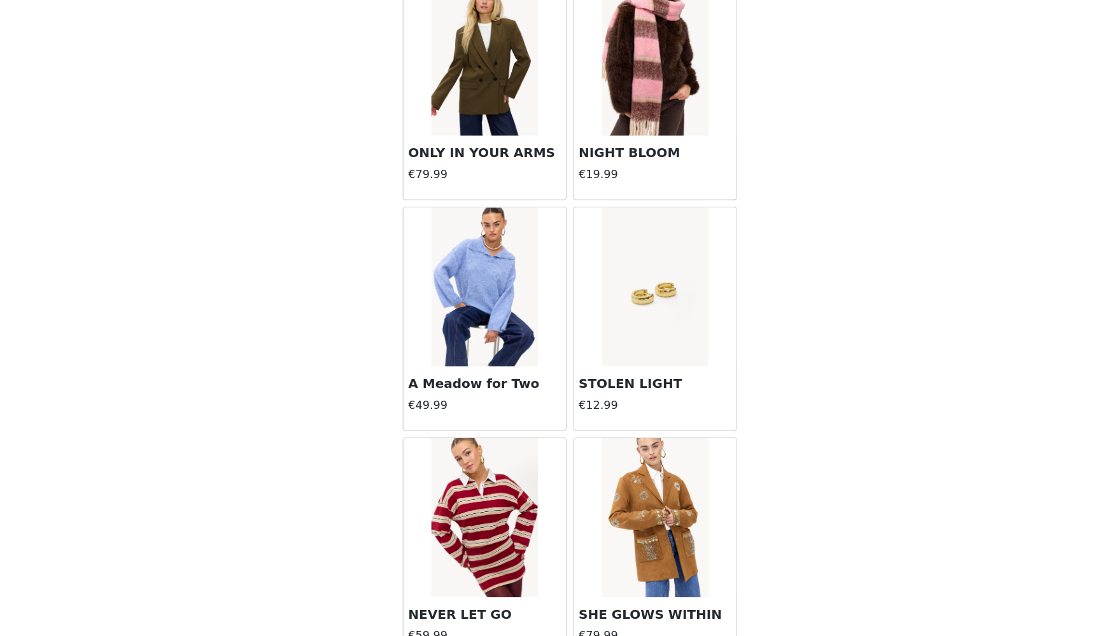
scroll to position [14920, 0]
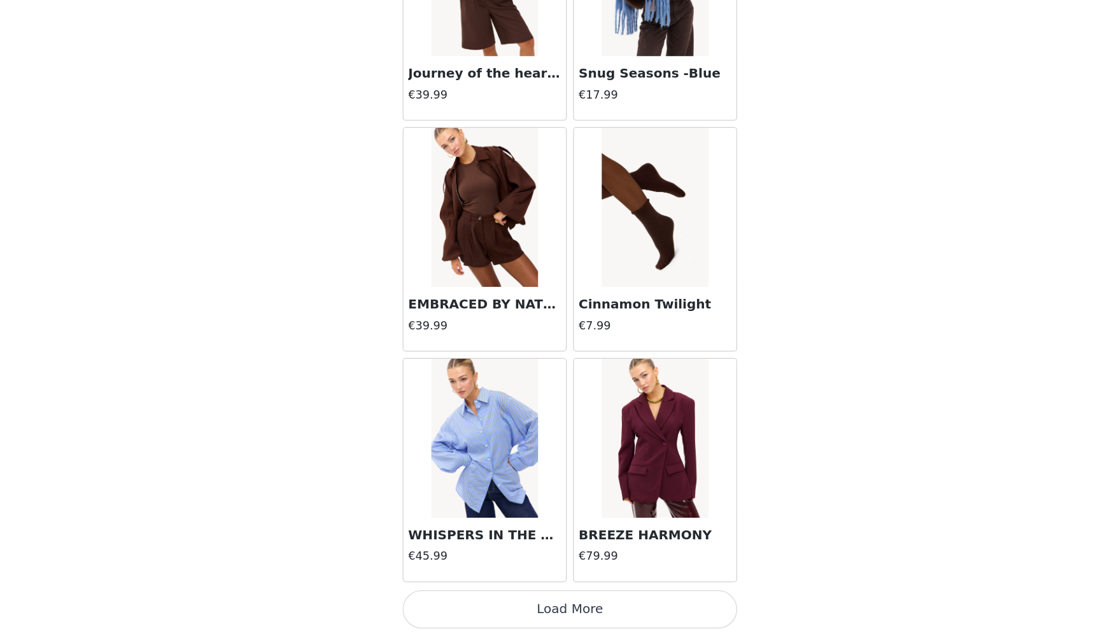
click at [430, 600] on button "Load More" at bounding box center [549, 615] width 267 height 31
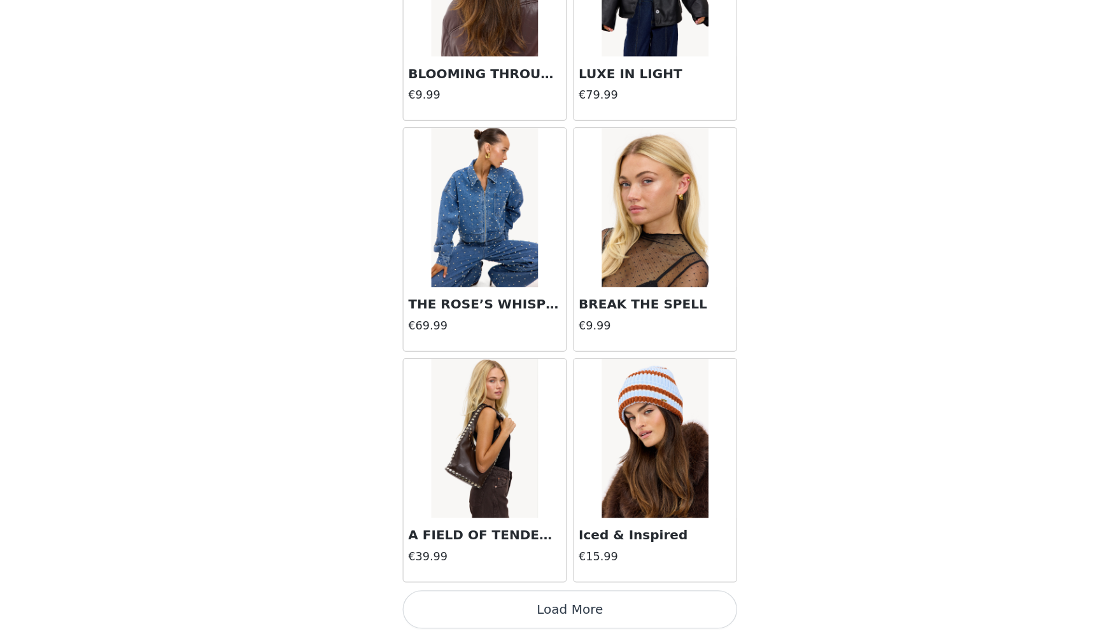
scroll to position [17922, 0]
click at [448, 600] on button "Load More" at bounding box center [549, 615] width 267 height 31
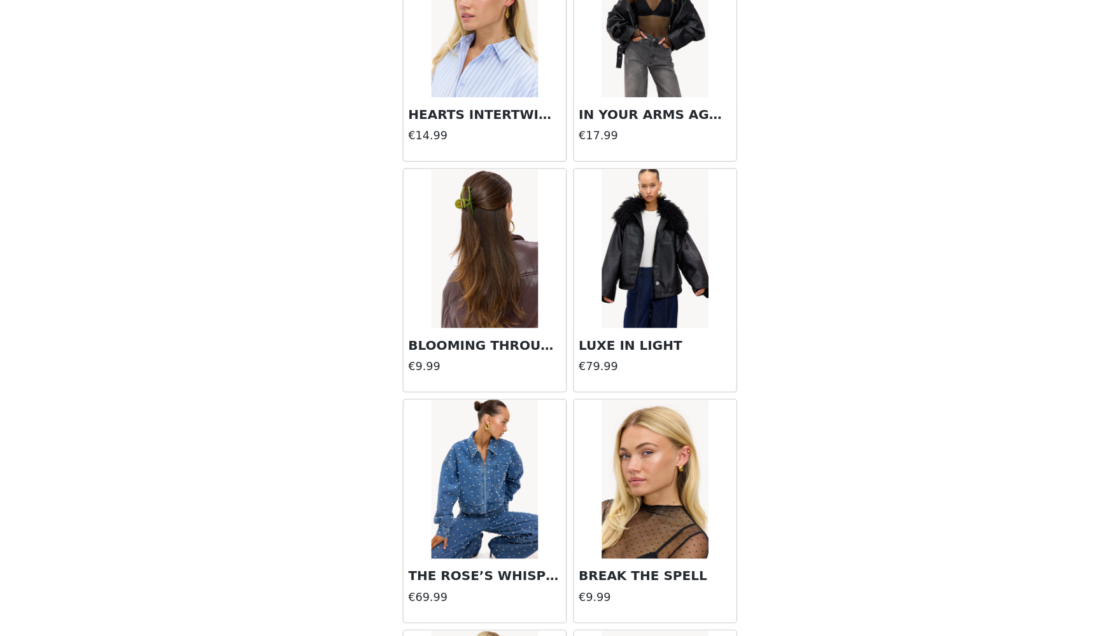
scroll to position [17702, 0]
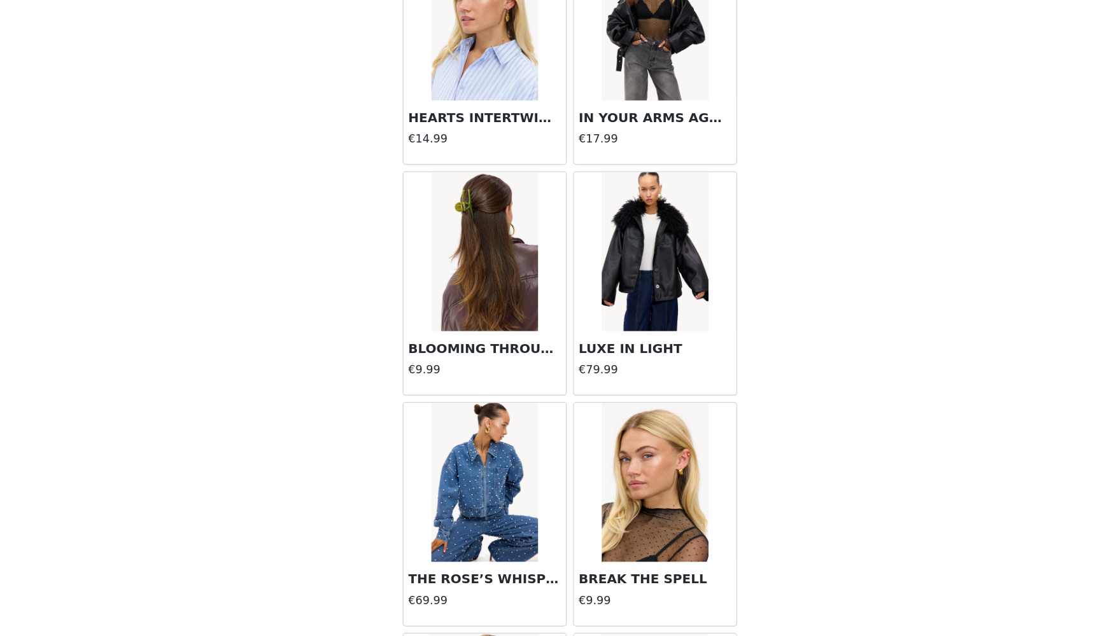
click at [575, 449] on img at bounding box center [617, 512] width 85 height 127
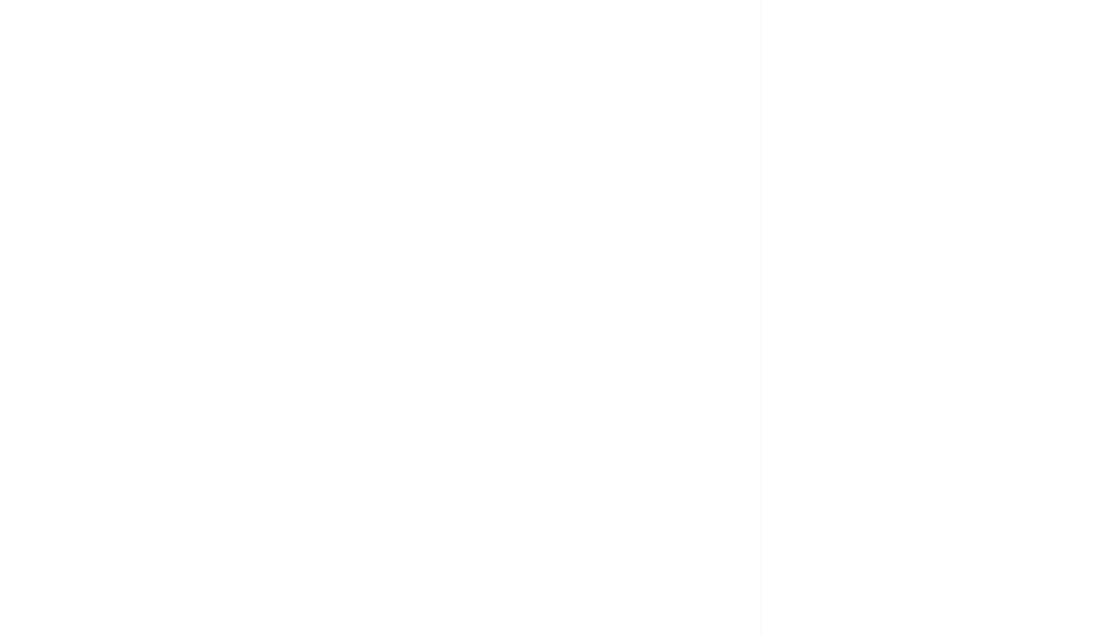
scroll to position [0, 0]
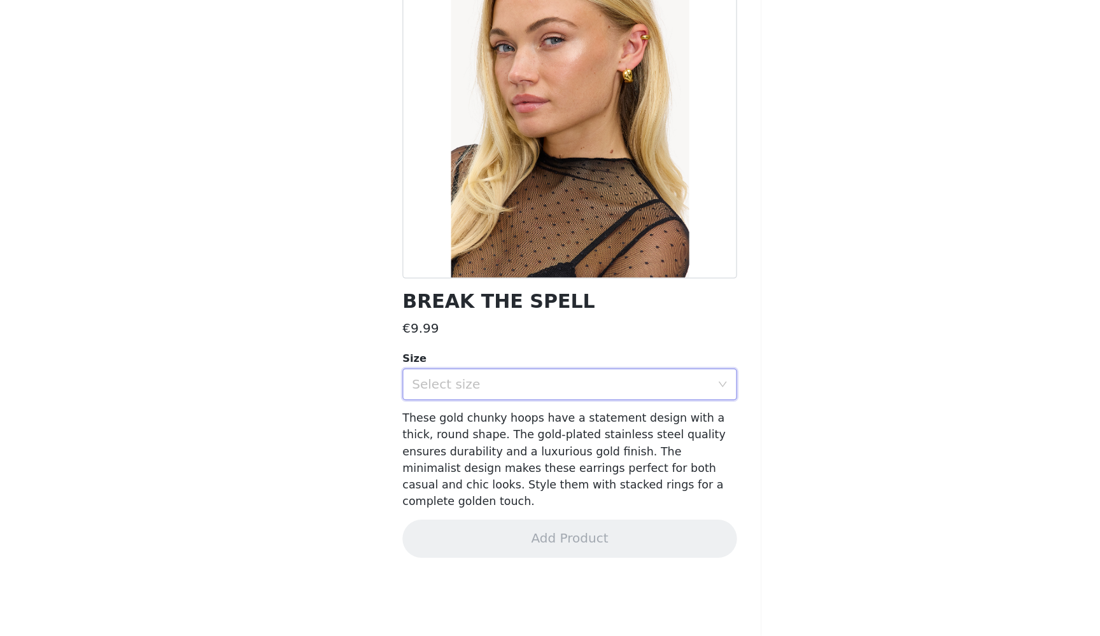
click at [489, 423] on div "Select size" at bounding box center [546, 435] width 244 height 24
click at [477, 452] on li "ONESIZE" at bounding box center [549, 462] width 267 height 20
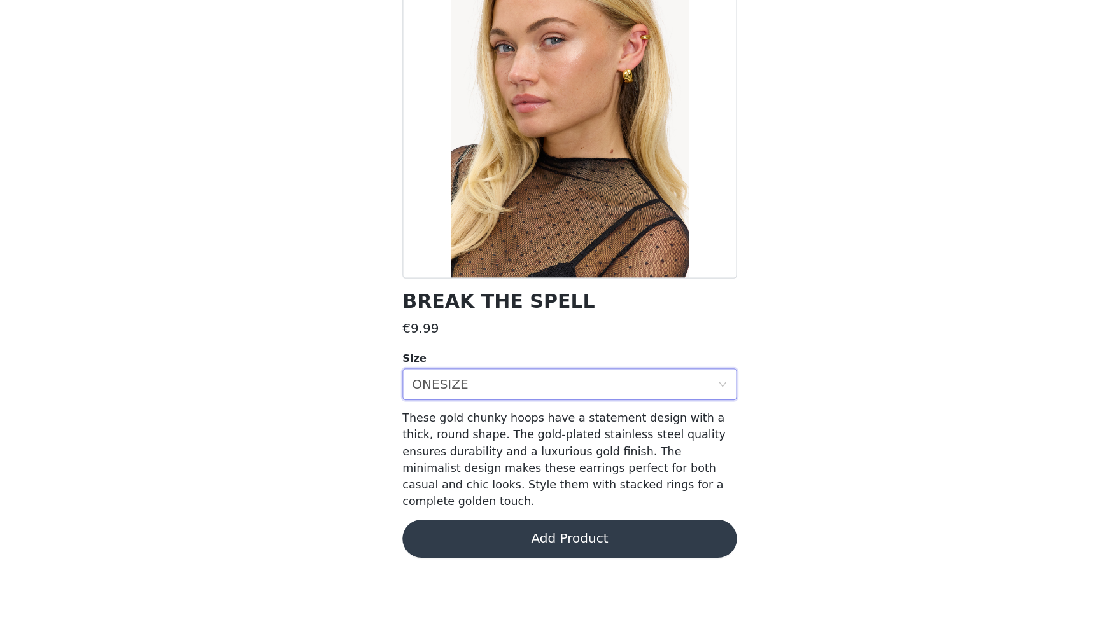
click at [459, 543] on button "Add Product" at bounding box center [549, 558] width 267 height 31
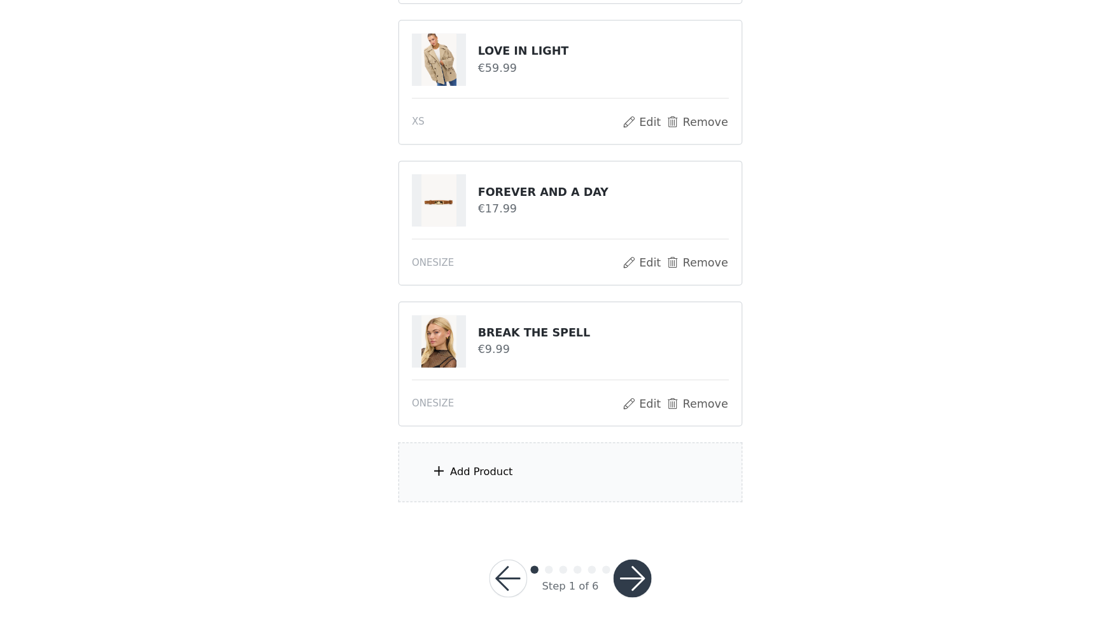
scroll to position [256, 0]
click at [584, 576] on button "button" at bounding box center [599, 591] width 31 height 31
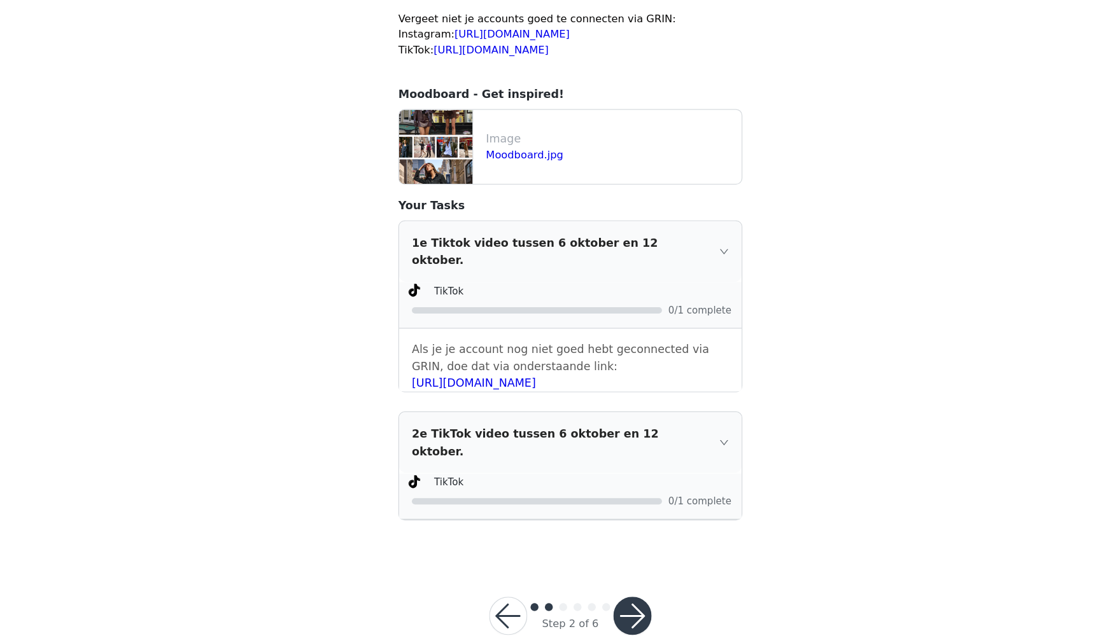
scroll to position [146, 0]
click at [584, 605] on button "button" at bounding box center [599, 620] width 31 height 31
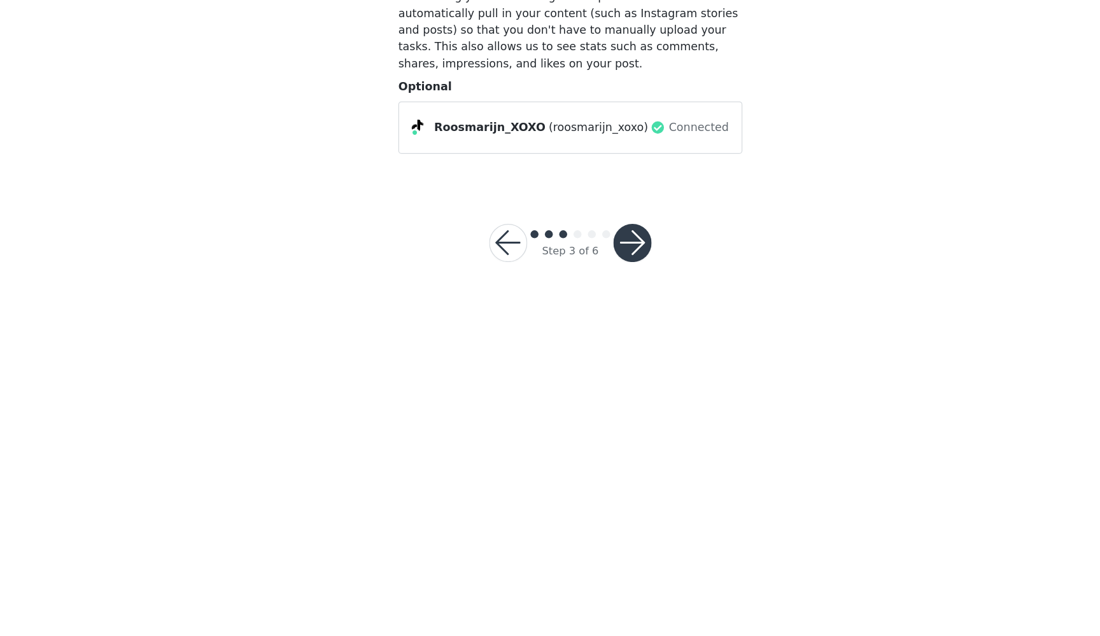
click at [584, 307] on button "button" at bounding box center [599, 322] width 31 height 31
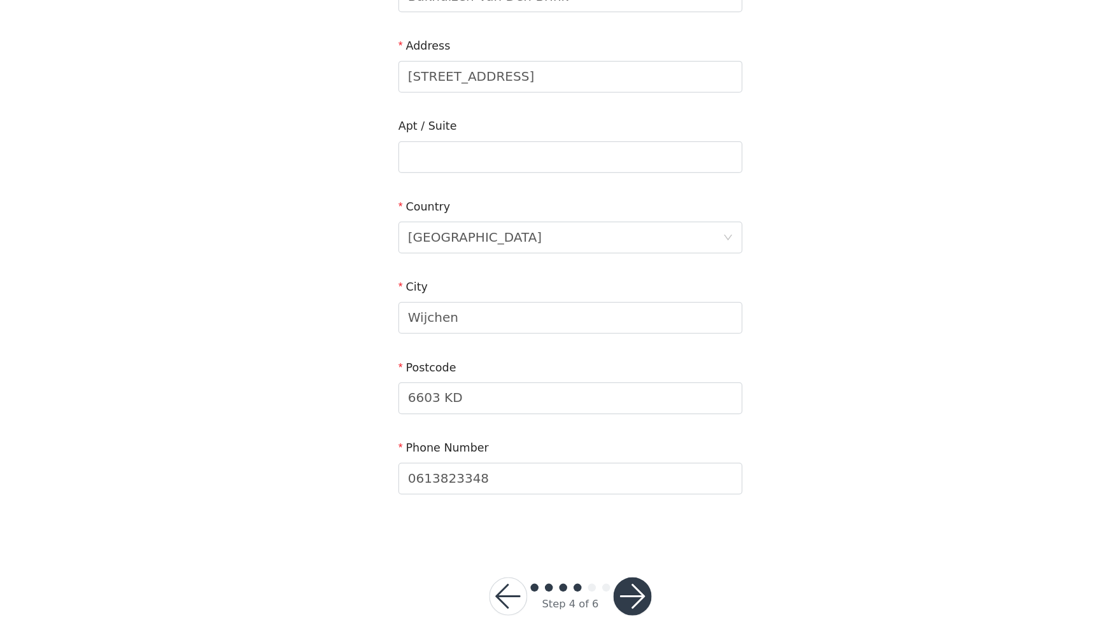
scroll to position [180, 0]
click at [584, 589] on button "button" at bounding box center [599, 604] width 31 height 31
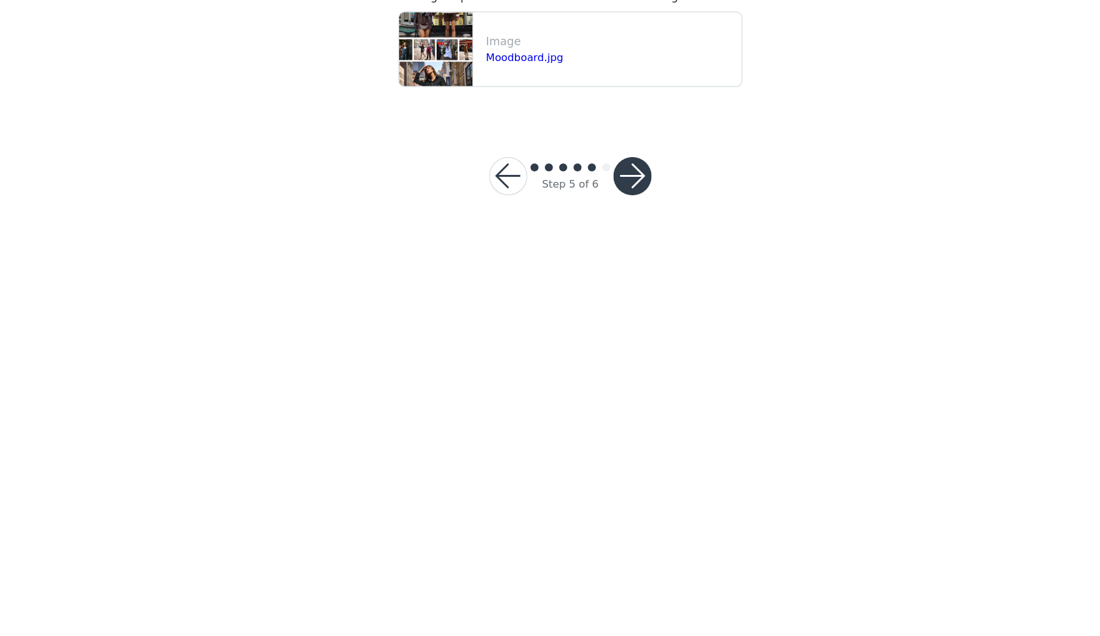
click at [584, 253] on button "button" at bounding box center [599, 268] width 31 height 31
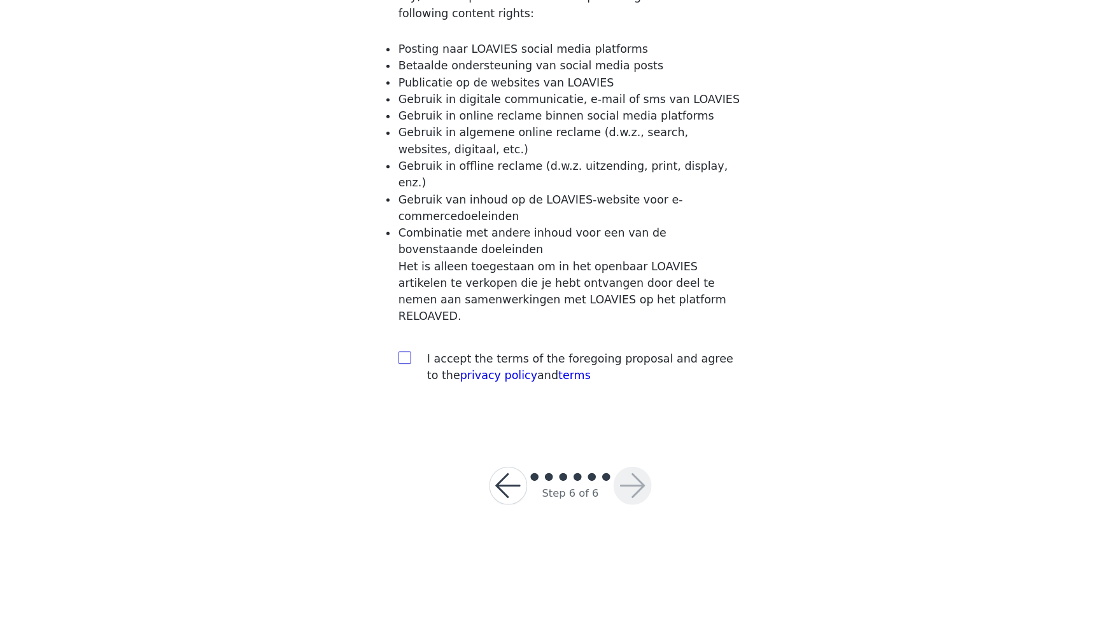
click at [412, 409] on input "checkbox" at bounding box center [416, 413] width 9 height 9
checkbox input "true"
click at [584, 501] on button "button" at bounding box center [599, 516] width 31 height 31
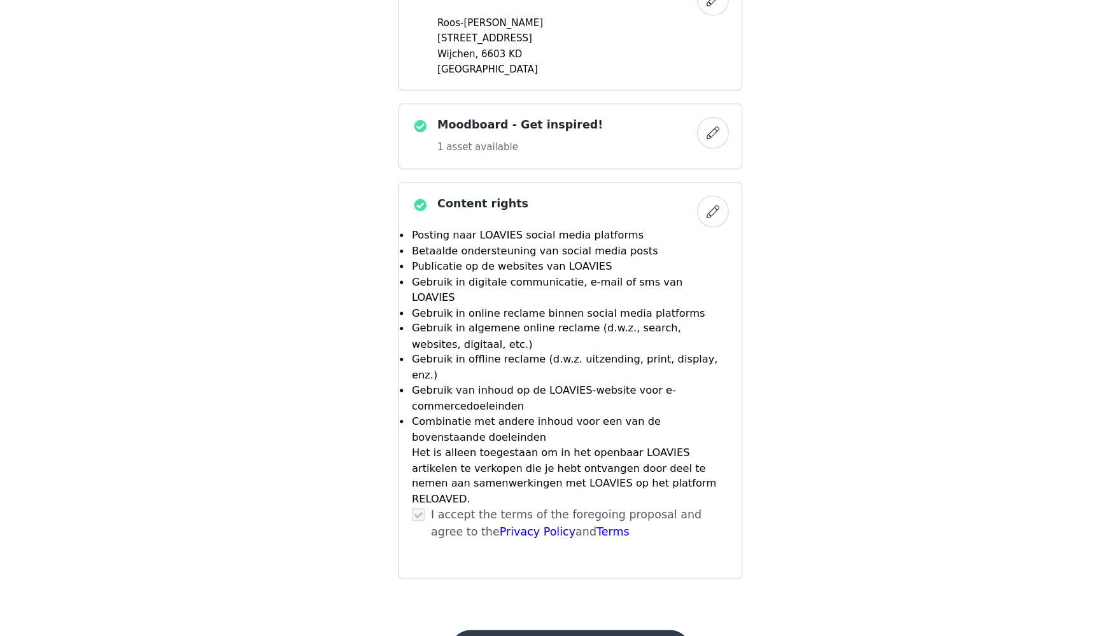
click at [454, 631] on button "Submit Proposal" at bounding box center [549, 646] width 190 height 31
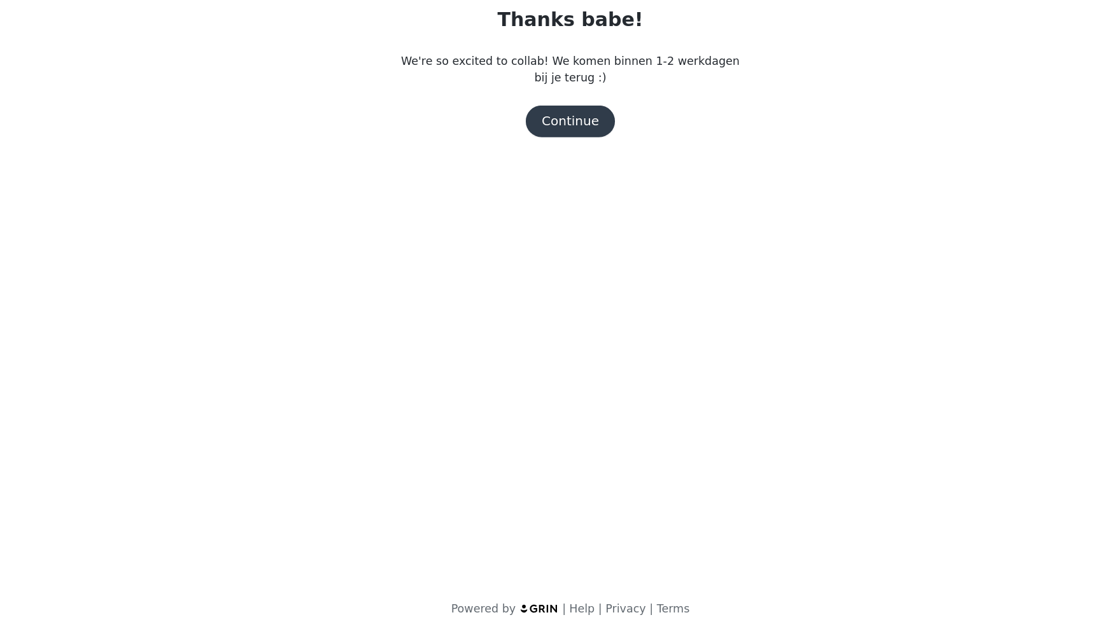
click at [514, 212] on button "Continue" at bounding box center [549, 224] width 71 height 25
